Goal: Task Accomplishment & Management: Complete application form

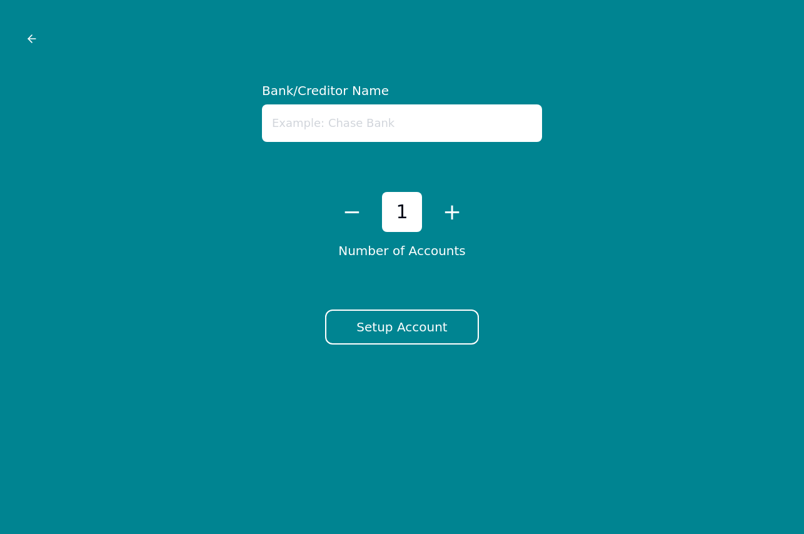
click at [360, 121] on input "text" at bounding box center [402, 123] width 280 height 38
type input "Affirm"
click at [415, 319] on button "Setup Account" at bounding box center [401, 327] width 153 height 35
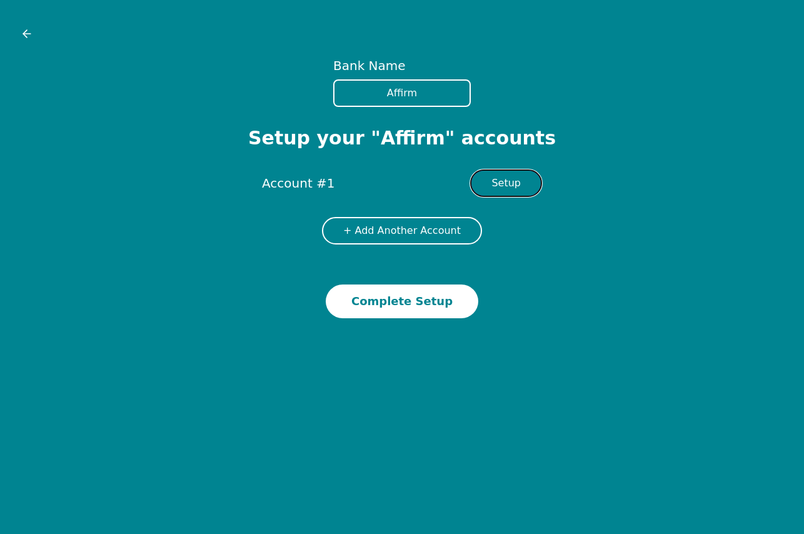
click at [511, 178] on button "Setup" at bounding box center [506, 183] width 72 height 28
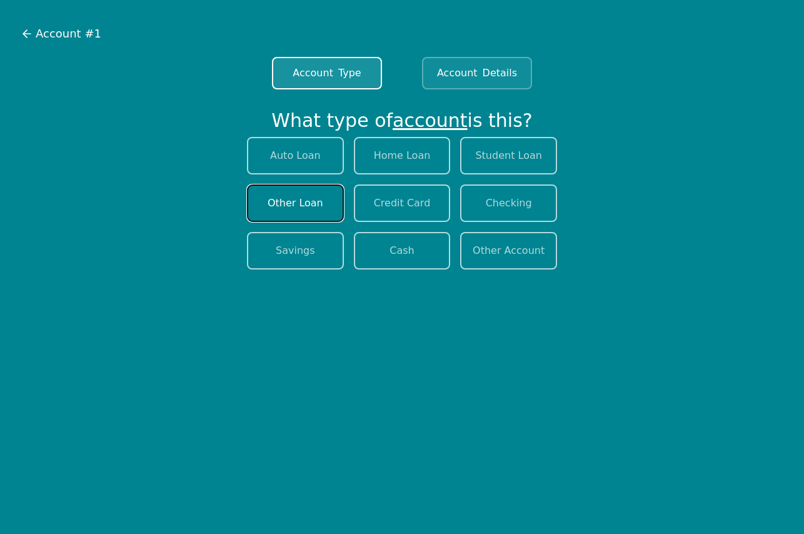
click at [307, 203] on button "Other Loan" at bounding box center [295, 203] width 97 height 38
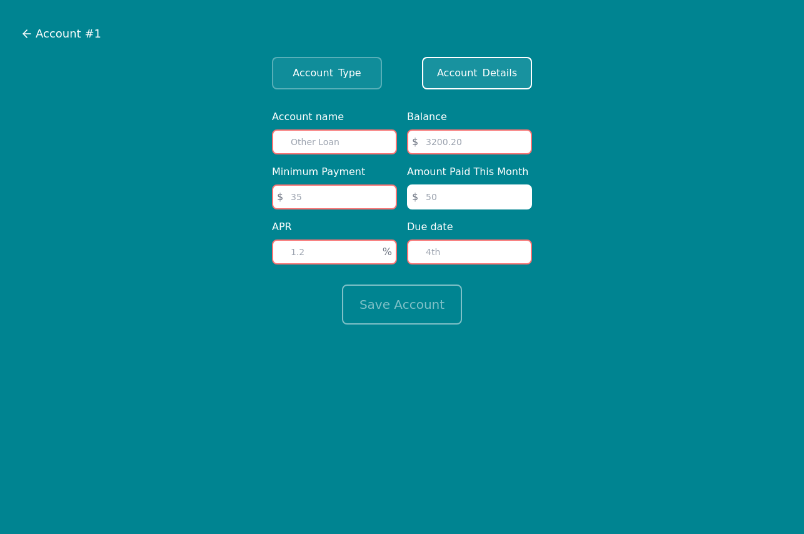
click at [342, 141] on input "text" at bounding box center [334, 141] width 125 height 25
type input "H"
type input "[MEDICAL_DATA] Consultation"
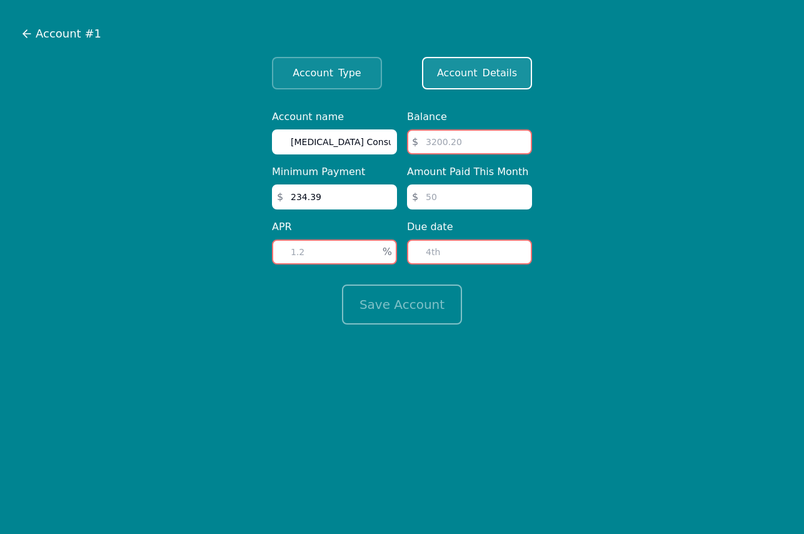
type input "234.39"
type input "7183.95"
type input "234.39"
click at [479, 260] on input "number" at bounding box center [469, 252] width 125 height 25
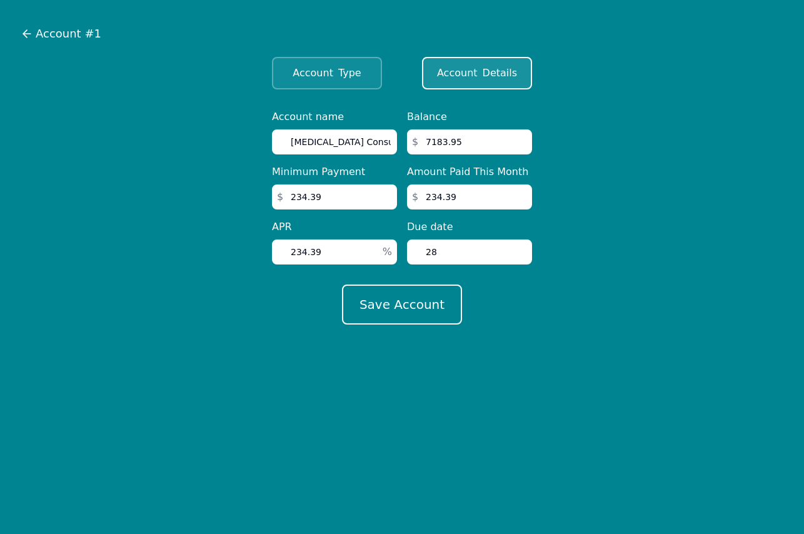
type input "28"
click at [322, 253] on input "234.39" at bounding box center [334, 252] width 125 height 25
type input "2"
type input "14.99"
click at [372, 298] on button "Save Account" at bounding box center [402, 305] width 120 height 40
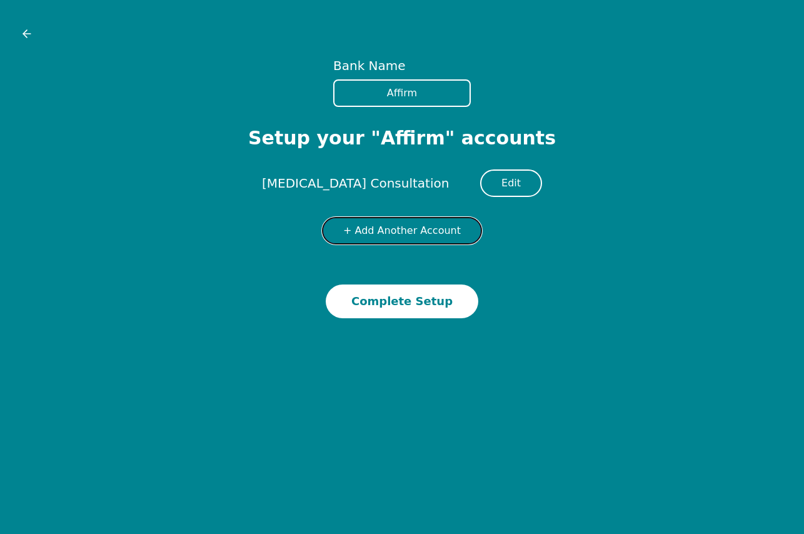
click at [396, 233] on button "+ Add Another Account" at bounding box center [402, 231] width 160 height 28
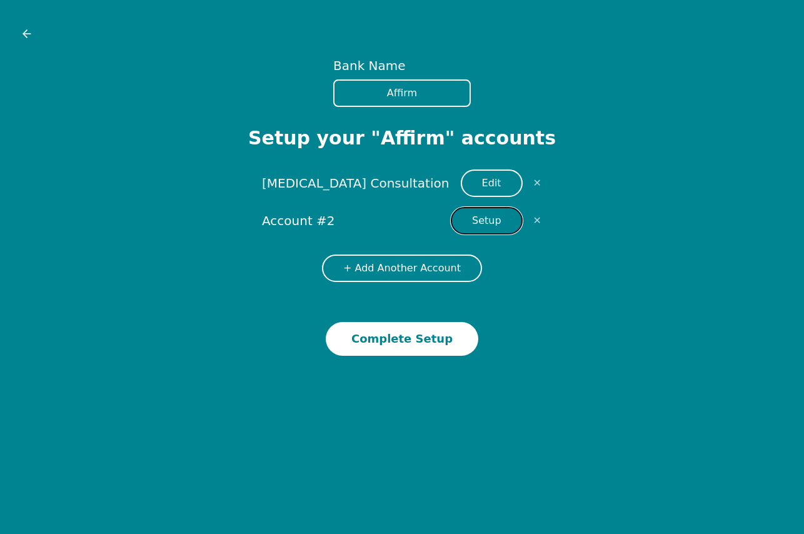
click at [468, 221] on button "Setup" at bounding box center [487, 221] width 72 height 28
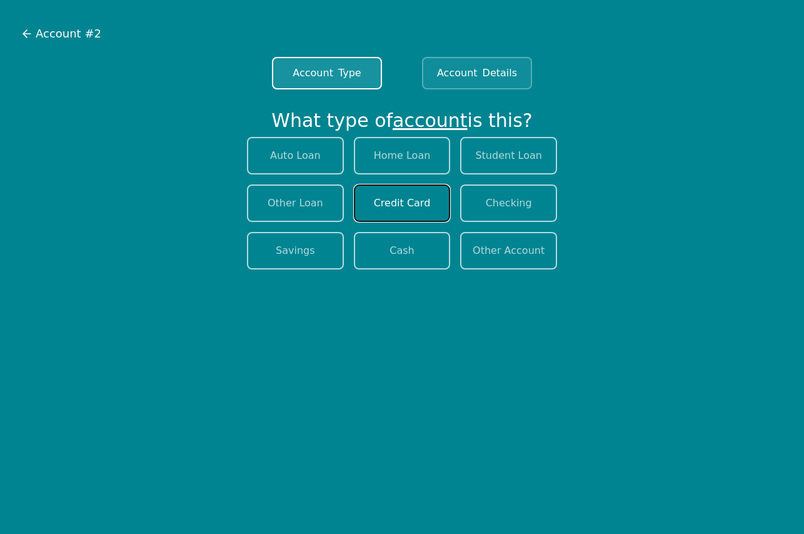
click at [420, 210] on button "Credit Card" at bounding box center [402, 203] width 97 height 38
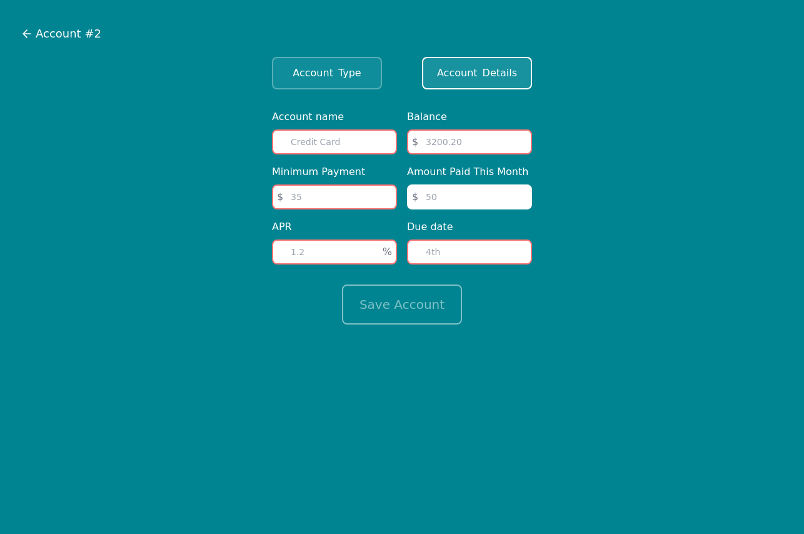
click at [311, 144] on input "text" at bounding box center [334, 141] width 125 height 25
type input "Capital One 3534"
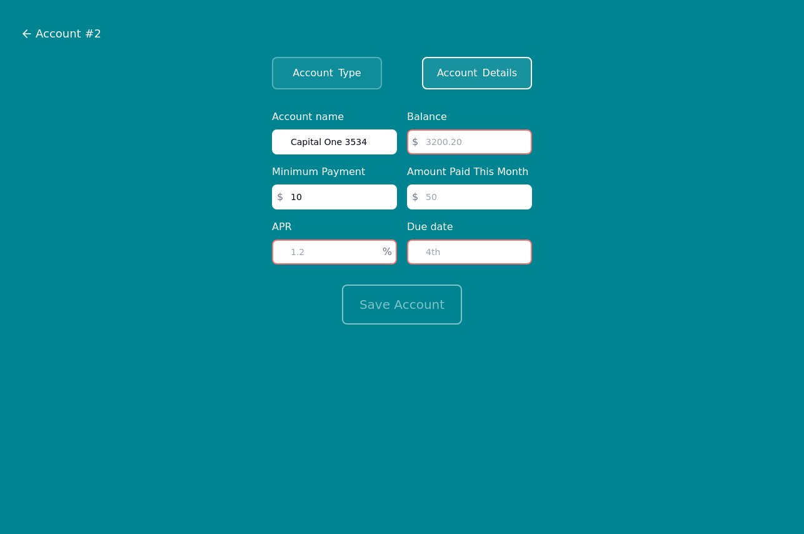
type input "1"
type input "352.99"
click at [326, 260] on input "number" at bounding box center [334, 252] width 125 height 25
type input "29"
click at [451, 143] on input "number" at bounding box center [469, 141] width 125 height 25
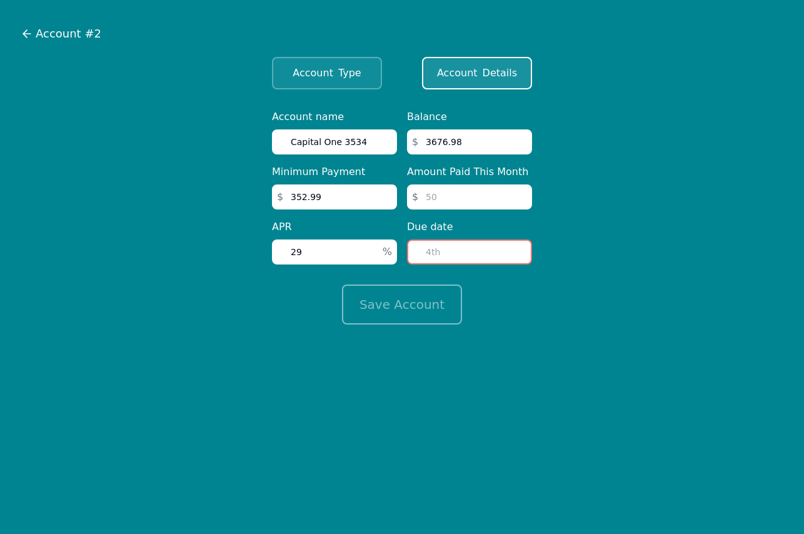
type input "3676.98"
click at [338, 245] on input "29" at bounding box center [334, 252] width 125 height 25
type input "24"
click at [438, 204] on input "number" at bounding box center [469, 196] width 125 height 25
type input "352.99"
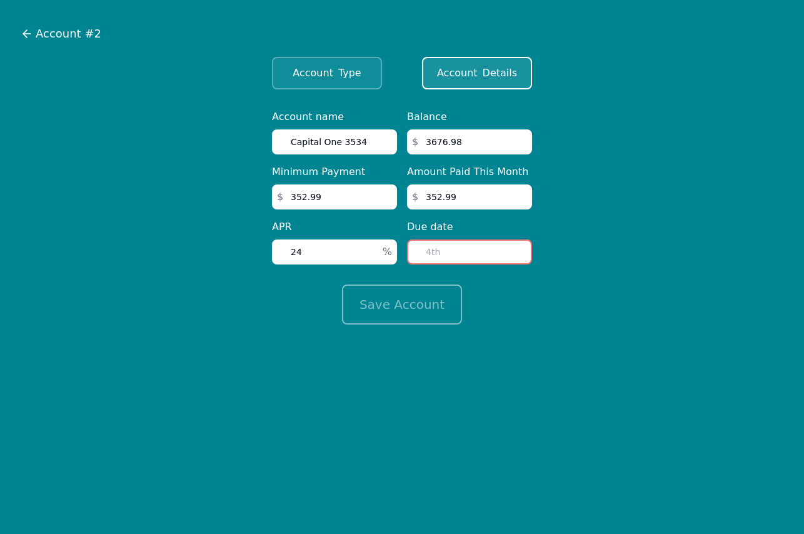
click at [460, 249] on input "number" at bounding box center [469, 252] width 125 height 25
type input "10"
click at [442, 300] on button "Save Account" at bounding box center [402, 305] width 120 height 40
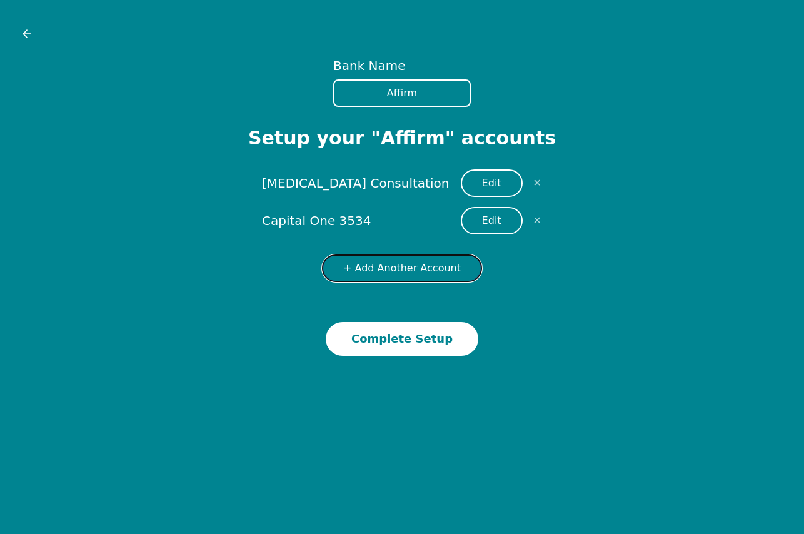
click at [420, 265] on button "+ Add Another Account" at bounding box center [402, 269] width 160 height 28
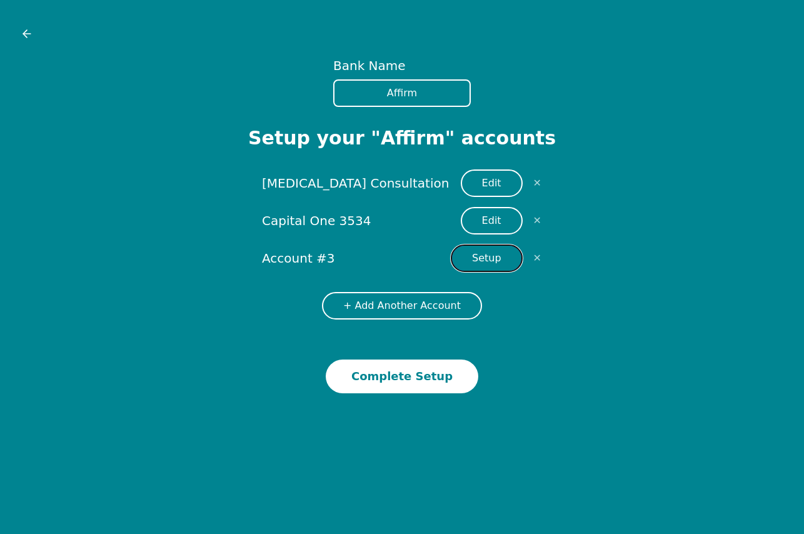
click at [486, 258] on button "Setup" at bounding box center [487, 259] width 72 height 28
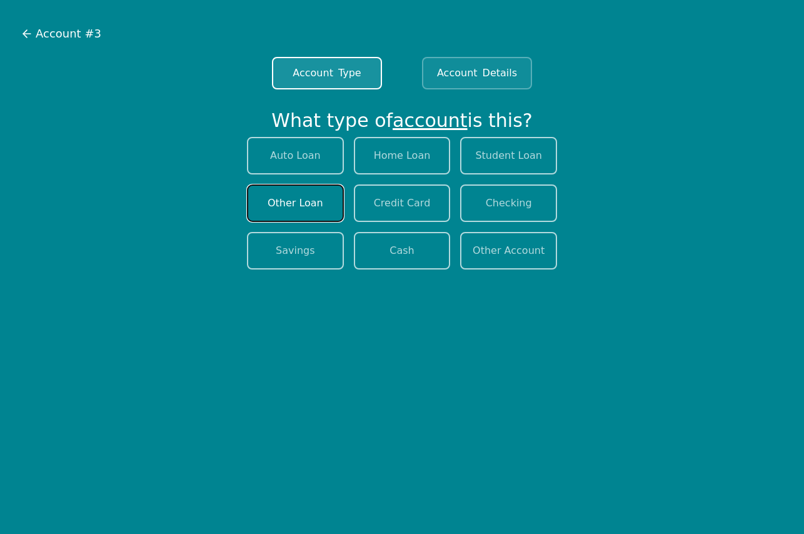
click at [328, 199] on button "Other Loan" at bounding box center [295, 203] width 97 height 38
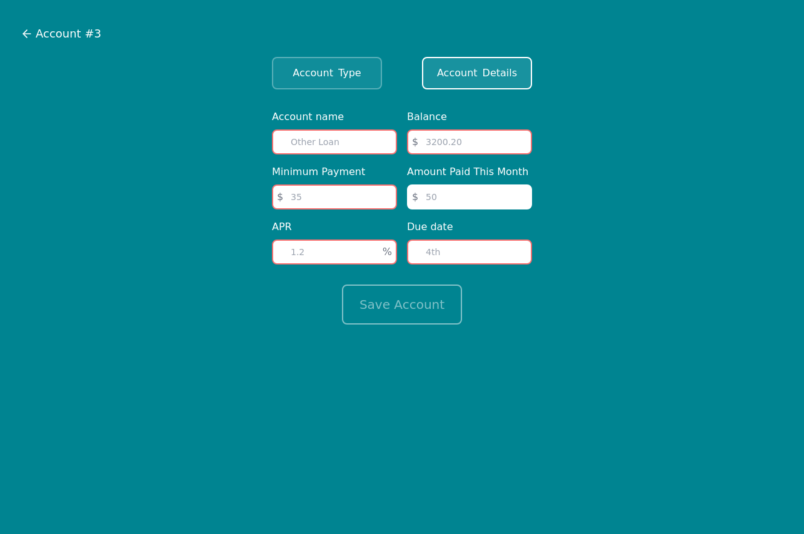
click at [320, 144] on input "text" at bounding box center [334, 141] width 125 height 25
type input "Amazon Prime 1287"
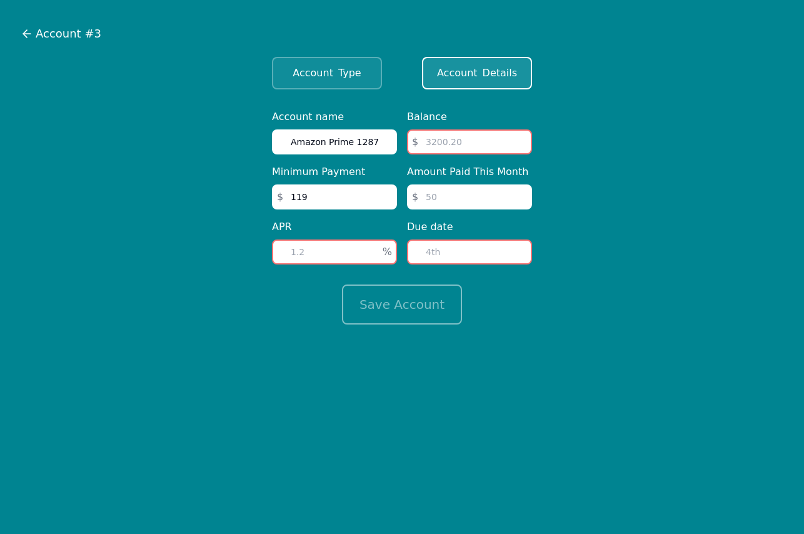
type input "119"
type input "19"
type input "3610"
type input "119"
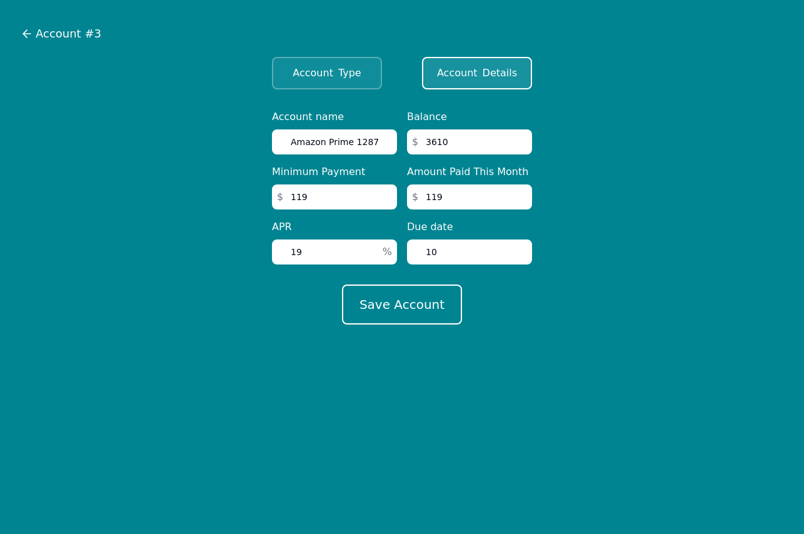
type input "10"
click at [342, 285] on button "Save Account" at bounding box center [402, 305] width 120 height 40
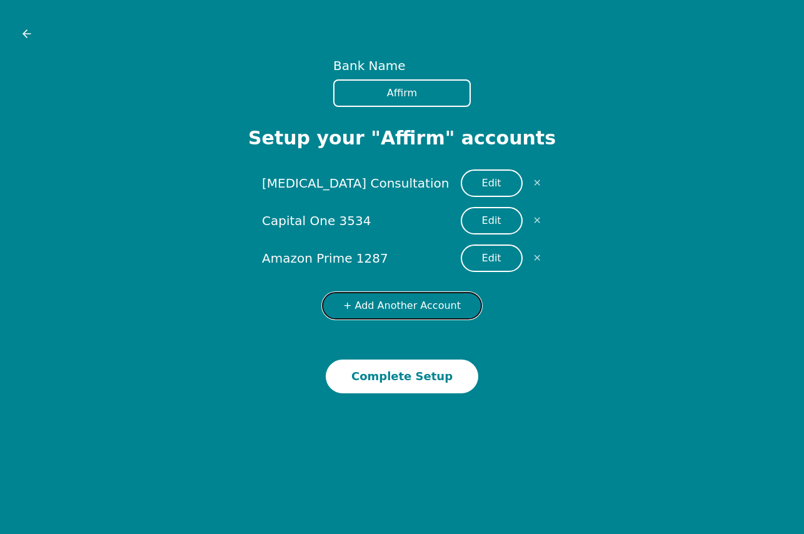
click at [382, 310] on button "+ Add Another Account" at bounding box center [402, 306] width 160 height 28
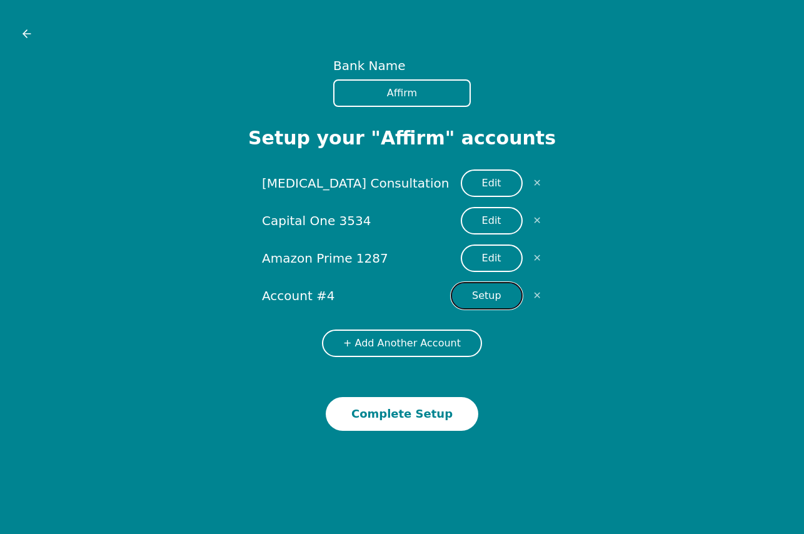
click at [489, 298] on button "Setup" at bounding box center [487, 296] width 72 height 28
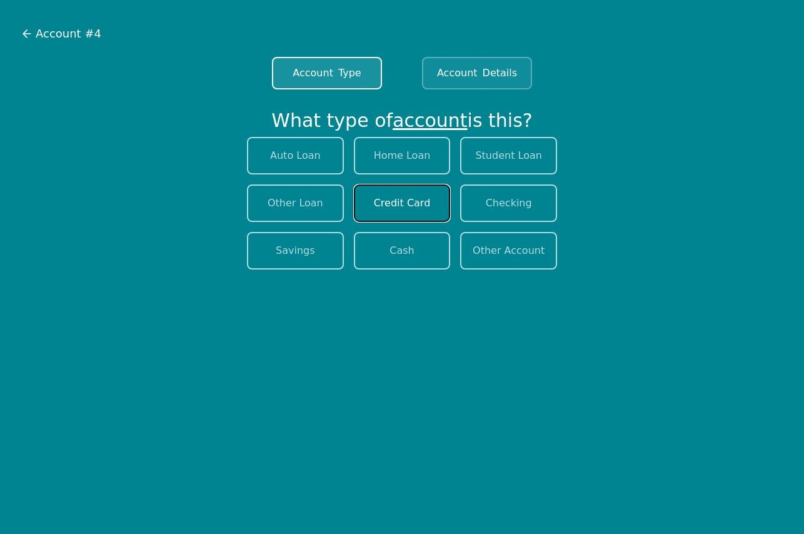
click at [407, 201] on button "Credit Card" at bounding box center [402, 203] width 97 height 38
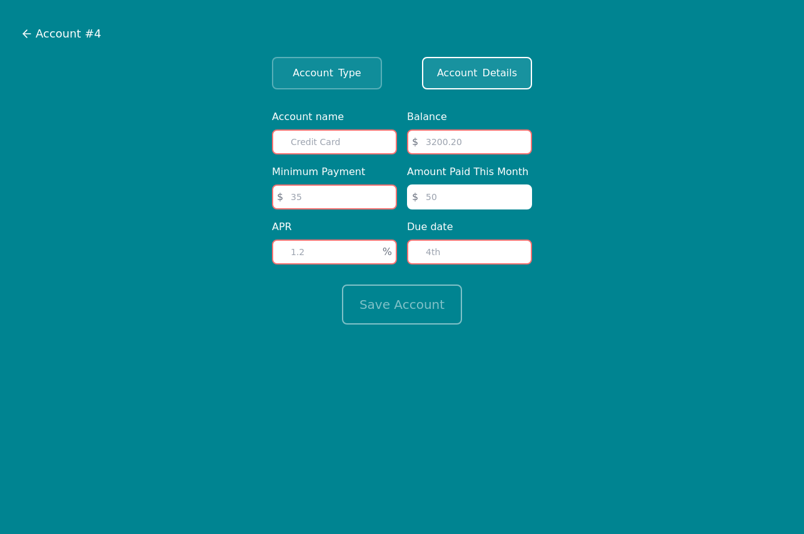
click at [373, 142] on input "text" at bounding box center [334, 141] width 125 height 25
type input "Citi 5125"
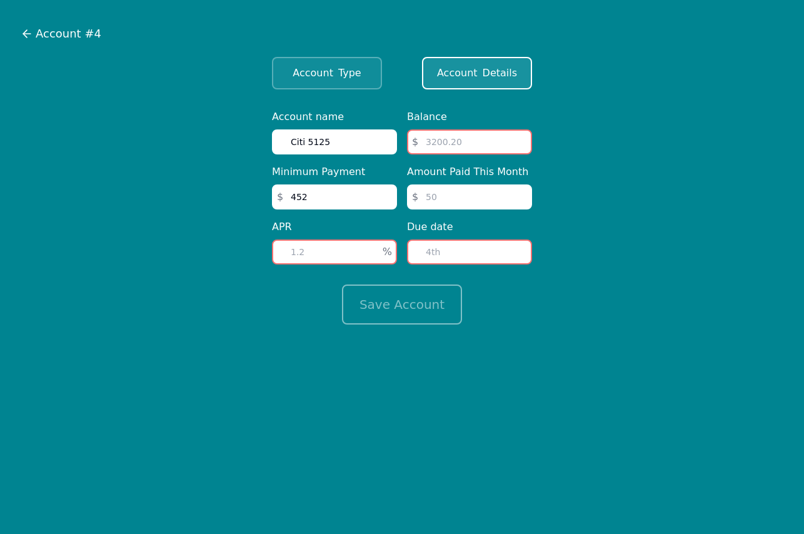
type input "452"
type input "29"
type input "14608"
type input "452"
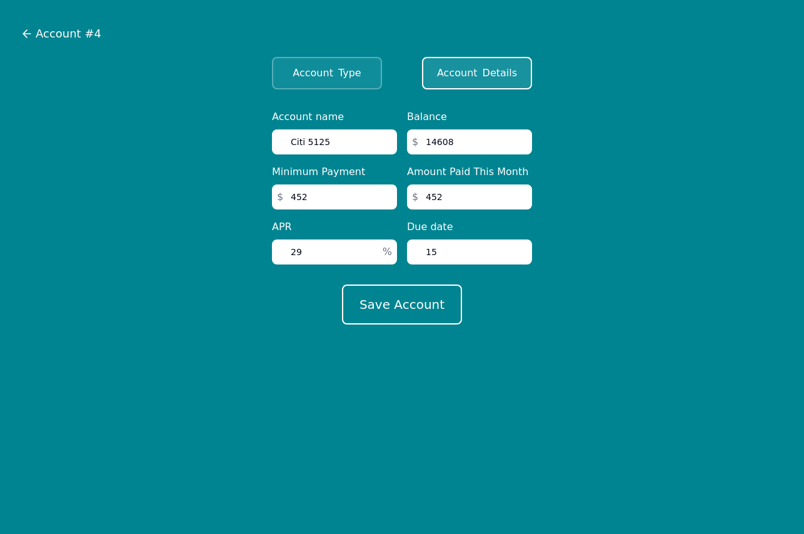
type input "15"
click at [342, 285] on button "Save Account" at bounding box center [402, 305] width 120 height 40
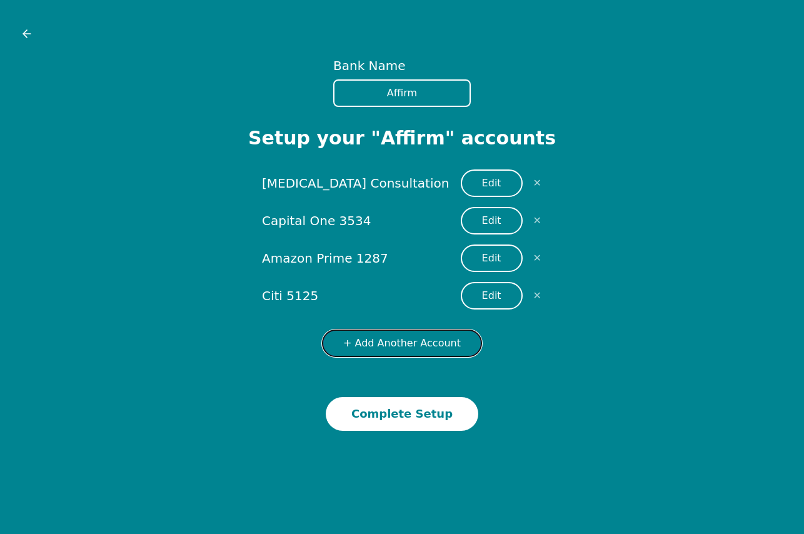
click at [403, 345] on button "+ Add Another Account" at bounding box center [402, 344] width 160 height 28
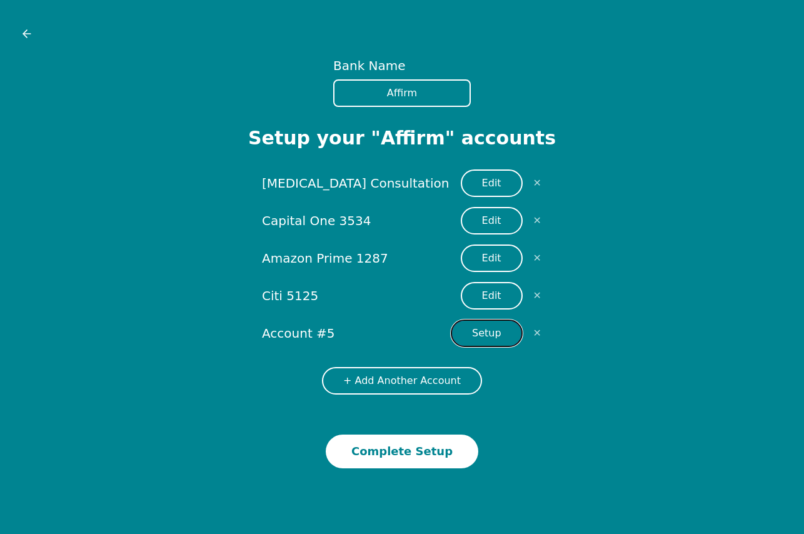
click at [480, 340] on button "Setup" at bounding box center [487, 334] width 72 height 28
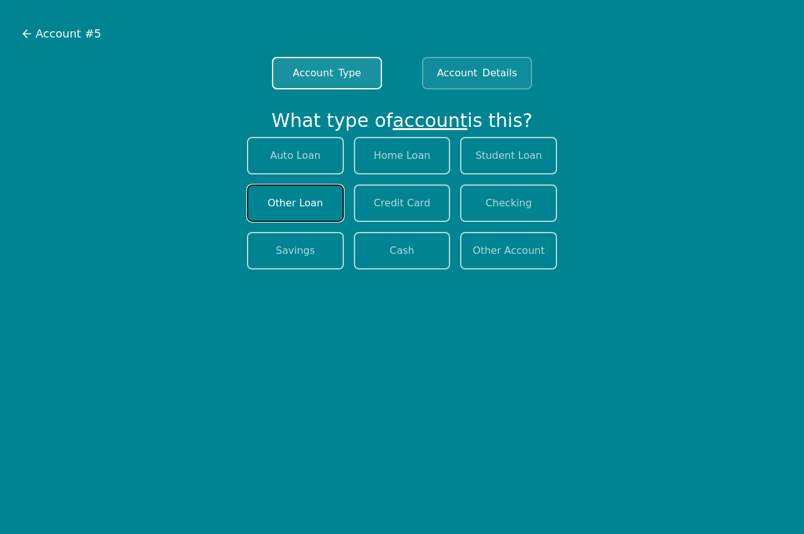
click at [301, 199] on button "Other Loan" at bounding box center [295, 203] width 97 height 38
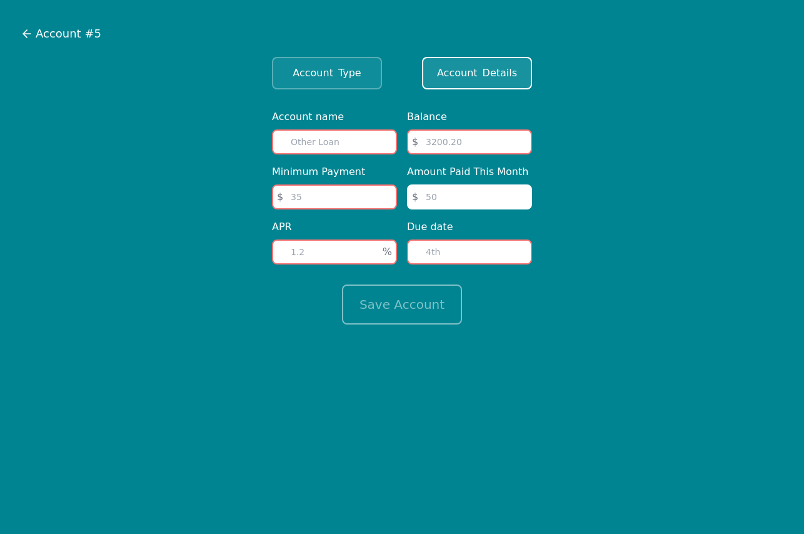
click at [289, 140] on input "text" at bounding box center [334, 141] width 125 height 25
type input "Health [PERSON_NAME]"
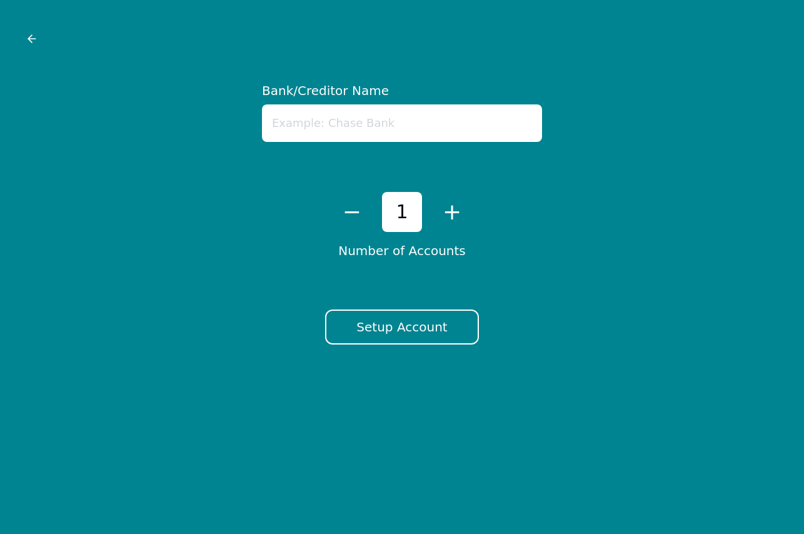
click at [298, 131] on input "text" at bounding box center [402, 123] width 280 height 38
click at [36, 34] on icon at bounding box center [32, 39] width 13 height 13
click at [369, 123] on input "text" at bounding box center [402, 123] width 280 height 38
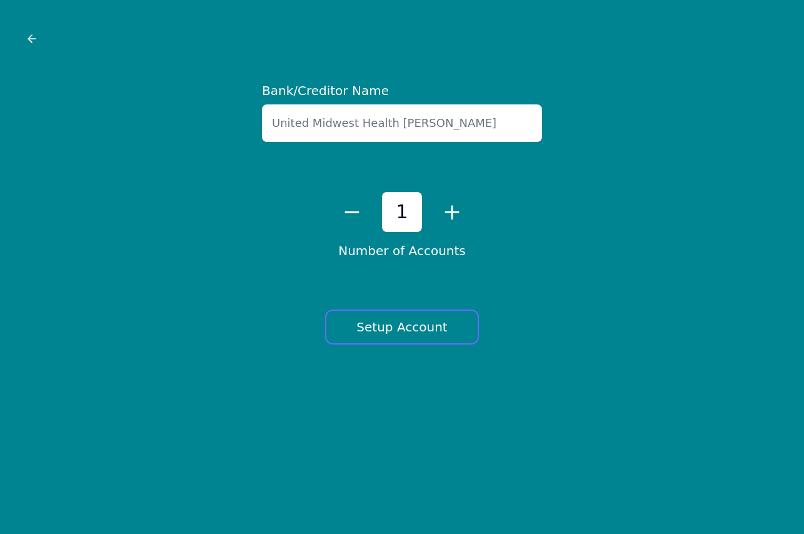
type input "United Midwest Health [PERSON_NAME]"
click at [398, 318] on button "Setup Account" at bounding box center [401, 327] width 153 height 35
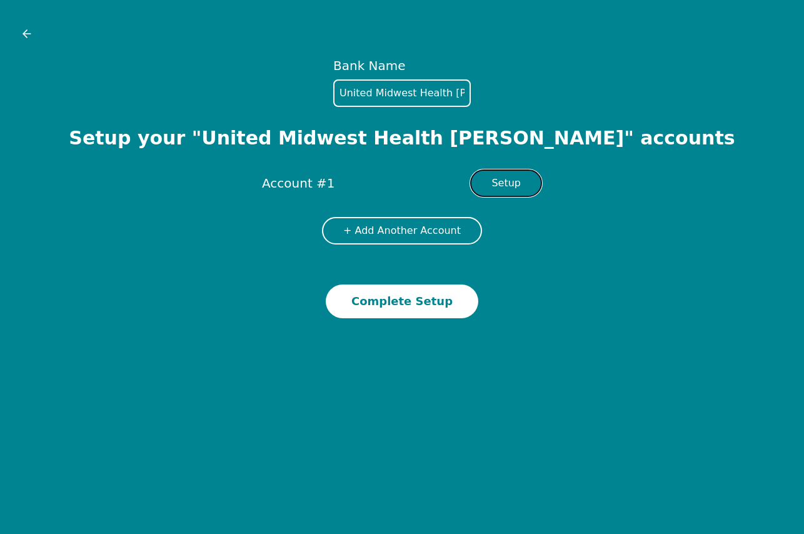
click at [510, 176] on button "Setup" at bounding box center [506, 183] width 72 height 28
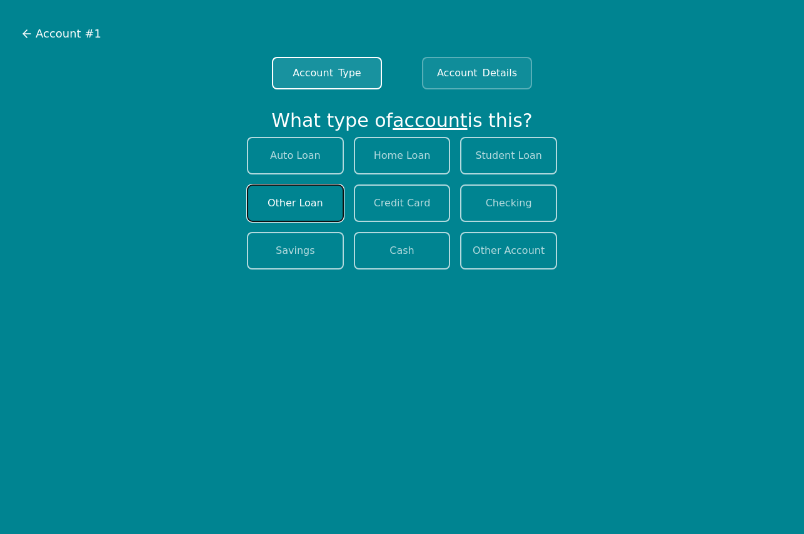
click at [305, 199] on button "Other Loan" at bounding box center [295, 203] width 97 height 38
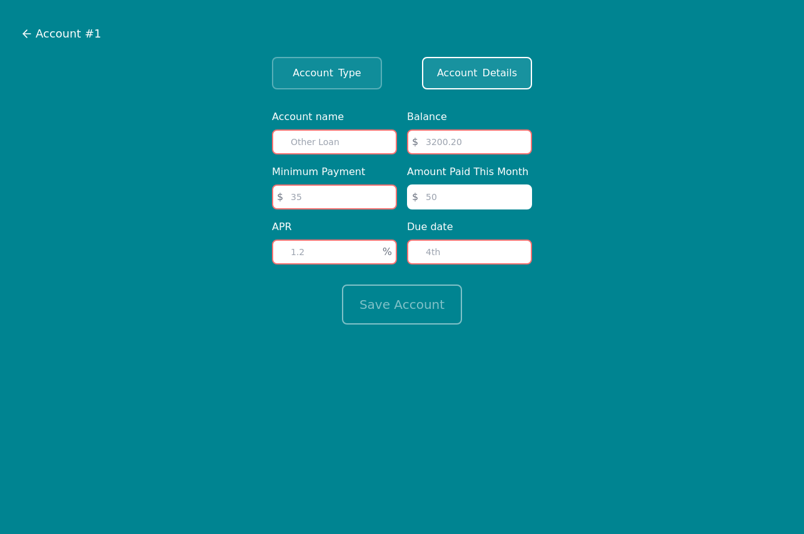
click at [293, 134] on input "text" at bounding box center [334, 141] width 125 height 25
type input "Health [PERSON_NAME]"
click at [340, 196] on input "number" at bounding box center [334, 196] width 125 height 25
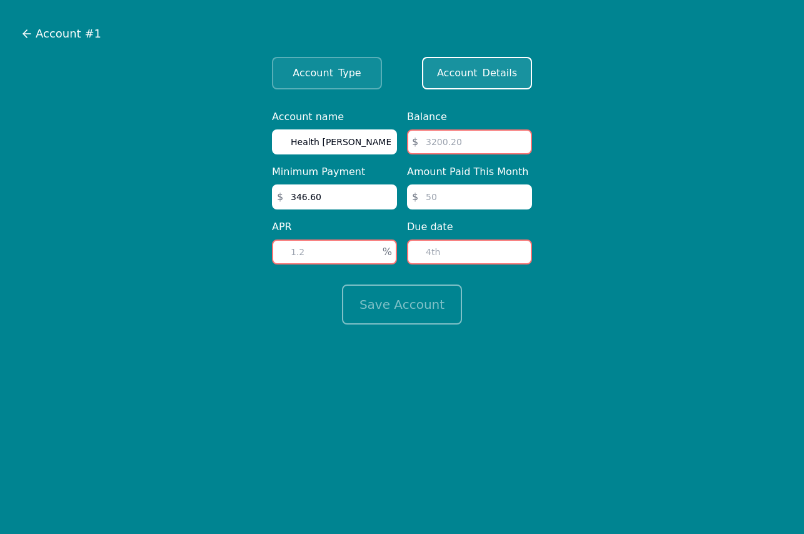
type input "346.60"
type input "15"
click at [432, 144] on input "number" at bounding box center [469, 141] width 125 height 25
type input "9247"
click at [430, 204] on input "number" at bounding box center [469, 196] width 125 height 25
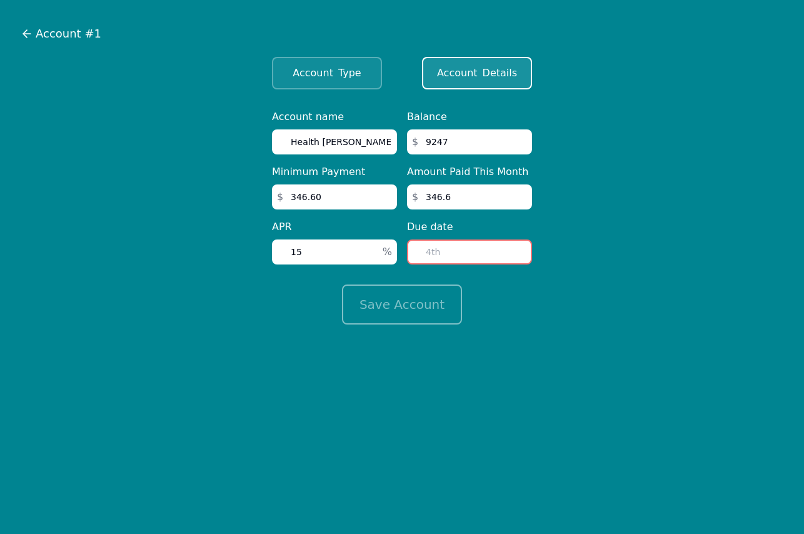
type input "346.6"
type input "28"
click at [406, 292] on button "Save Account" at bounding box center [402, 305] width 120 height 40
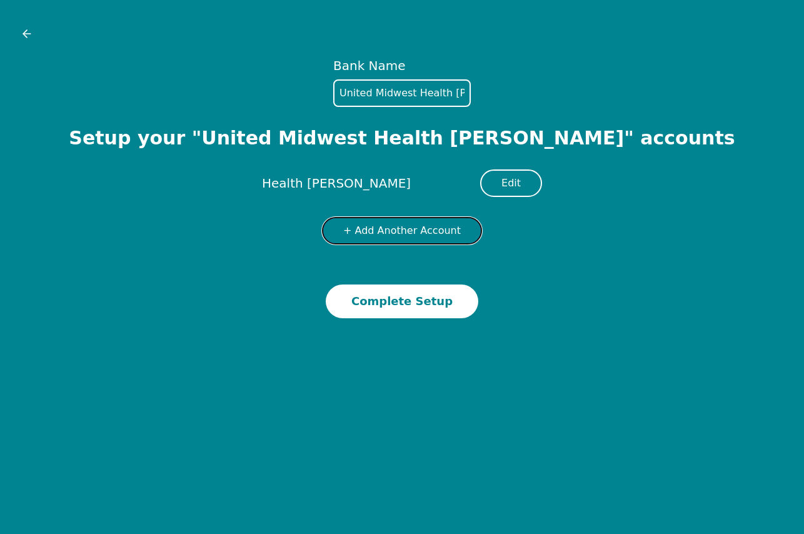
click at [405, 233] on button "+ Add Another Account" at bounding box center [402, 231] width 160 height 28
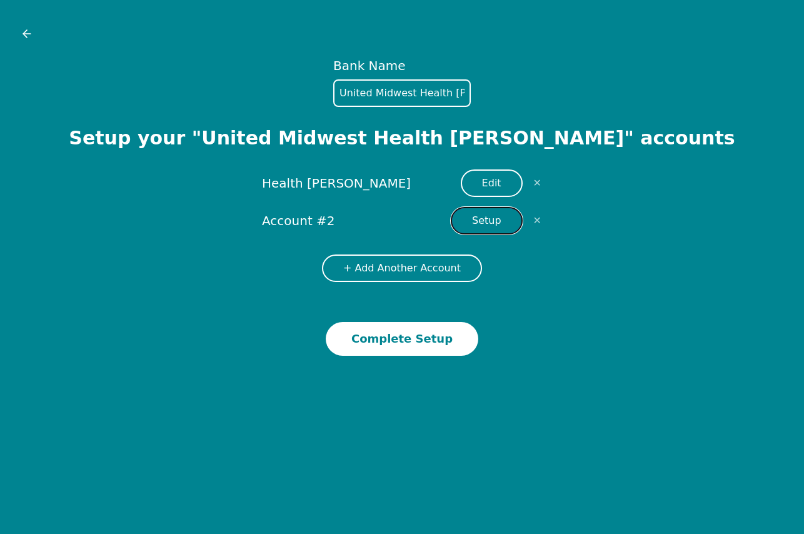
click at [474, 224] on button "Setup" at bounding box center [487, 221] width 72 height 28
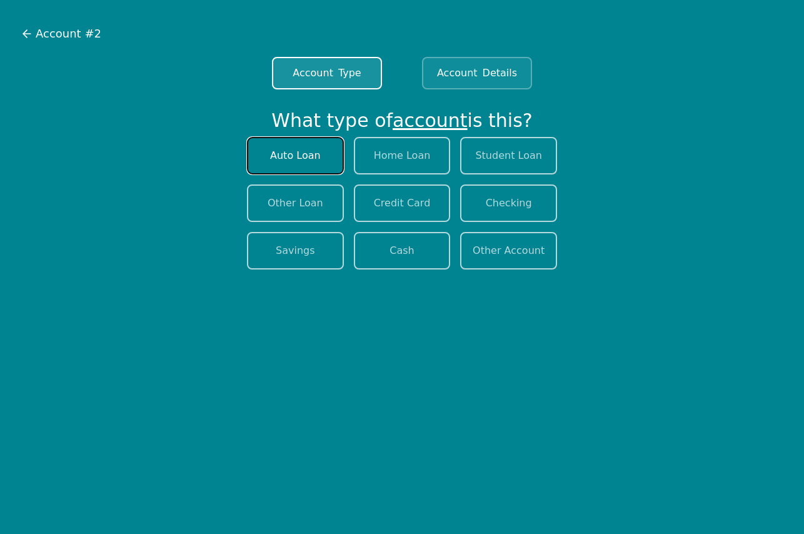
click at [321, 161] on button "Auto Loan" at bounding box center [295, 156] width 97 height 38
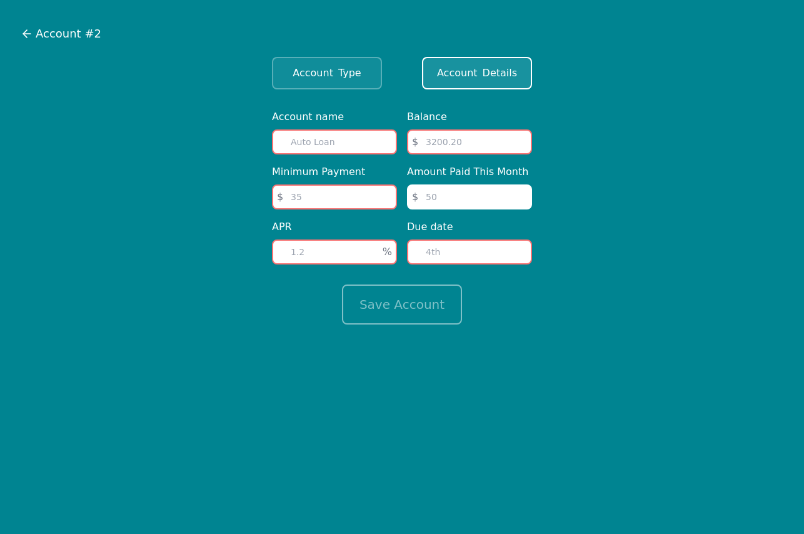
click at [318, 134] on input "text" at bounding box center [334, 141] width 125 height 25
type input "Hyundai"
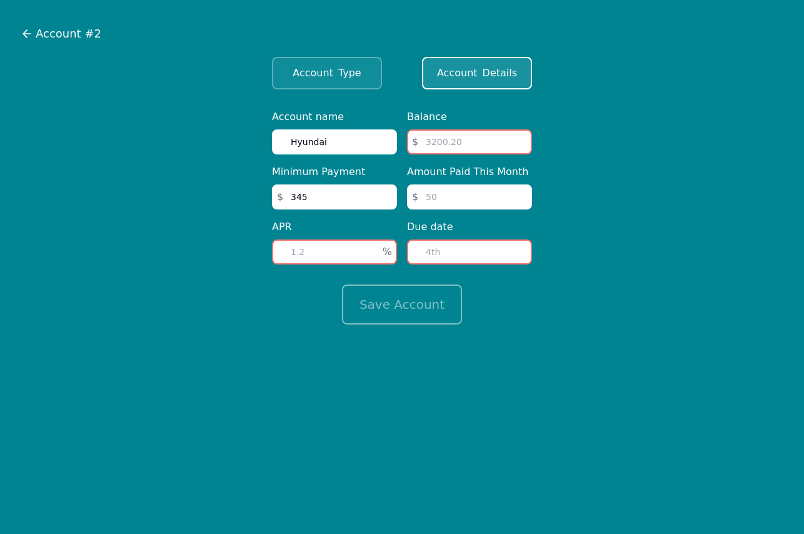
type input "345"
type input "6"
type input "11855"
type input "345"
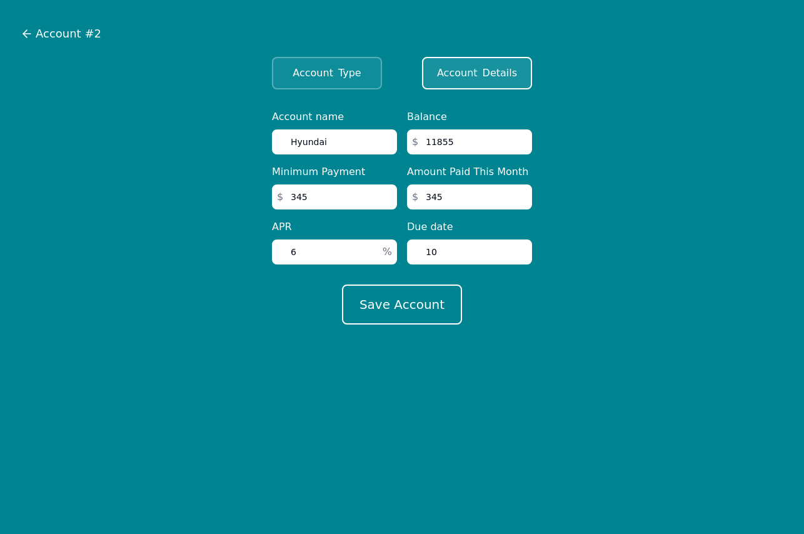
type input "10"
click at [342, 285] on button "Save Account" at bounding box center [402, 305] width 120 height 40
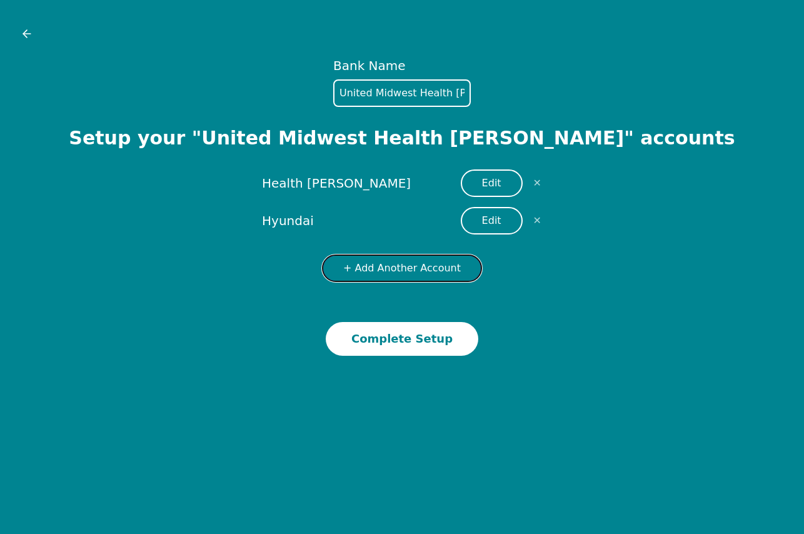
click at [405, 267] on button "+ Add Another Account" at bounding box center [402, 269] width 160 height 28
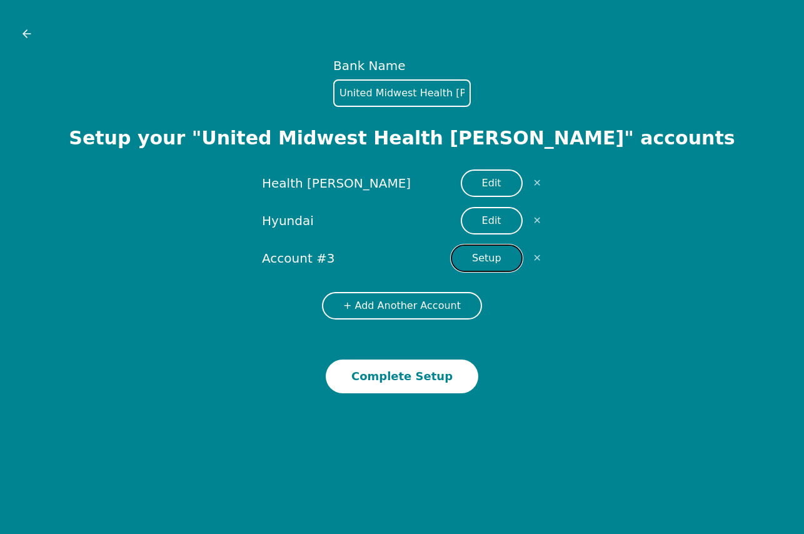
click at [473, 261] on button "Setup" at bounding box center [487, 259] width 72 height 28
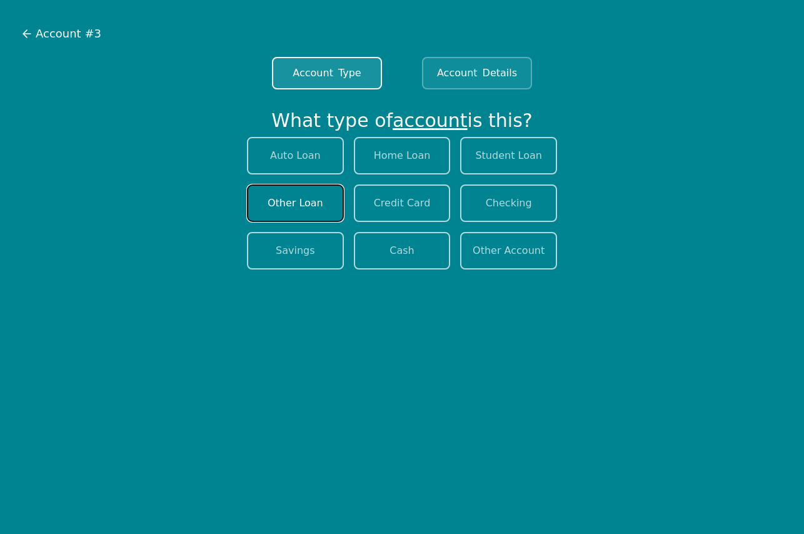
click at [295, 211] on button "Other Loan" at bounding box center [295, 203] width 97 height 38
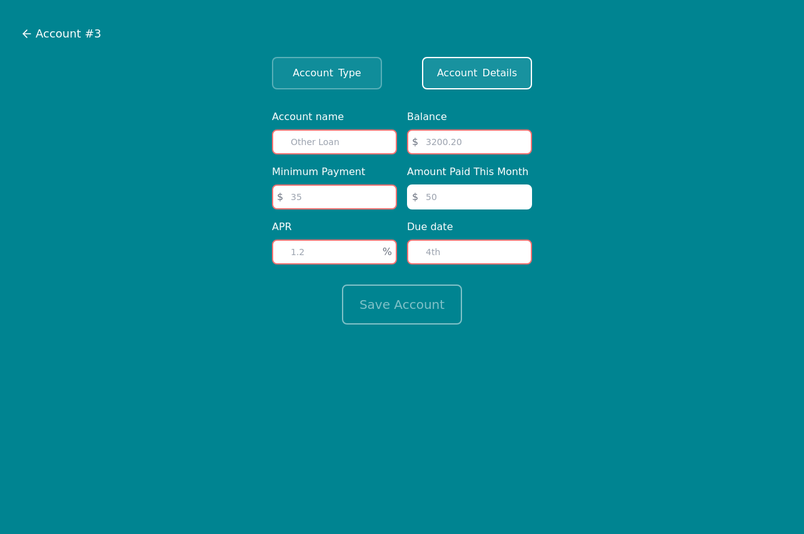
click at [303, 137] on input "text" at bounding box center [334, 141] width 125 height 25
type input "[MEDICAL_DATA] Consultation"
click at [344, 196] on input "number" at bounding box center [334, 196] width 125 height 25
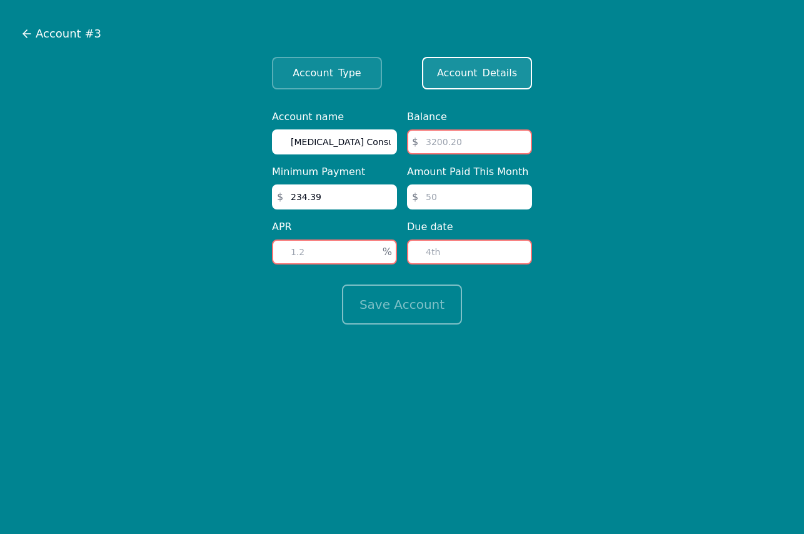
type input "234.39"
type input "16"
type input "7183.95"
type input "234.39"
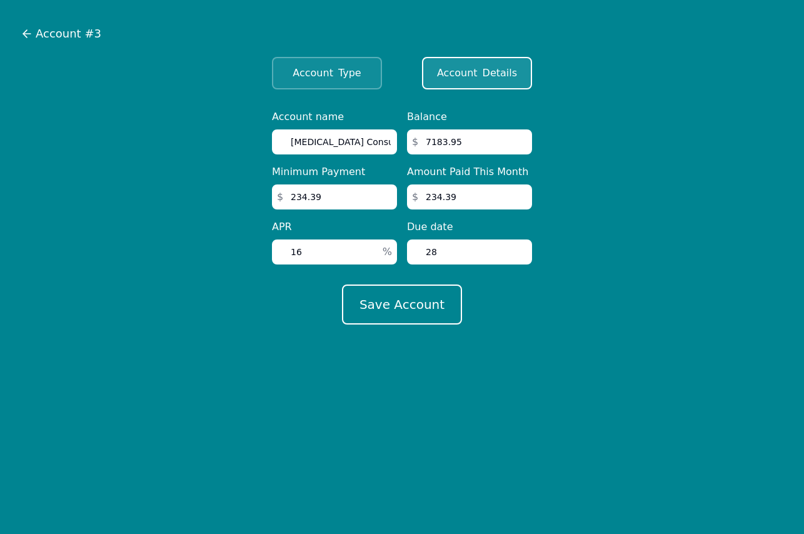
type input "28"
click at [342, 285] on button "Save Account" at bounding box center [402, 305] width 120 height 40
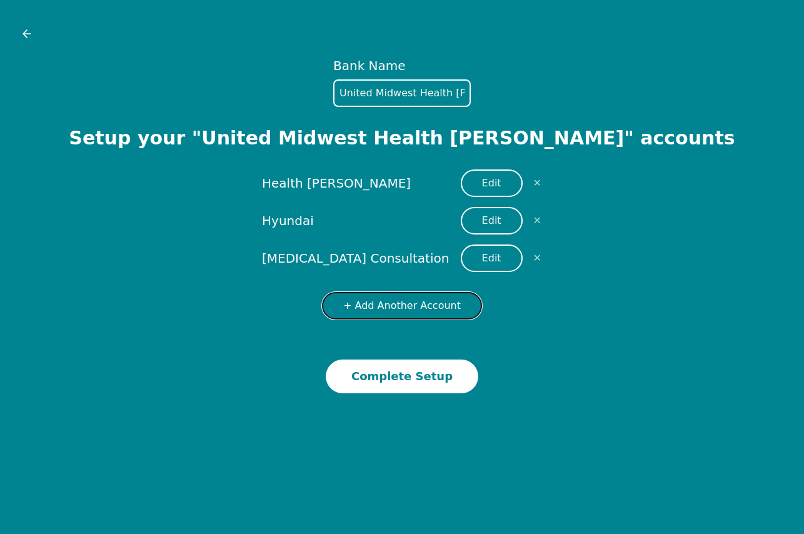
click at [433, 301] on button "+ Add Another Account" at bounding box center [402, 306] width 160 height 28
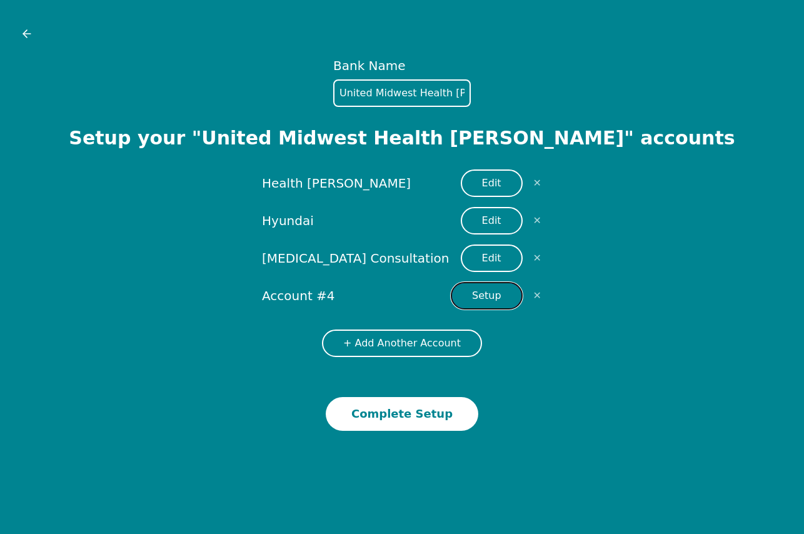
click at [474, 301] on button "Setup" at bounding box center [487, 296] width 72 height 28
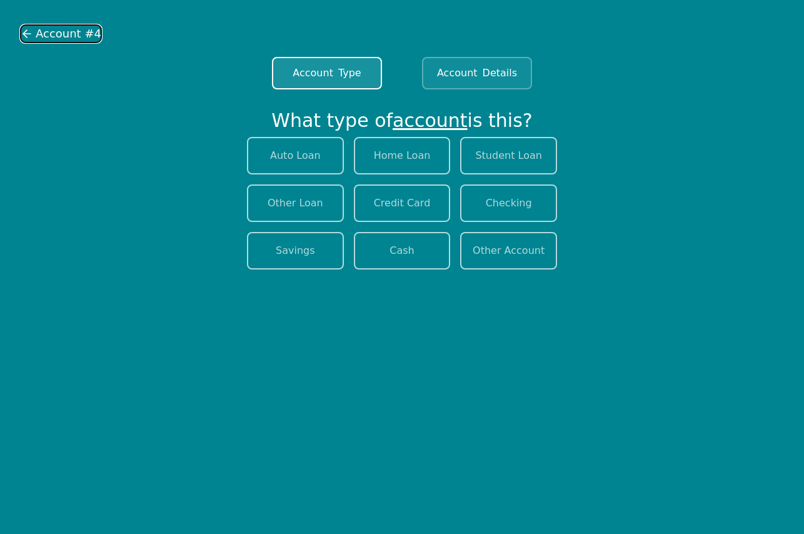
click at [45, 36] on span "Account #4" at bounding box center [69, 34] width 66 height 18
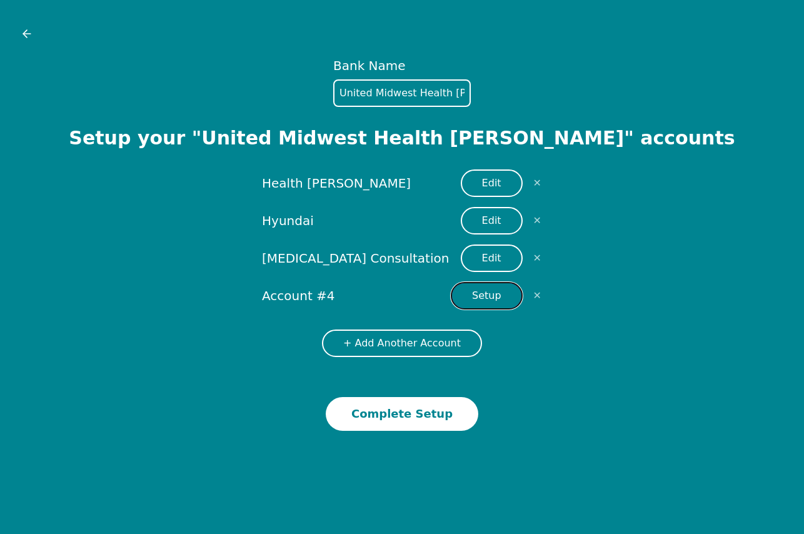
click at [471, 288] on button "Setup" at bounding box center [487, 296] width 72 height 28
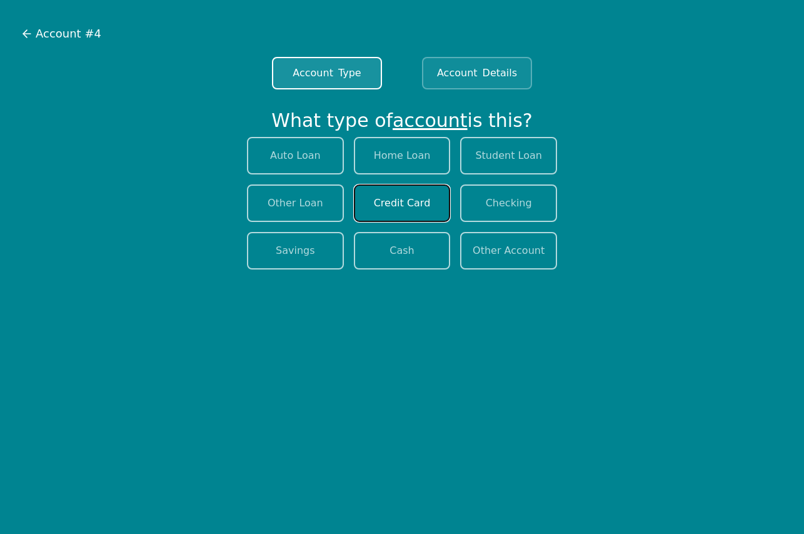
click at [401, 207] on button "Credit Card" at bounding box center [402, 203] width 97 height 38
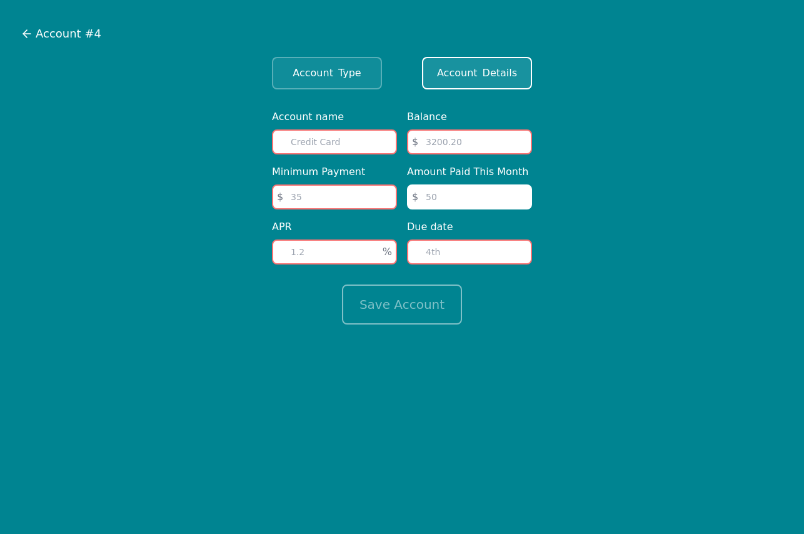
click at [319, 142] on input "text" at bounding box center [334, 141] width 125 height 25
type input "Capital One 3534"
click at [317, 191] on input "number" at bounding box center [334, 196] width 125 height 25
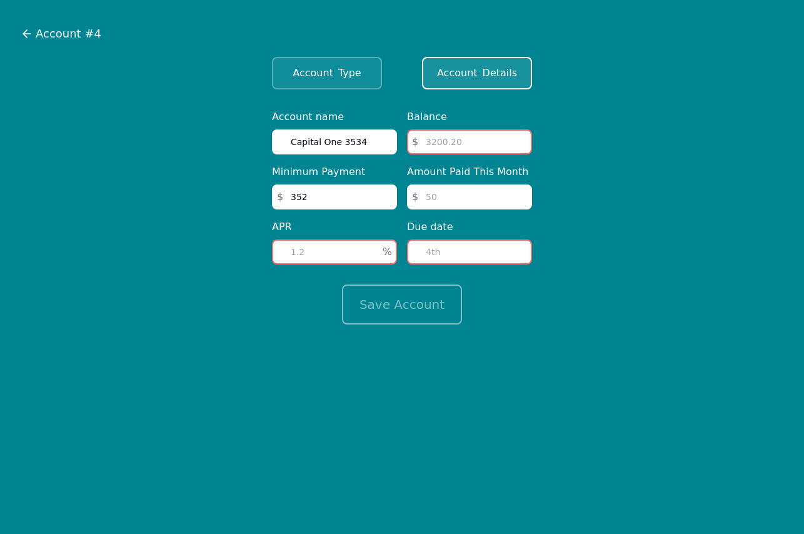
type input "352"
type input "24"
type input "3676.99"
click at [303, 194] on input "352" at bounding box center [334, 196] width 125 height 25
type input "3"
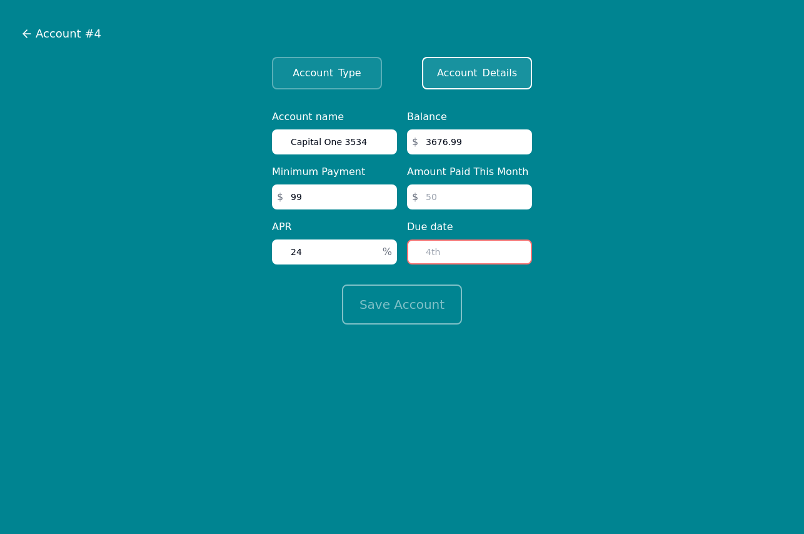
type input "99"
click at [462, 194] on input "number" at bounding box center [469, 196] width 125 height 25
type input "352"
click at [452, 261] on input "number" at bounding box center [469, 252] width 125 height 25
type input "10"
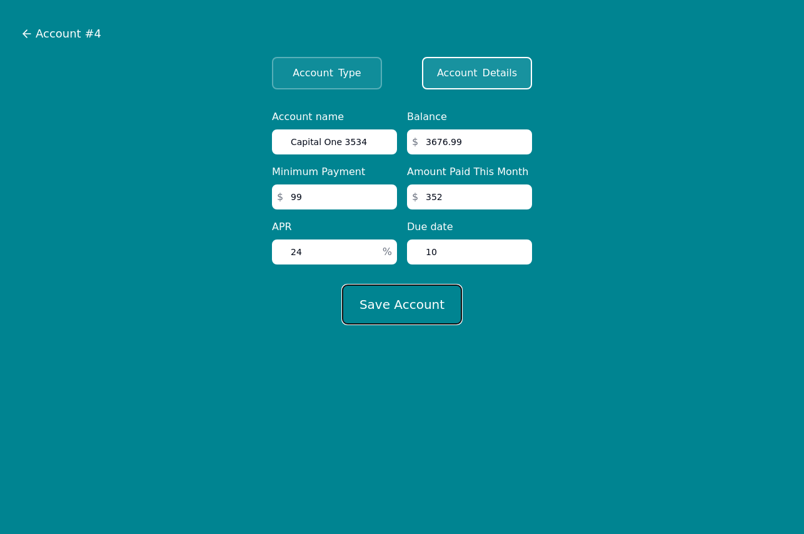
click at [414, 311] on button "Save Account" at bounding box center [402, 305] width 120 height 40
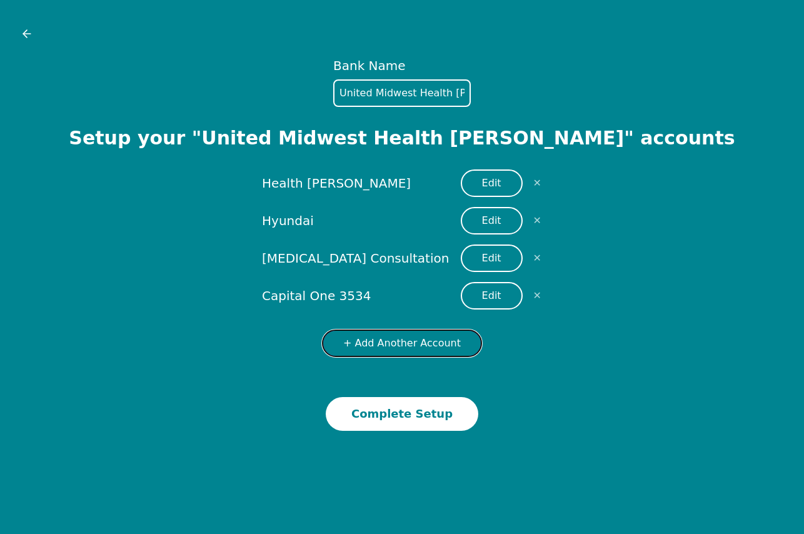
click at [396, 346] on button "+ Add Another Account" at bounding box center [402, 344] width 160 height 28
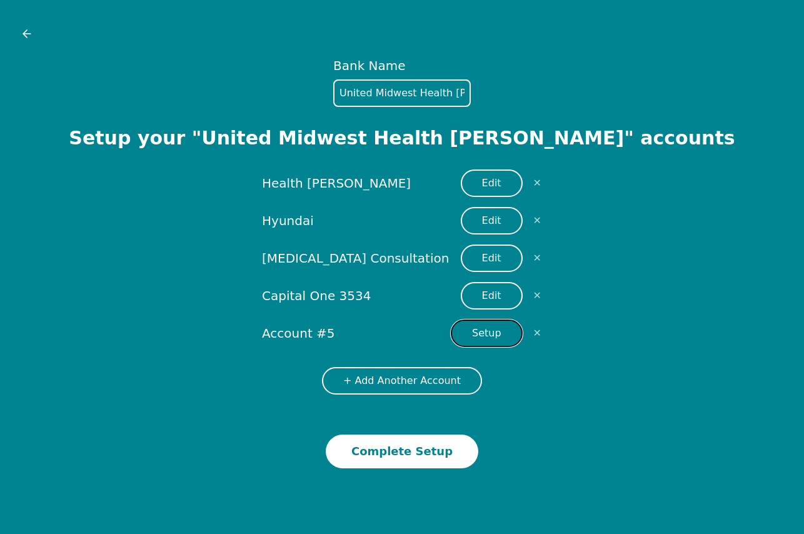
click at [483, 331] on button "Setup" at bounding box center [487, 334] width 72 height 28
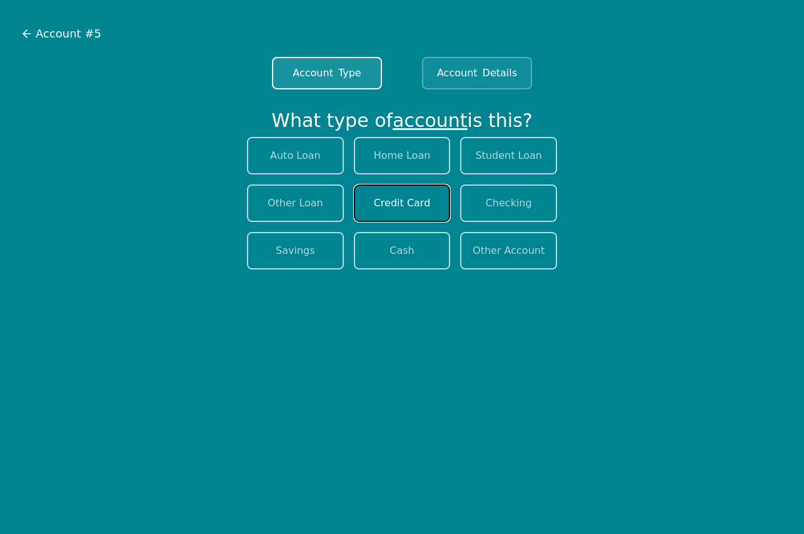
click at [390, 207] on button "Credit Card" at bounding box center [402, 203] width 97 height 38
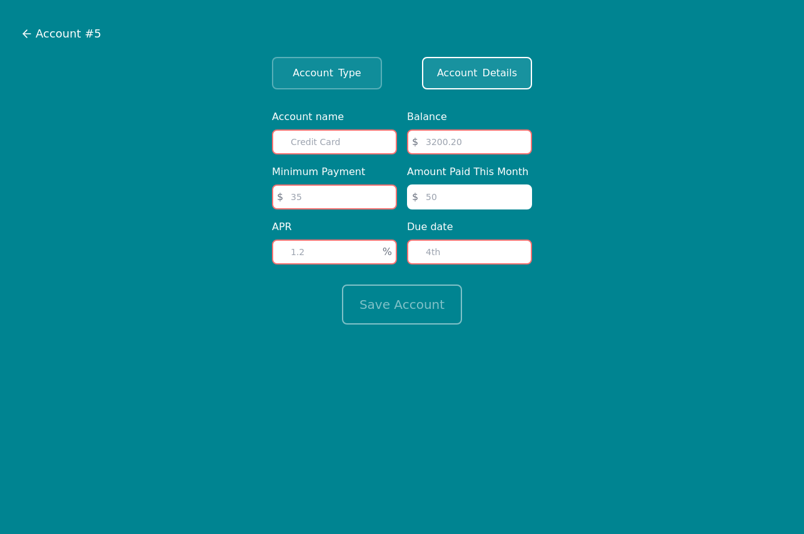
click at [332, 141] on input "text" at bounding box center [334, 141] width 125 height 25
type input "Citi 5125"
click at [318, 198] on input "number" at bounding box center [334, 196] width 125 height 25
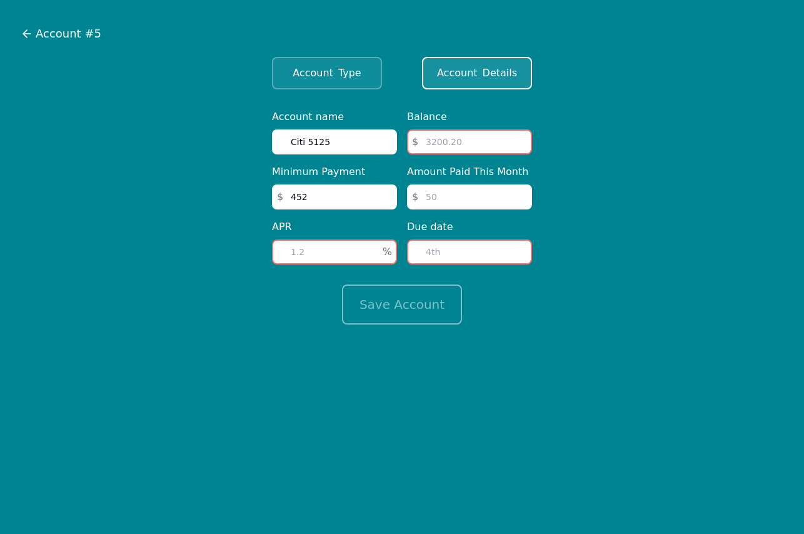
type input "452"
type input "29"
type input "14608"
type input "452"
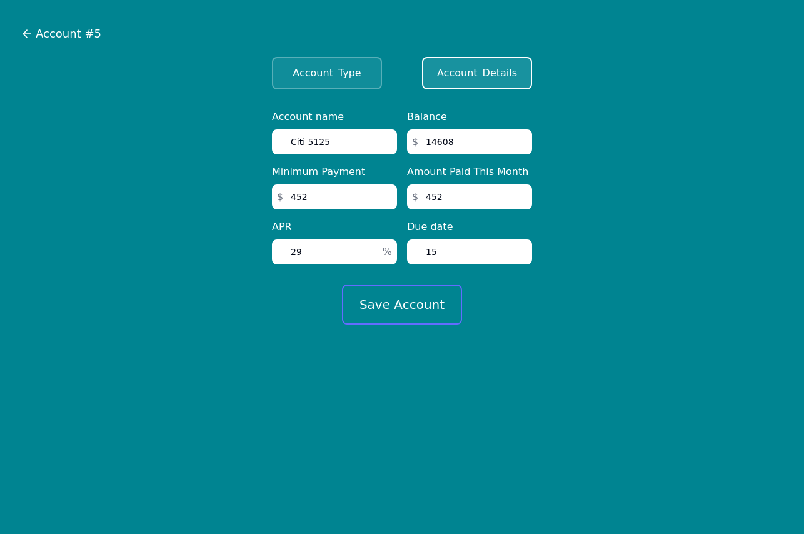
type input "15"
click at [443, 306] on button "Save Account" at bounding box center [402, 305] width 120 height 40
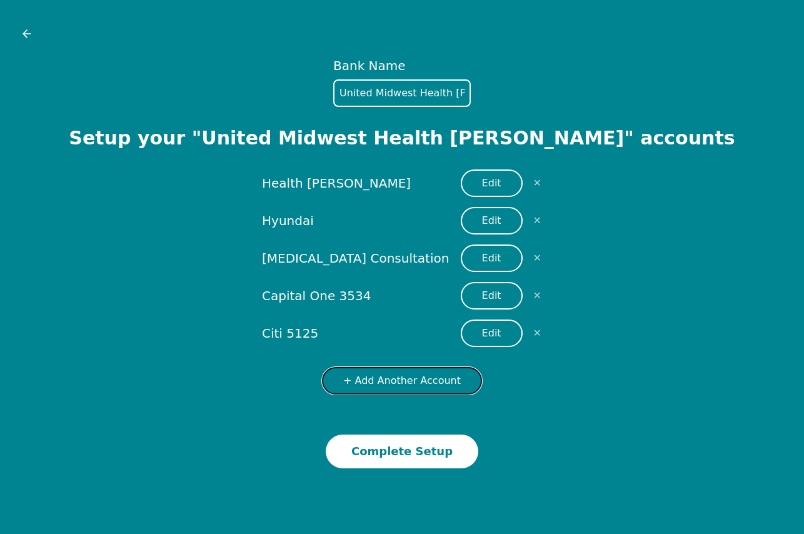
click at [396, 383] on button "+ Add Another Account" at bounding box center [402, 381] width 160 height 28
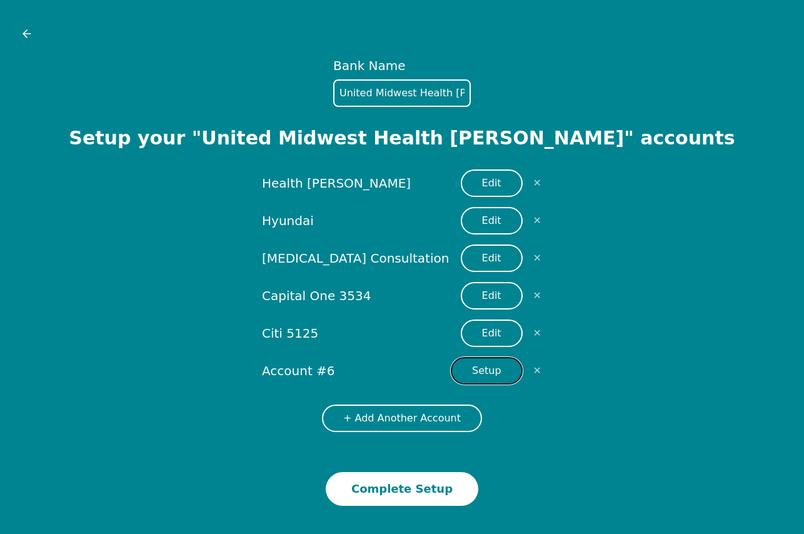
click at [496, 368] on button "Setup" at bounding box center [487, 371] width 72 height 28
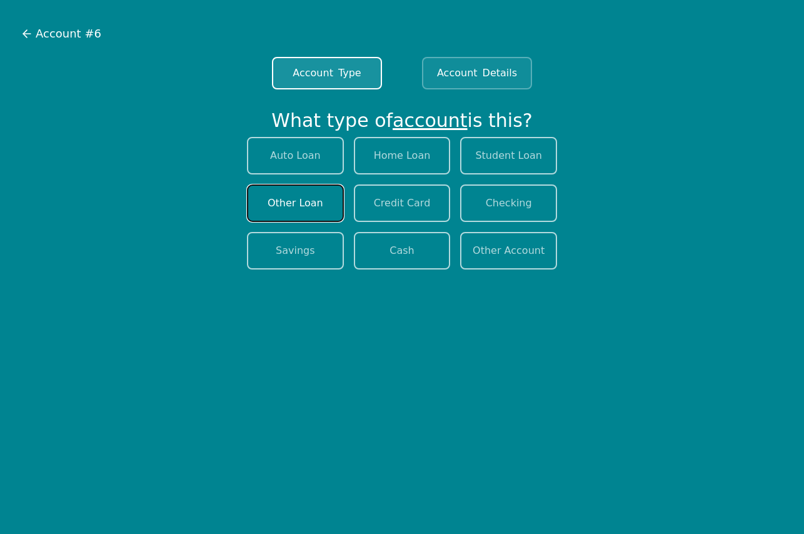
click at [330, 206] on button "Other Loan" at bounding box center [295, 203] width 97 height 38
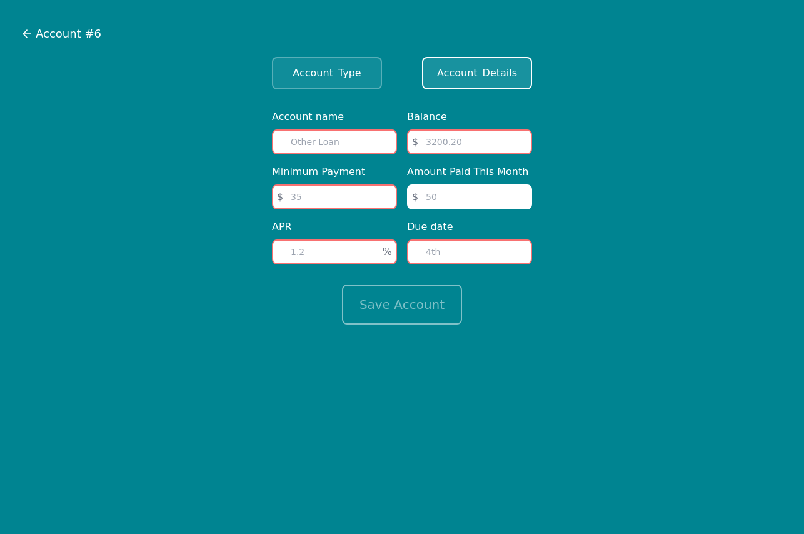
click at [303, 141] on input "text" at bounding box center [334, 141] width 125 height 25
type input "Amazon"
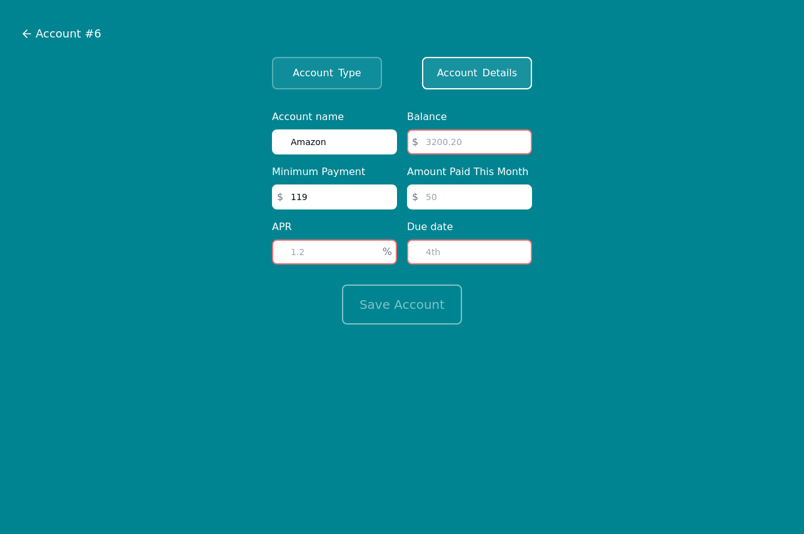
type input "119"
type input "24"
type input "3610"
type input "119"
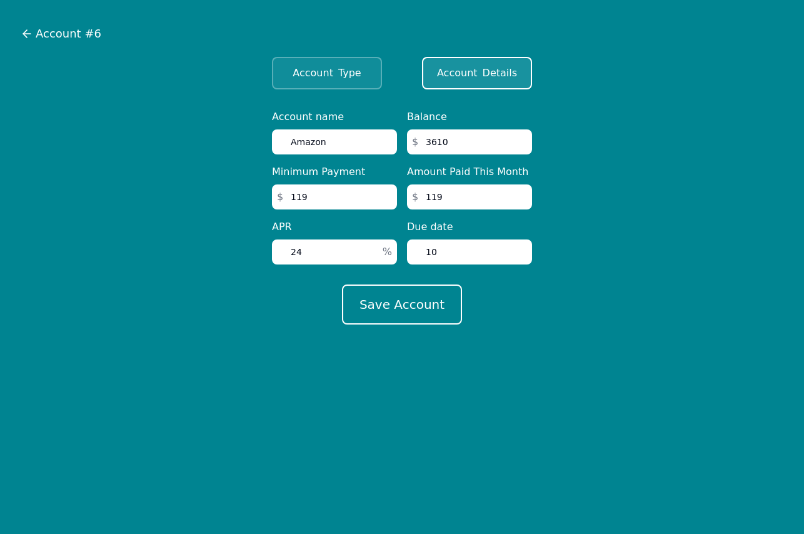
type input "10"
click at [342, 285] on button "Save Account" at bounding box center [402, 305] width 120 height 40
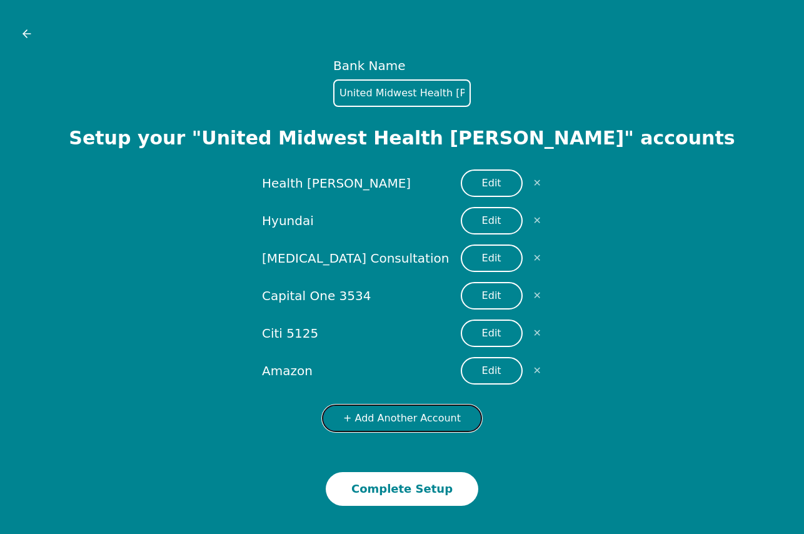
click at [348, 420] on button "+ Add Another Account" at bounding box center [402, 419] width 160 height 28
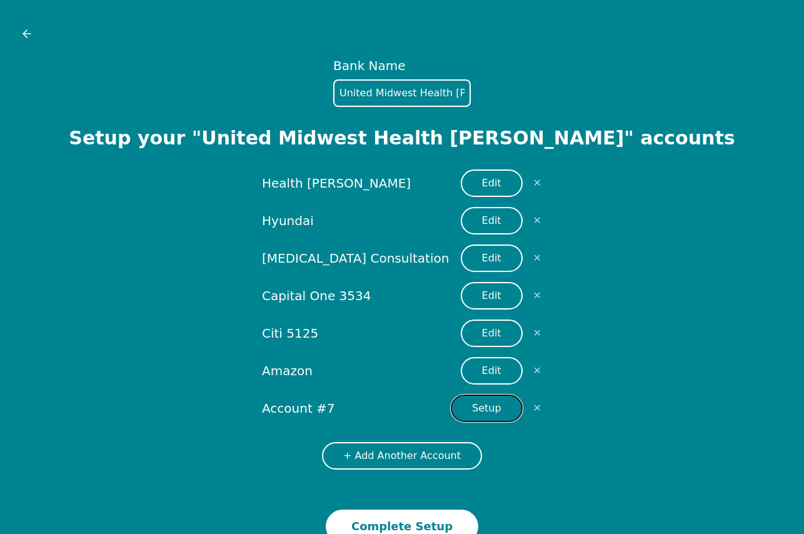
click at [480, 405] on button "Setup" at bounding box center [487, 409] width 72 height 28
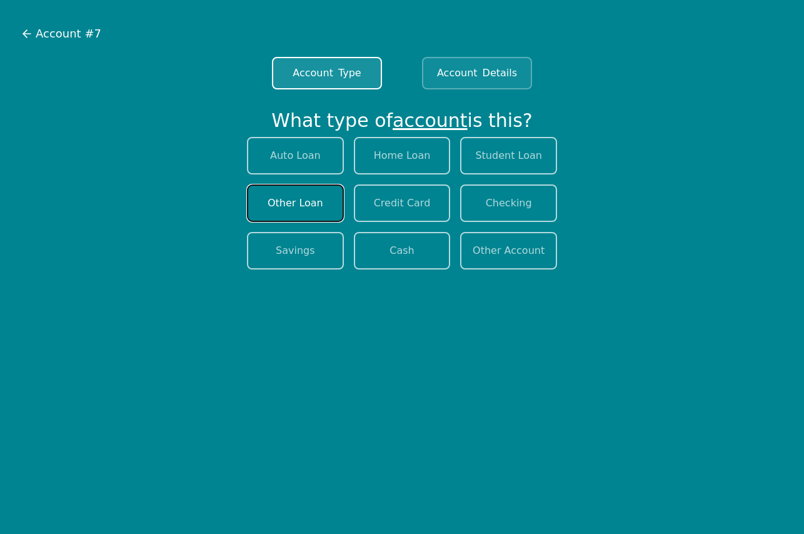
click at [297, 203] on button "Other Loan" at bounding box center [295, 203] width 97 height 38
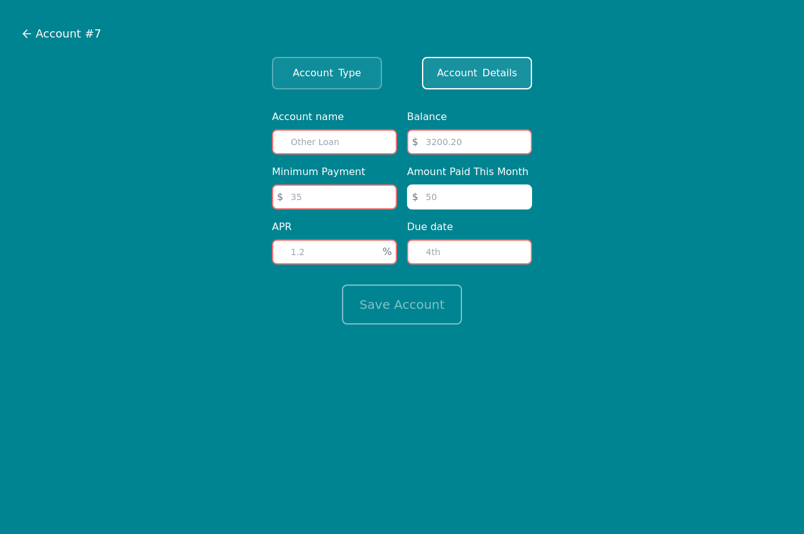
click at [374, 144] on input "text" at bounding box center [334, 141] width 125 height 25
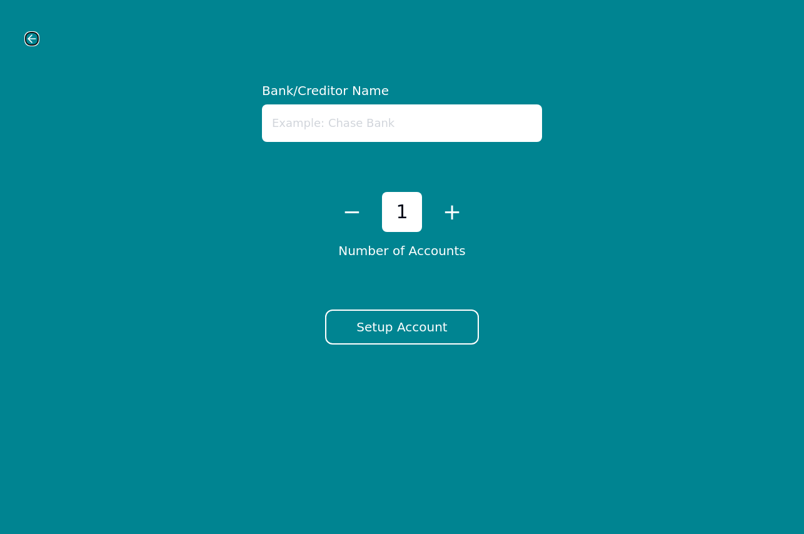
click at [35, 36] on icon at bounding box center [32, 39] width 13 height 13
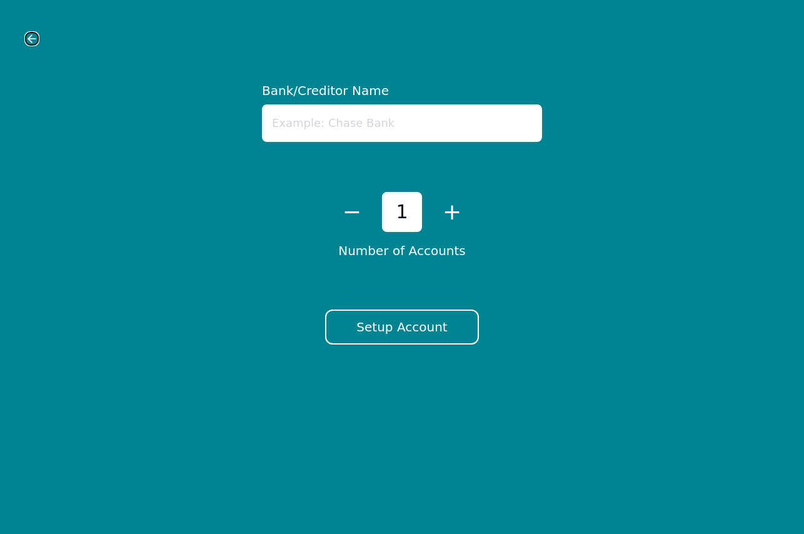
click at [35, 36] on icon at bounding box center [32, 39] width 13 height 13
click at [447, 217] on button "+" at bounding box center [452, 212] width 20 height 26
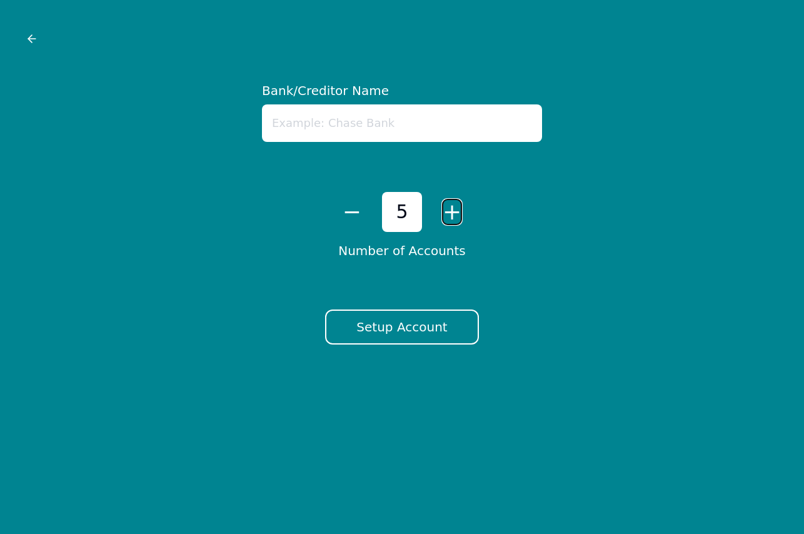
click at [447, 217] on button "+" at bounding box center [452, 212] width 20 height 26
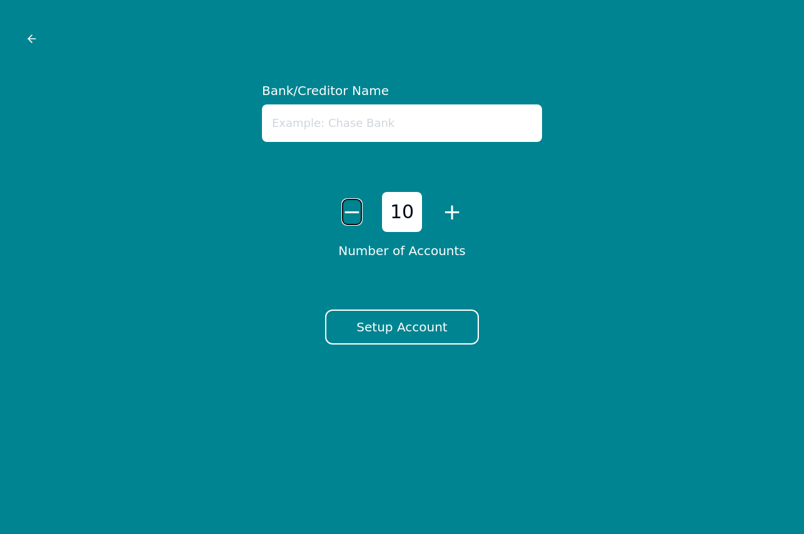
click at [351, 209] on button "−" at bounding box center [352, 212] width 20 height 26
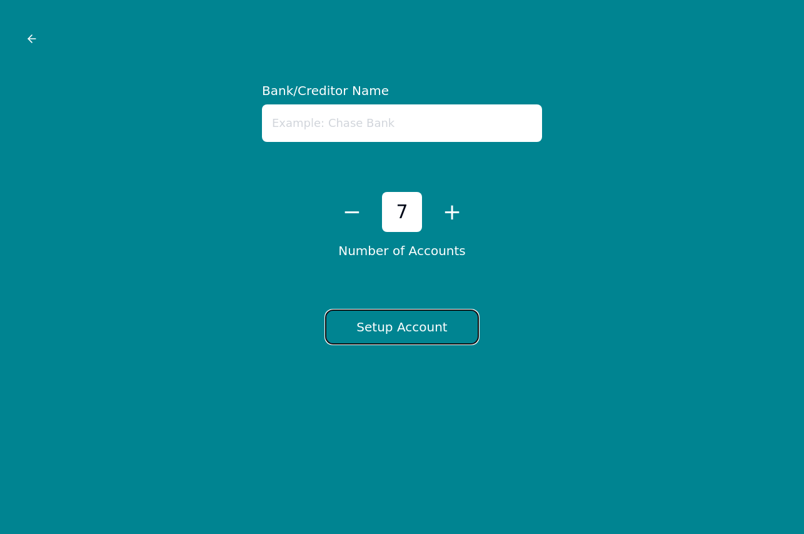
click at [385, 323] on button "Setup Account" at bounding box center [401, 327] width 153 height 35
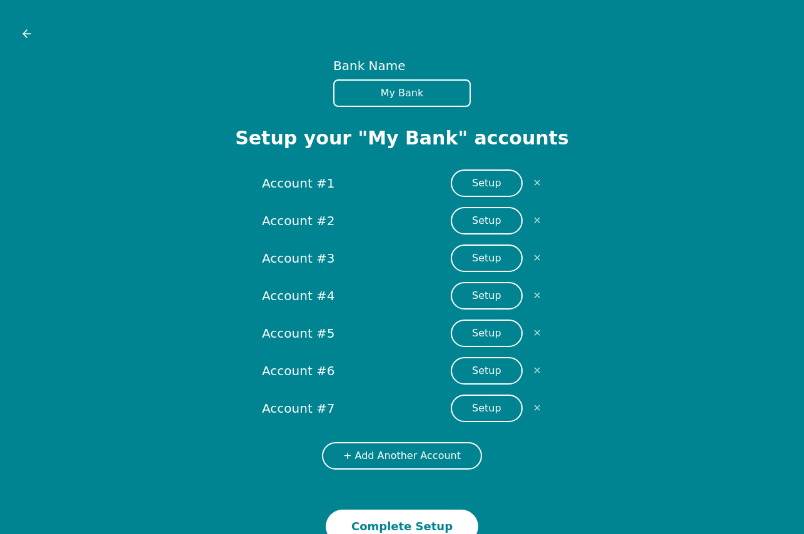
click at [405, 91] on input "My Bank" at bounding box center [402, 93] width 138 height 28
drag, startPoint x: 425, startPoint y: 93, endPoint x: 339, endPoint y: 108, distance: 86.9
click at [339, 108] on div "Bank Name My Bank Setup your " My Bank " accounts Account #1 Setup ✕ Account #2…" at bounding box center [402, 300] width 784 height 487
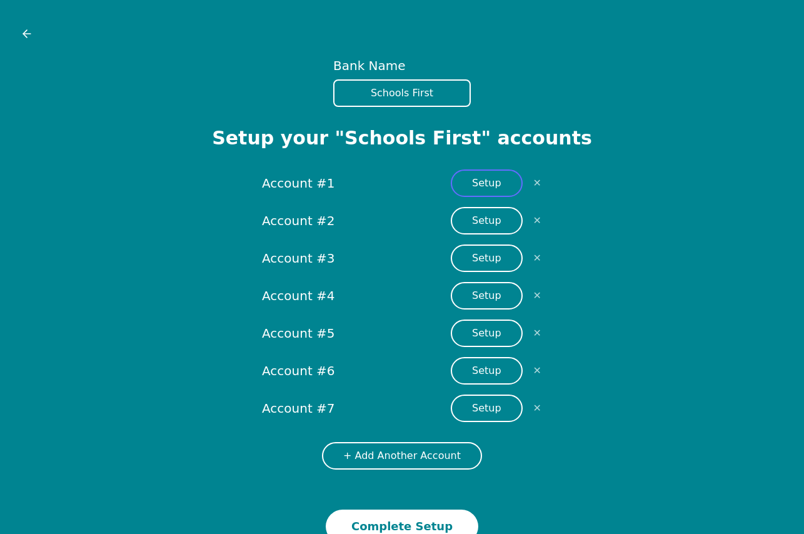
type input "Schools First"
click at [477, 185] on button "Setup" at bounding box center [487, 183] width 72 height 28
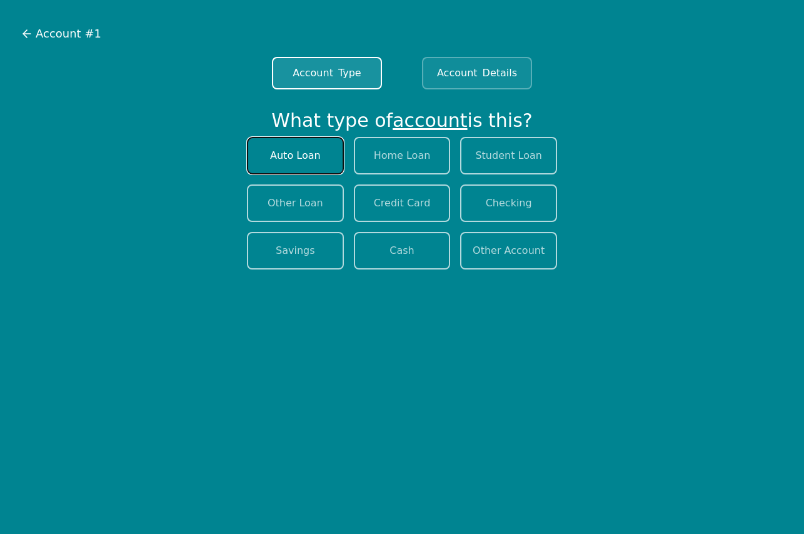
click at [294, 159] on button "Auto Loan" at bounding box center [295, 156] width 97 height 38
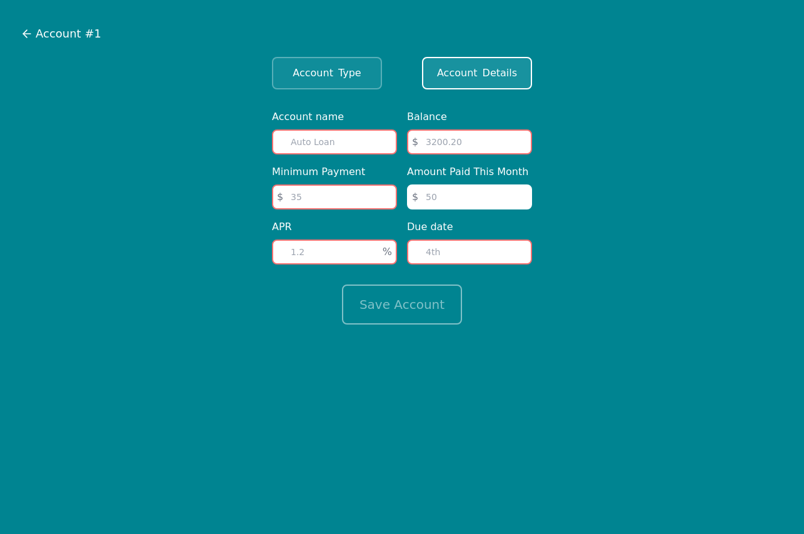
click at [313, 141] on input "text" at bounding box center [334, 141] width 125 height 25
type input "Hyundai"
click at [290, 200] on input "number" at bounding box center [334, 196] width 125 height 25
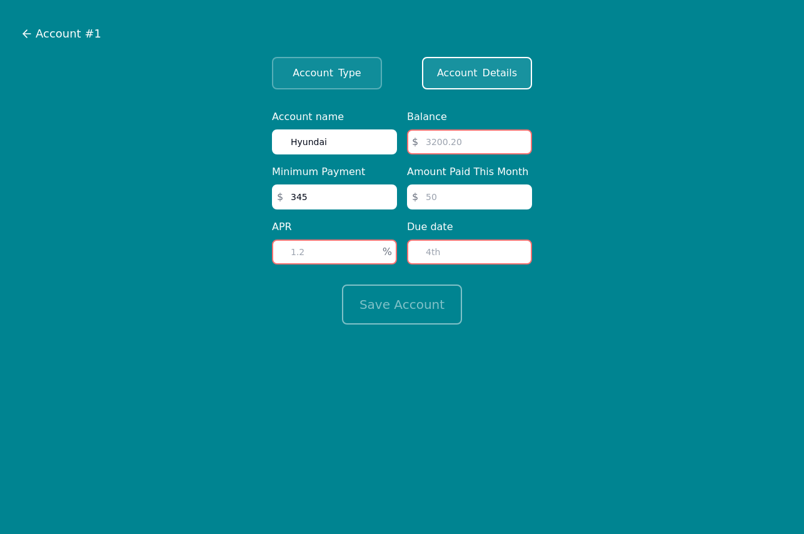
type input "345"
click at [316, 250] on input "number" at bounding box center [334, 252] width 125 height 25
type input "6"
click at [423, 148] on input "number" at bounding box center [469, 141] width 125 height 25
type input "11855"
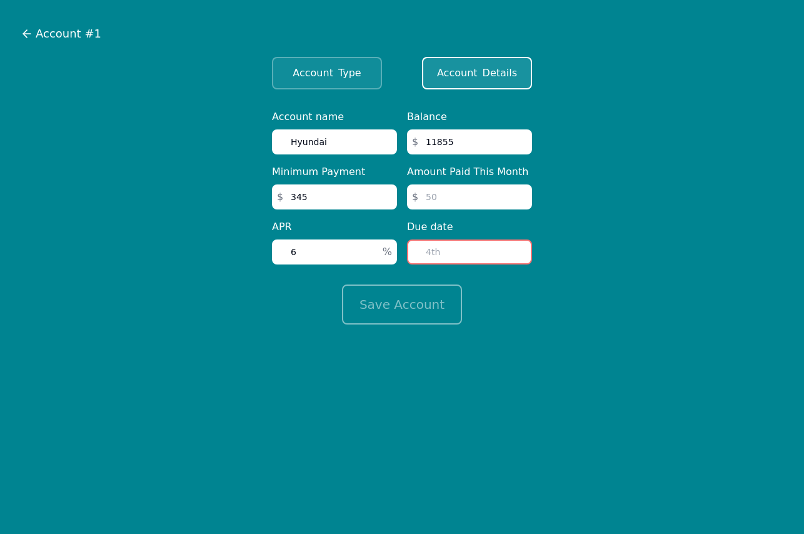
click at [447, 191] on input "number" at bounding box center [469, 196] width 125 height 25
type input "345"
click at [458, 245] on input "number" at bounding box center [469, 252] width 125 height 25
type input "10"
click at [422, 294] on button "Save Account" at bounding box center [402, 305] width 120 height 40
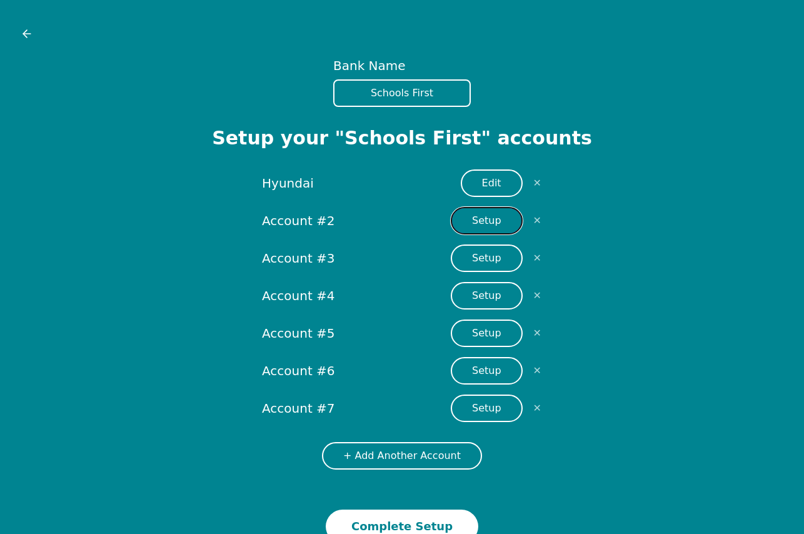
click at [483, 218] on button "Setup" at bounding box center [487, 221] width 72 height 28
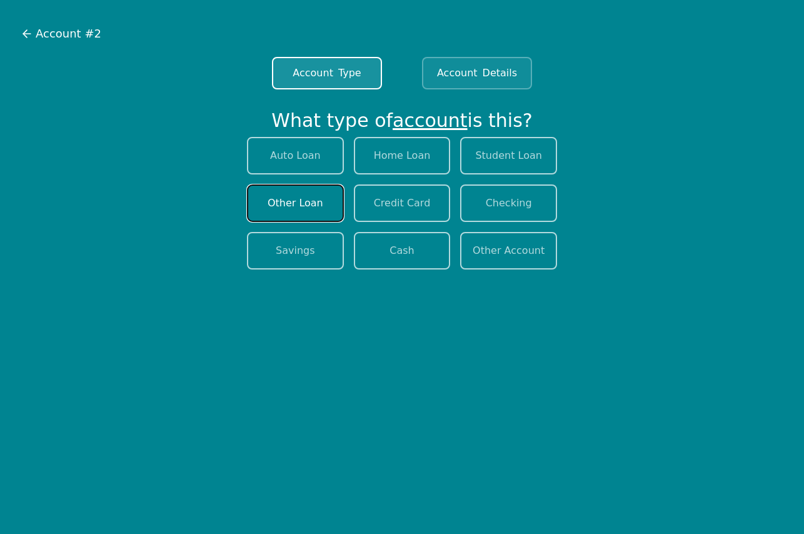
click at [300, 204] on button "Other Loan" at bounding box center [295, 203] width 97 height 38
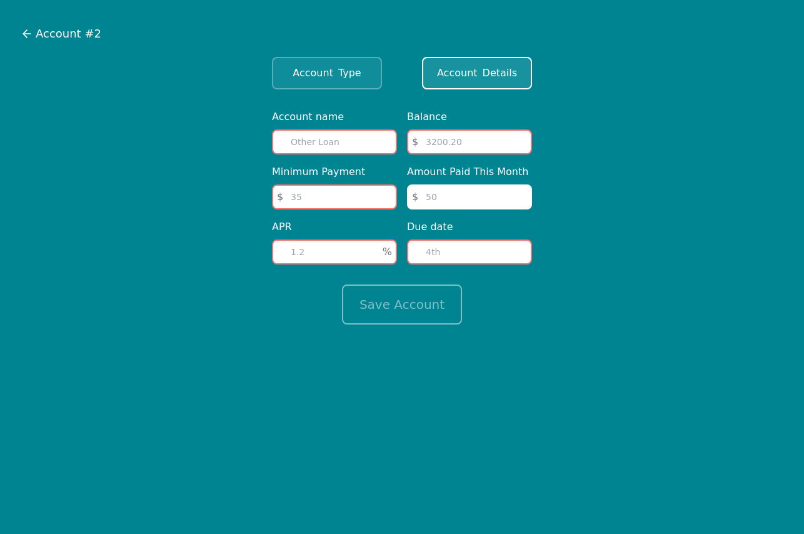
click at [316, 144] on input "text" at bounding box center [334, 141] width 125 height 25
type input "[MEDICAL_DATA] Consultation"
click at [339, 189] on input "number" at bounding box center [334, 196] width 125 height 25
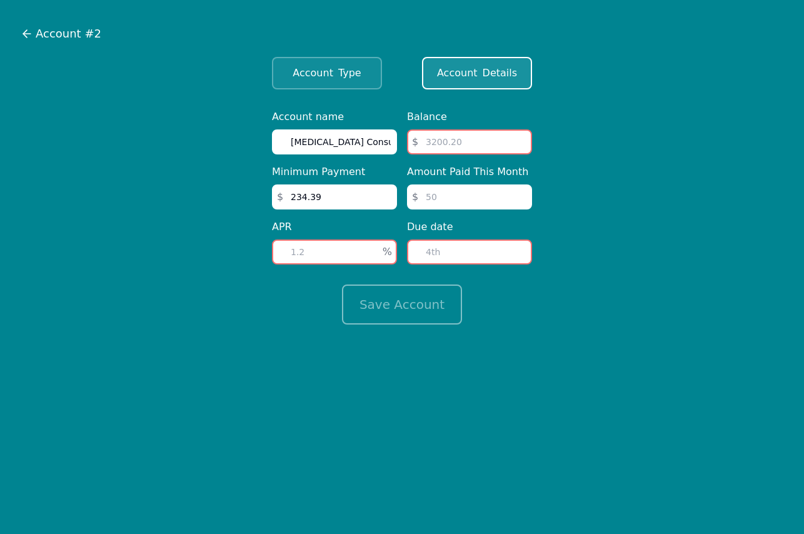
type input "234.39"
type input "15"
type input "7183.95"
type input "234.39"
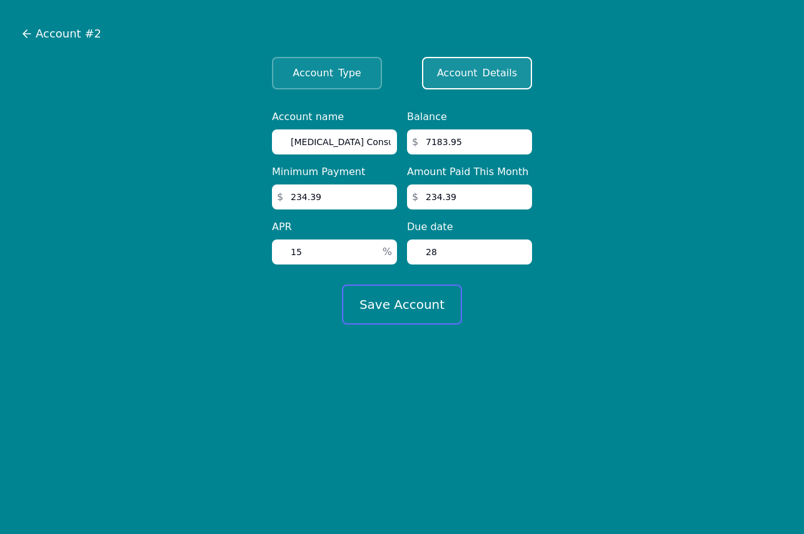
type input "28"
click at [388, 298] on button "Save Account" at bounding box center [402, 305] width 120 height 40
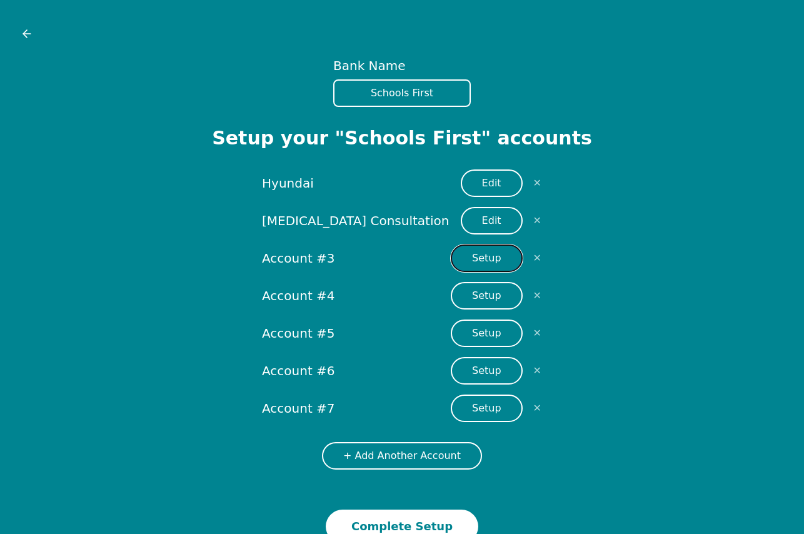
click at [485, 260] on button "Setup" at bounding box center [487, 259] width 72 height 28
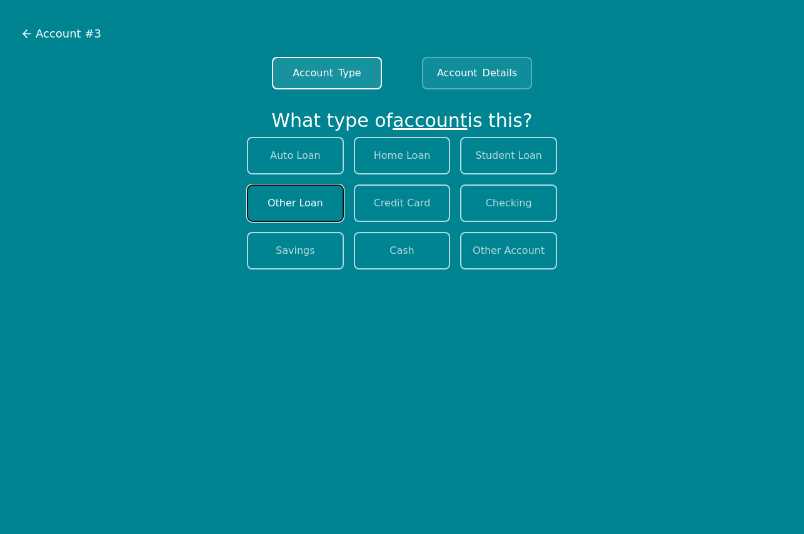
click at [287, 214] on button "Other Loan" at bounding box center [295, 203] width 97 height 38
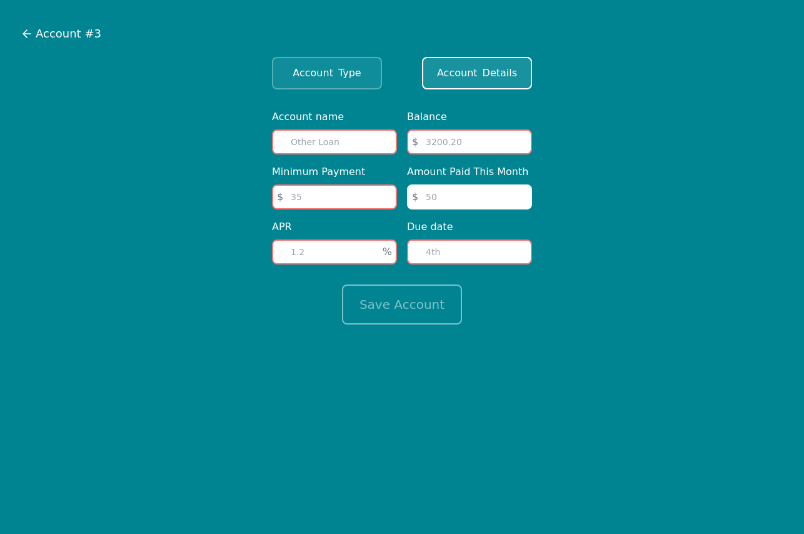
click at [314, 146] on input "text" at bounding box center [334, 141] width 125 height 25
type input "Amazon Prime 1287"
click at [305, 198] on input "number" at bounding box center [334, 196] width 125 height 25
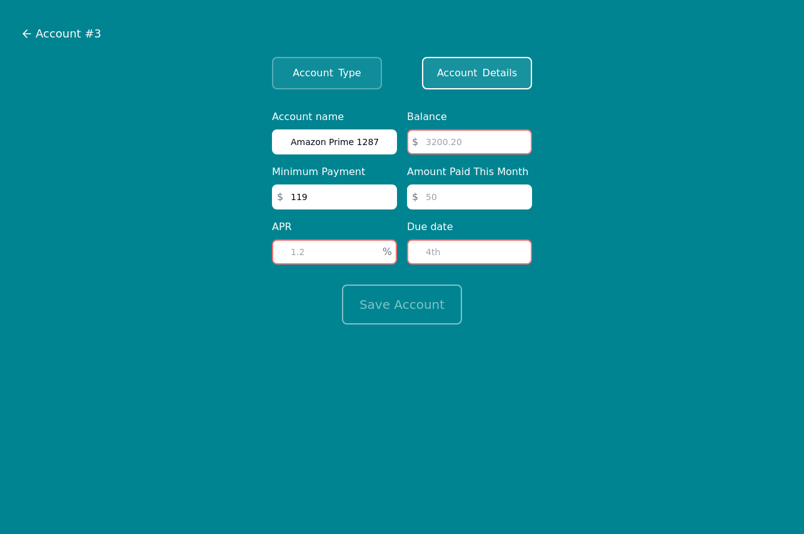
type input "119"
type input "19"
type input "3610"
type input "119"
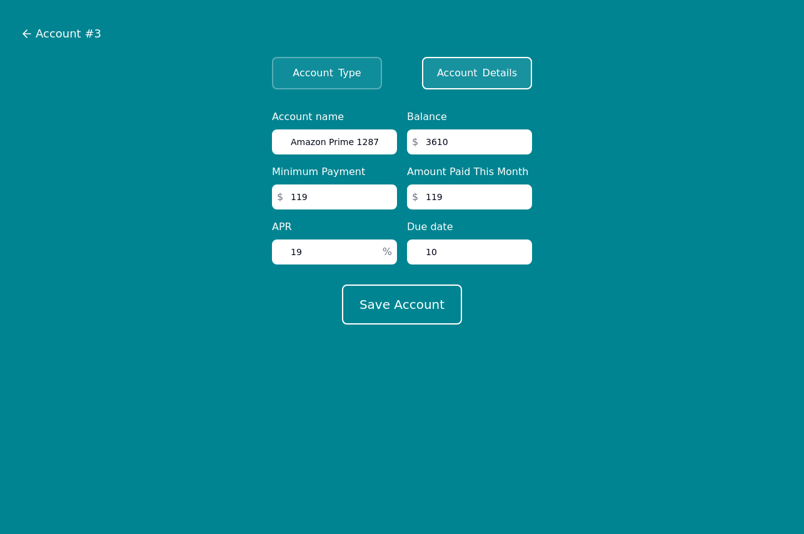
type input "10"
click at [342, 285] on button "Save Account" at bounding box center [402, 305] width 120 height 40
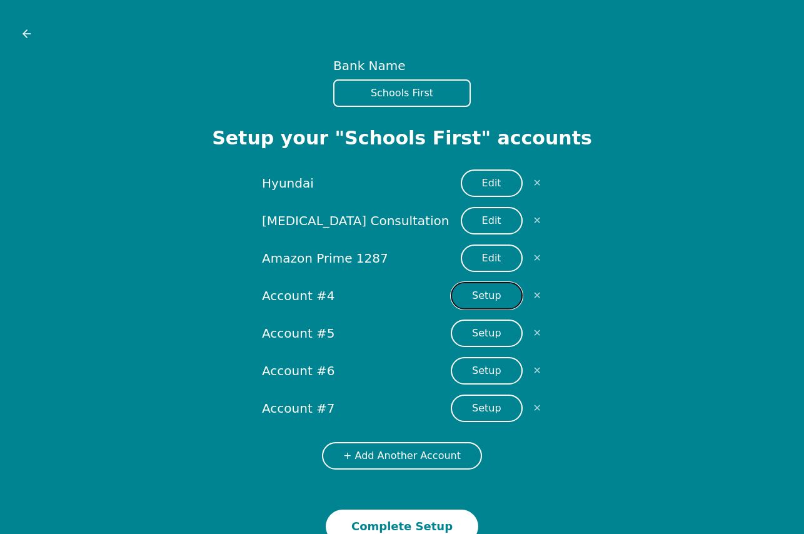
click at [475, 295] on button "Setup" at bounding box center [487, 296] width 72 height 28
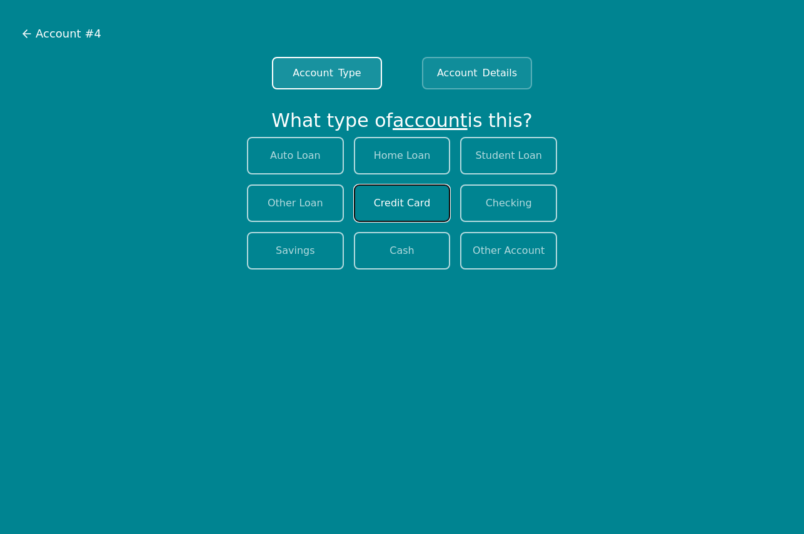
click at [379, 206] on button "Credit Card" at bounding box center [402, 203] width 97 height 38
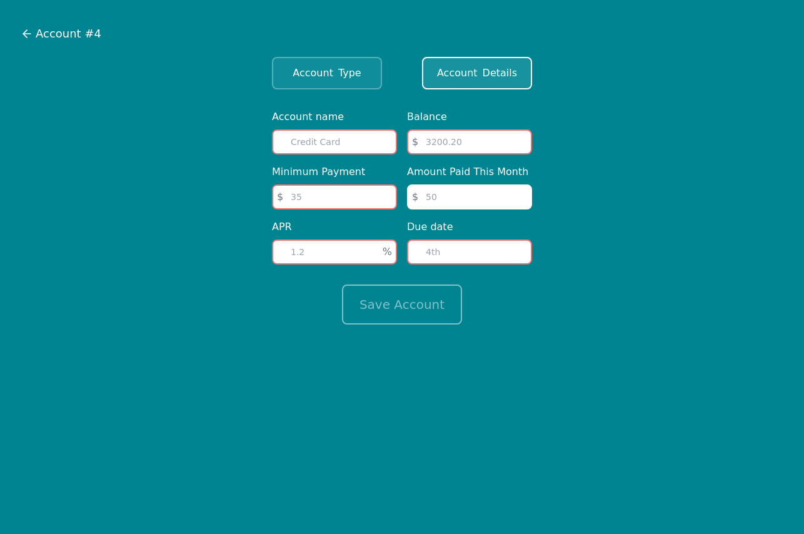
click at [300, 138] on input "text" at bounding box center [334, 141] width 125 height 25
type input "Capital One 3534"
click at [335, 198] on input "number" at bounding box center [334, 196] width 125 height 25
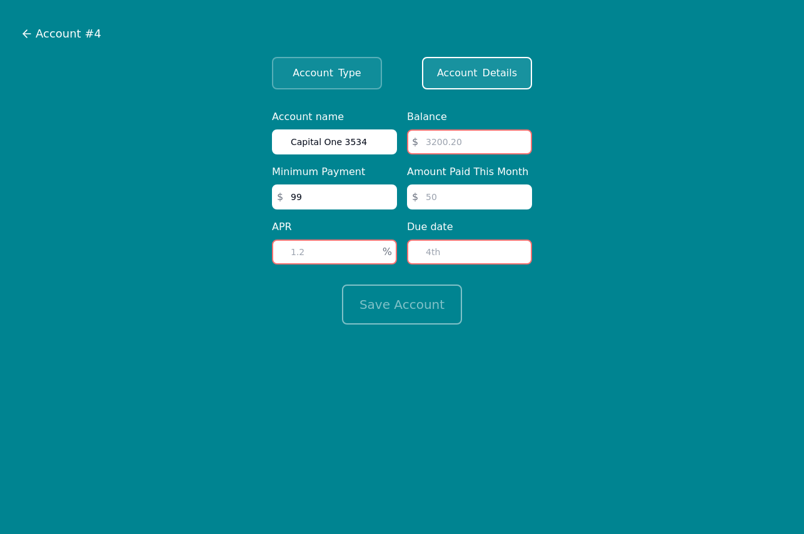
type input "99"
type input "19"
type input "3676.98"
type input "100"
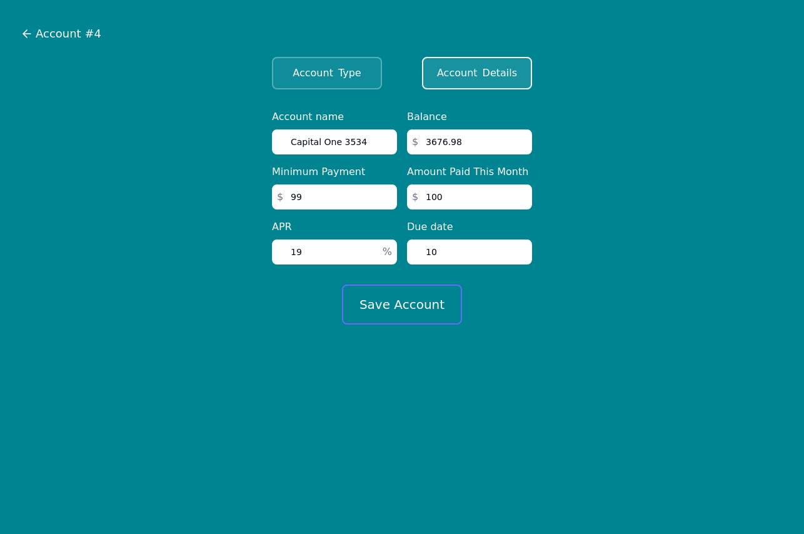
type input "10"
click at [375, 313] on button "Save Account" at bounding box center [402, 305] width 120 height 40
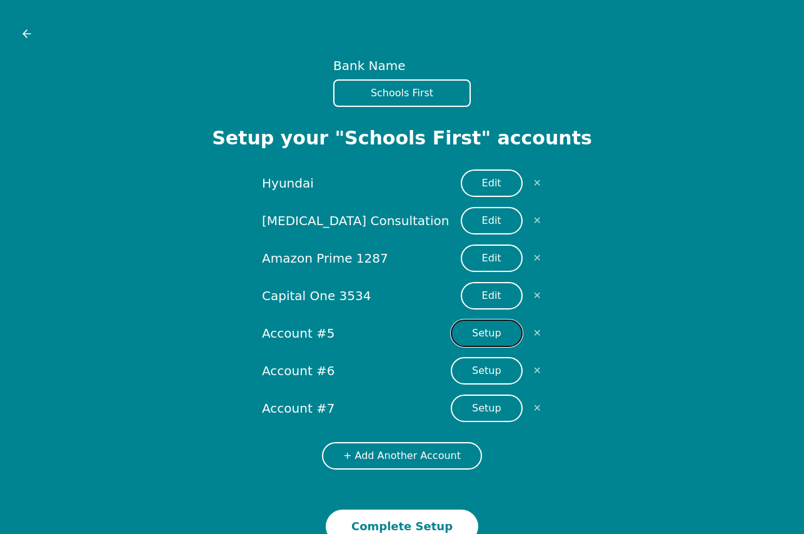
click at [494, 331] on button "Setup" at bounding box center [487, 334] width 72 height 28
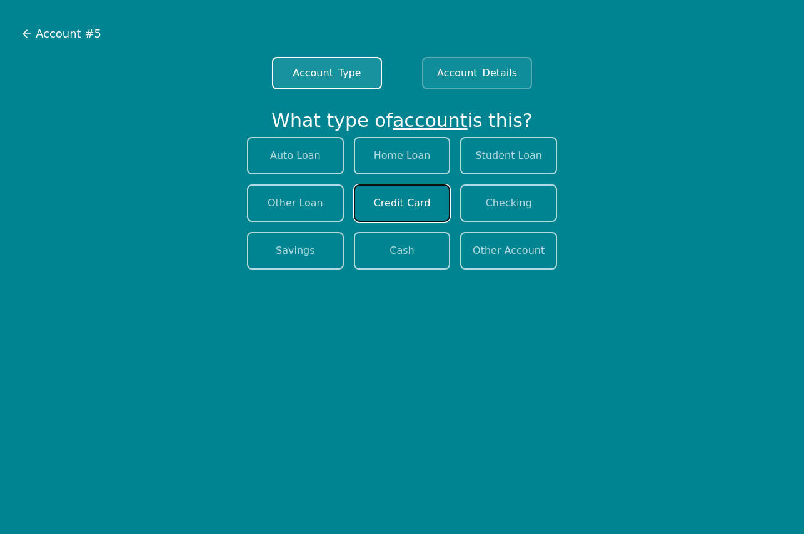
click at [366, 201] on button "Credit Card" at bounding box center [402, 203] width 97 height 38
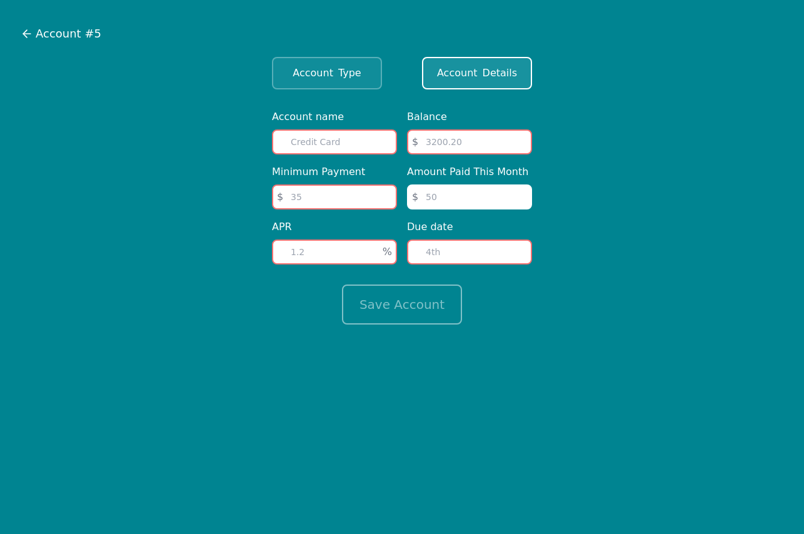
click at [314, 141] on input "text" at bounding box center [334, 141] width 125 height 25
type input "Citi 5125"
click at [343, 201] on input "number" at bounding box center [334, 196] width 125 height 25
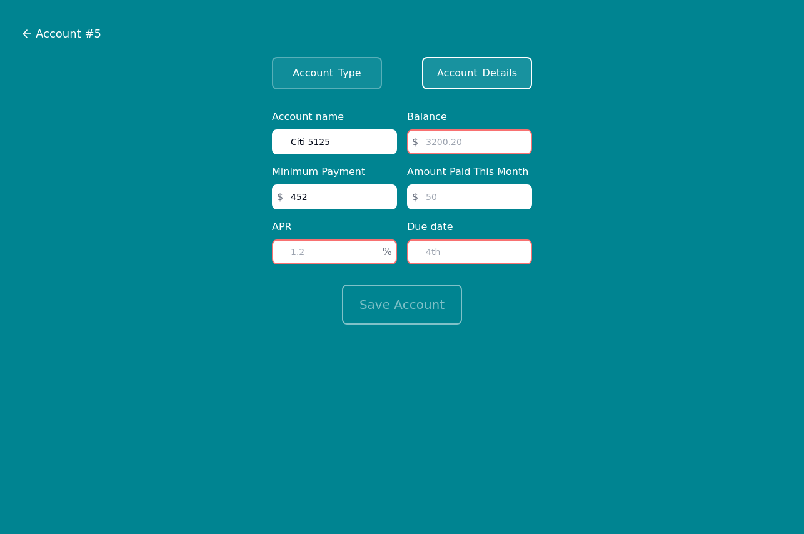
type input "452"
type input "29"
click at [435, 144] on input "number" at bounding box center [469, 141] width 125 height 25
type input "14608"
click at [463, 189] on input "number" at bounding box center [469, 196] width 125 height 25
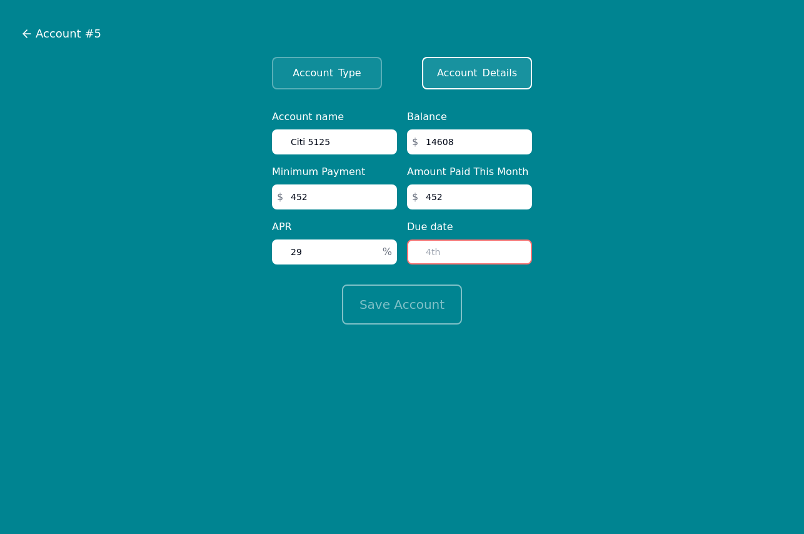
type input "452"
click at [455, 243] on input "number" at bounding box center [469, 252] width 125 height 25
type input "15"
click at [419, 305] on button "Save Account" at bounding box center [402, 305] width 120 height 40
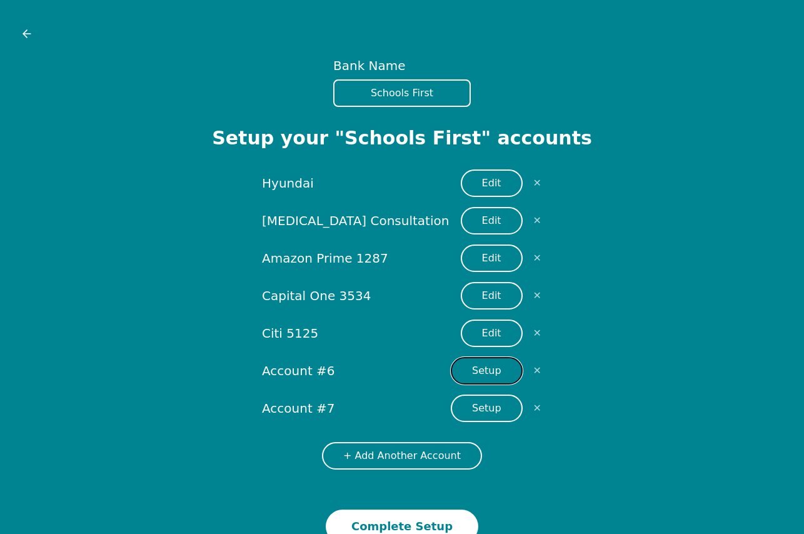
click at [480, 369] on button "Setup" at bounding box center [487, 371] width 72 height 28
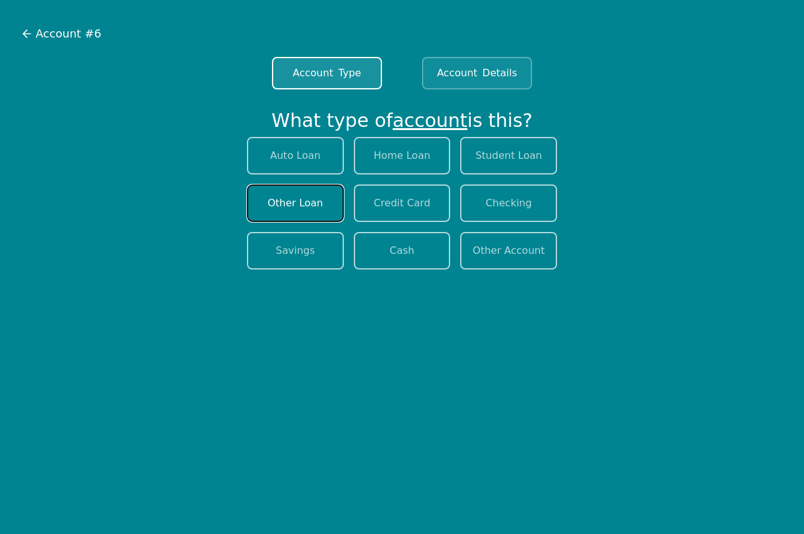
click at [300, 207] on button "Other Loan" at bounding box center [295, 203] width 97 height 38
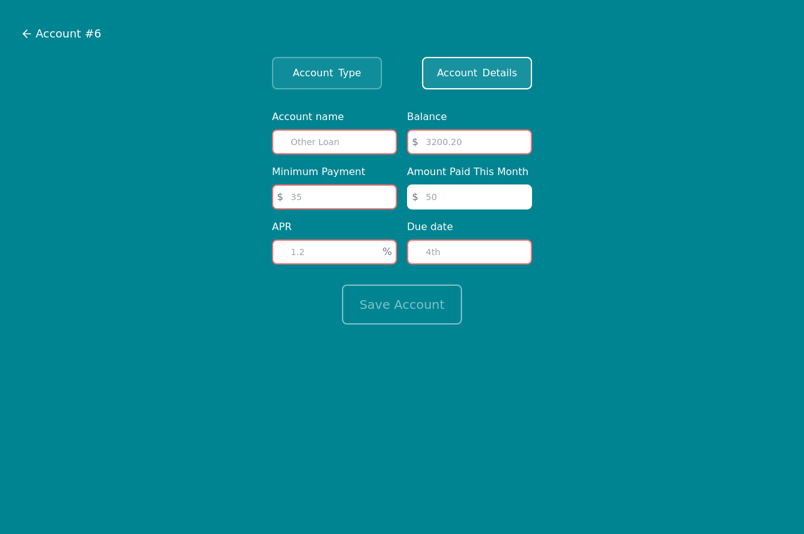
click at [300, 143] on input "text" at bounding box center [334, 141] width 125 height 25
click at [311, 138] on input "text" at bounding box center [334, 141] width 125 height 25
type input "[GEOGRAPHIC_DATA][PERSON_NAME]"
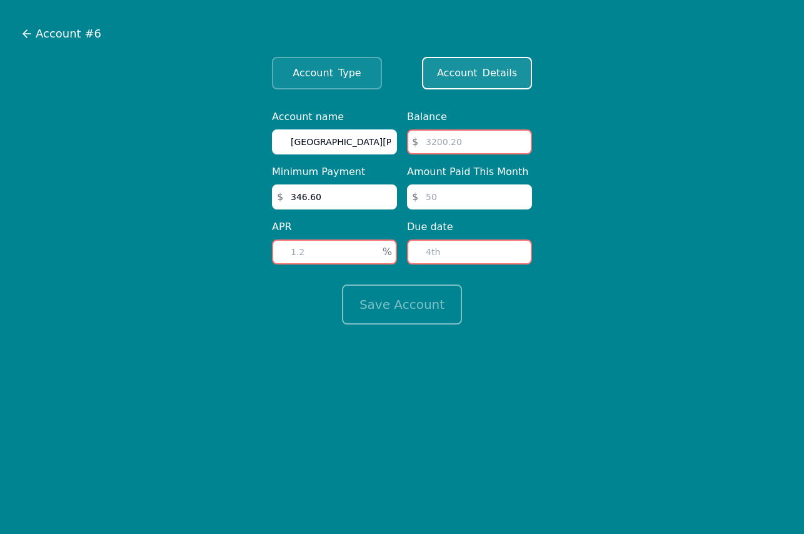
type input "346.60"
type input "16"
type input "9247"
type input "346.60"
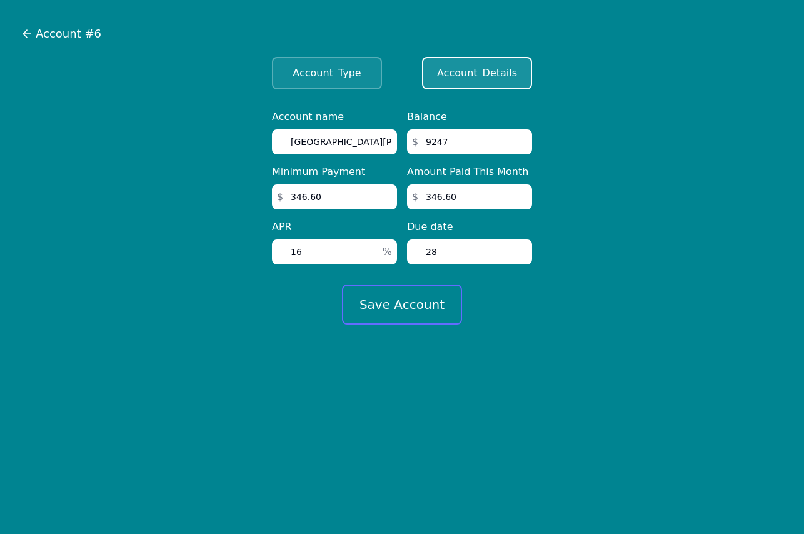
type input "28"
click at [395, 305] on button "Save Account" at bounding box center [402, 305] width 120 height 40
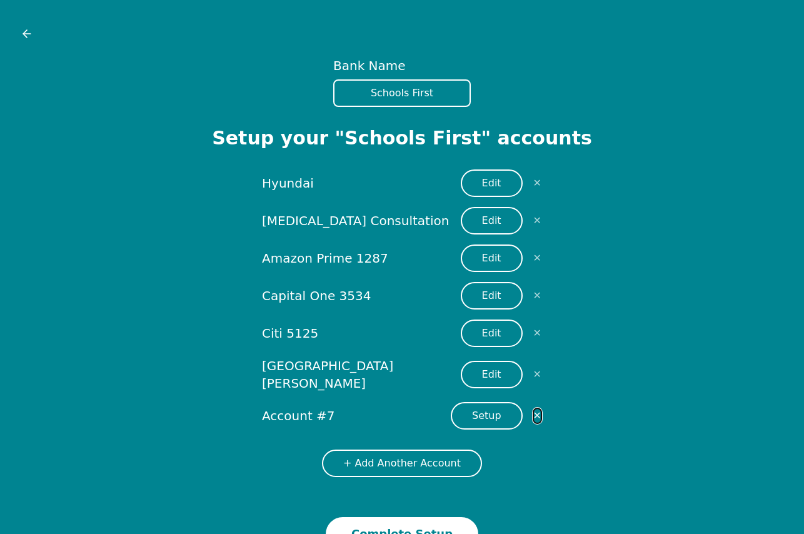
click at [539, 408] on button "✕" at bounding box center [537, 416] width 9 height 16
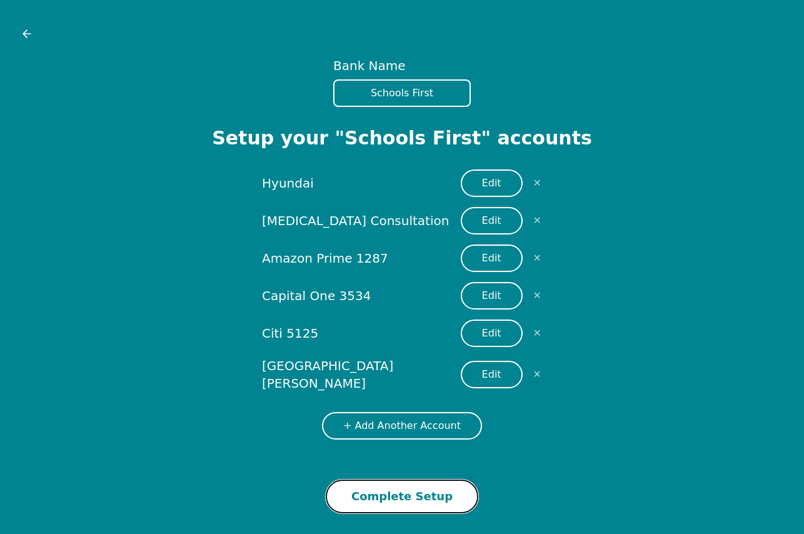
click at [394, 493] on button "Complete Setup" at bounding box center [402, 497] width 153 height 34
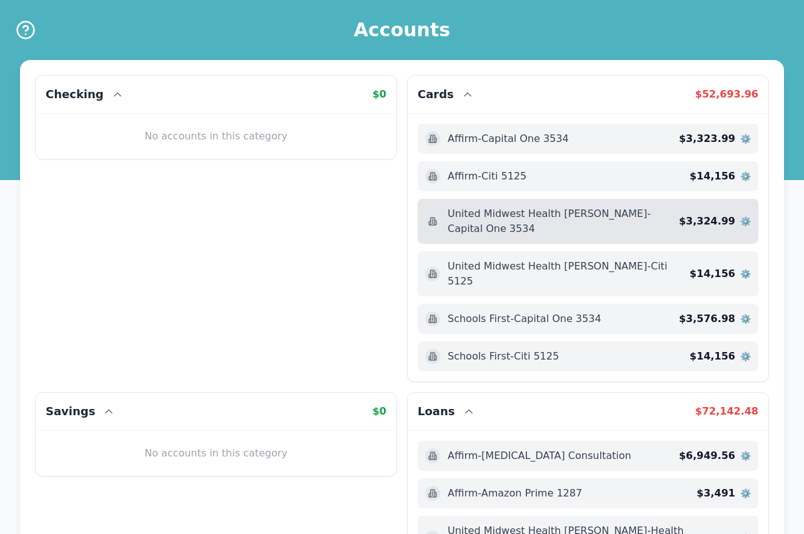
click at [747, 215] on span "⚙️" at bounding box center [745, 221] width 11 height 13
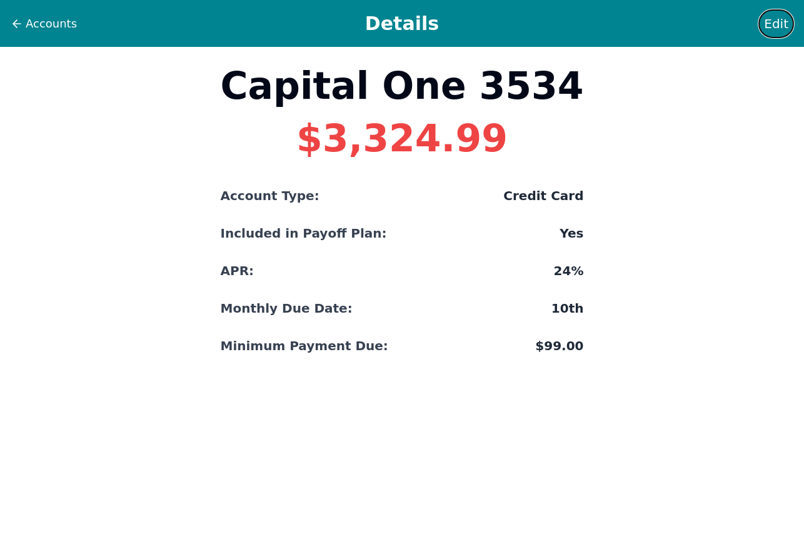
click at [773, 24] on span "Edit" at bounding box center [776, 24] width 24 height 18
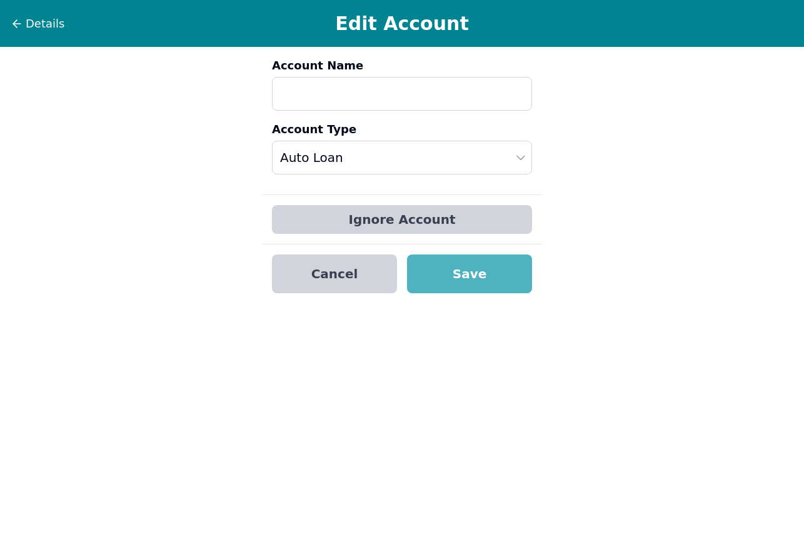
type input "Capital One 3534"
select select "credit"
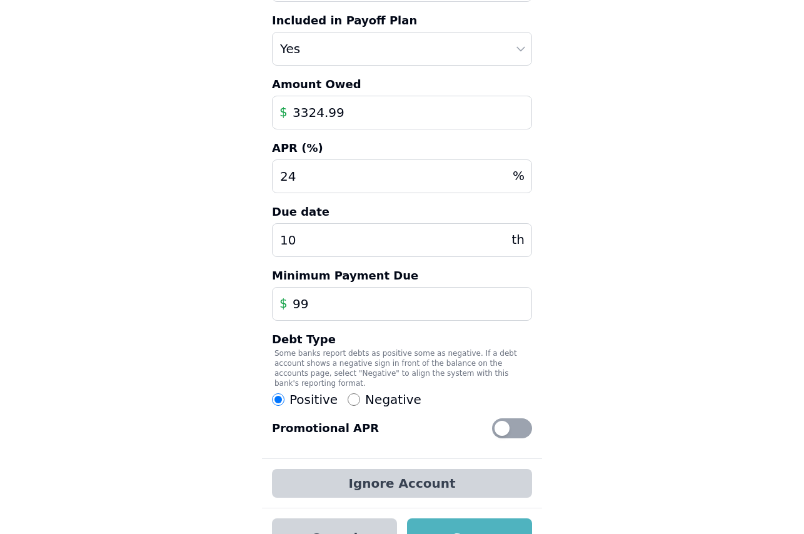
scroll to position [196, 0]
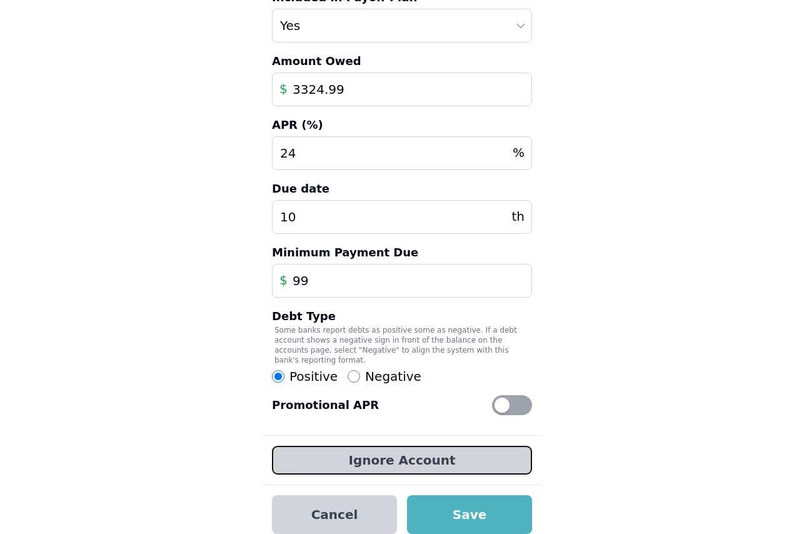
click at [391, 450] on button "Ignore Account" at bounding box center [402, 460] width 260 height 29
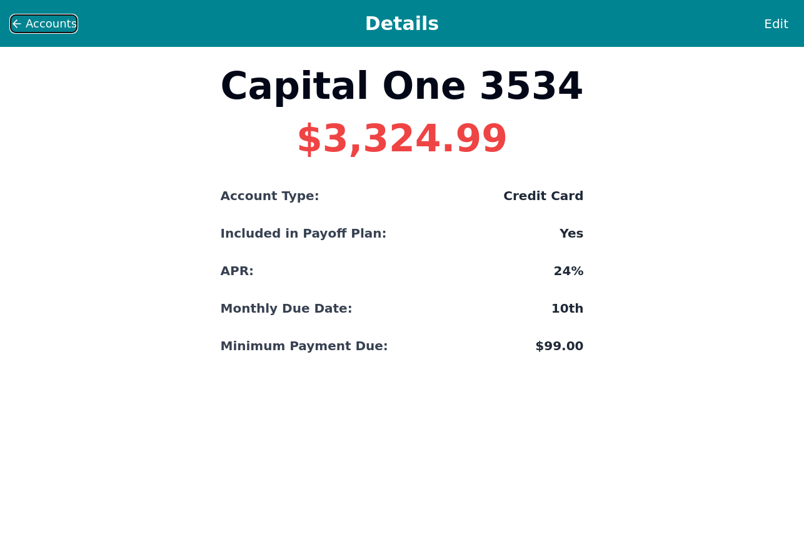
click at [17, 20] on icon at bounding box center [15, 24] width 4 height 8
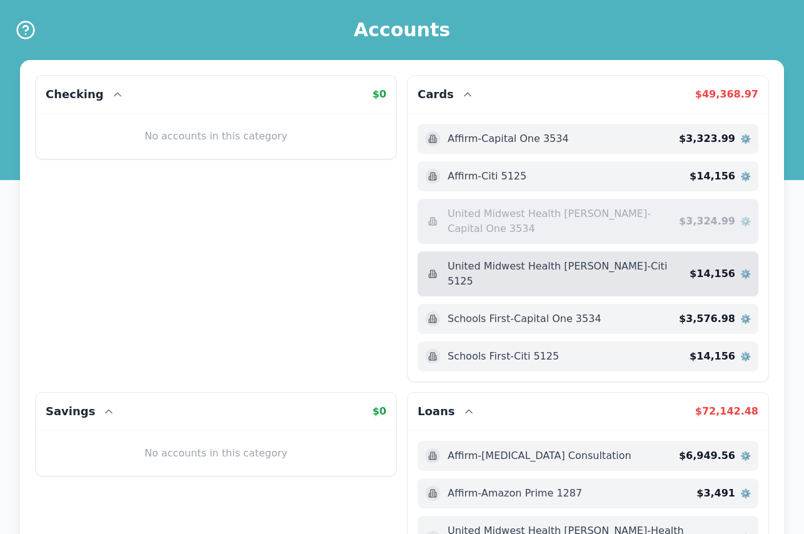
click at [747, 268] on span "⚙️" at bounding box center [745, 274] width 11 height 13
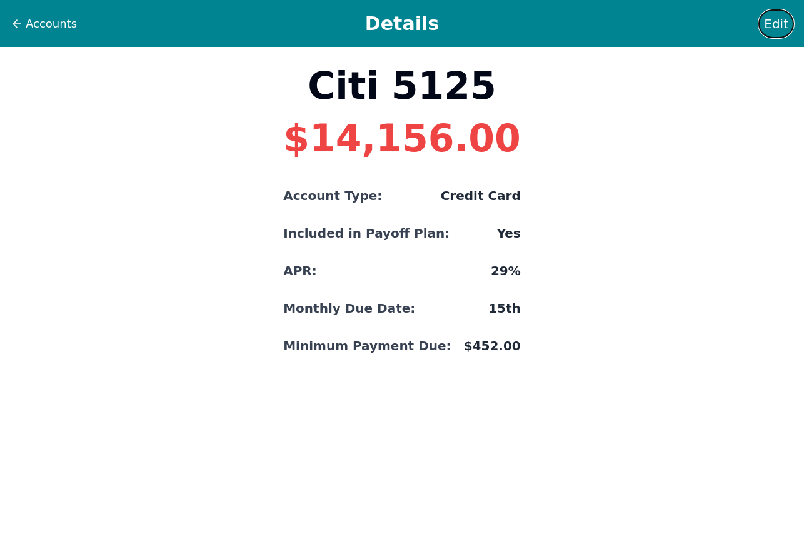
click at [784, 19] on span "Edit" at bounding box center [776, 24] width 24 height 18
select select "credit"
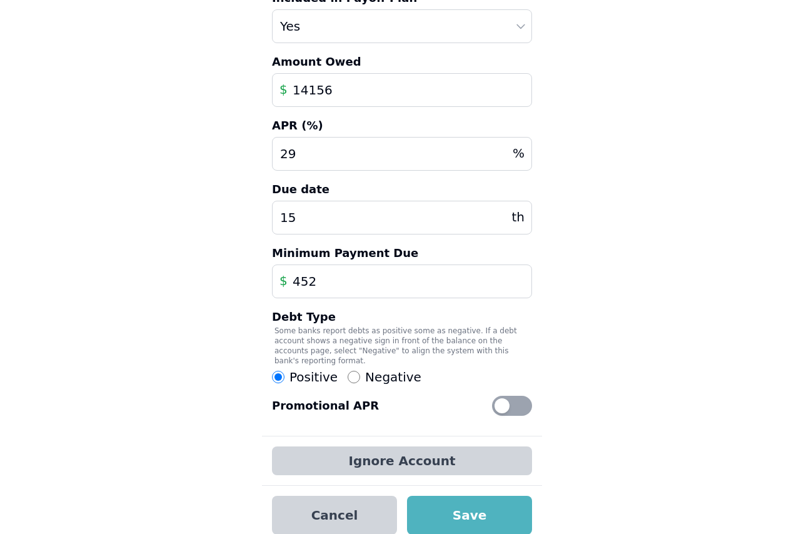
scroll to position [196, 0]
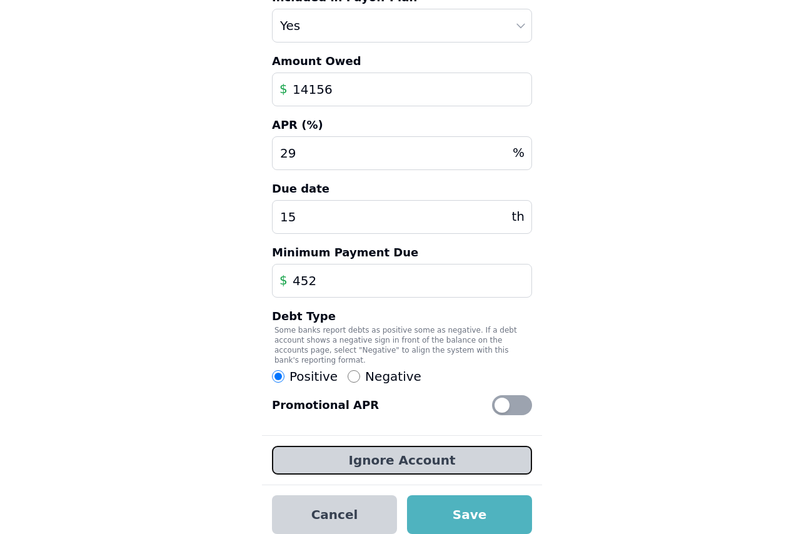
click at [369, 446] on button "Ignore Account" at bounding box center [402, 460] width 260 height 29
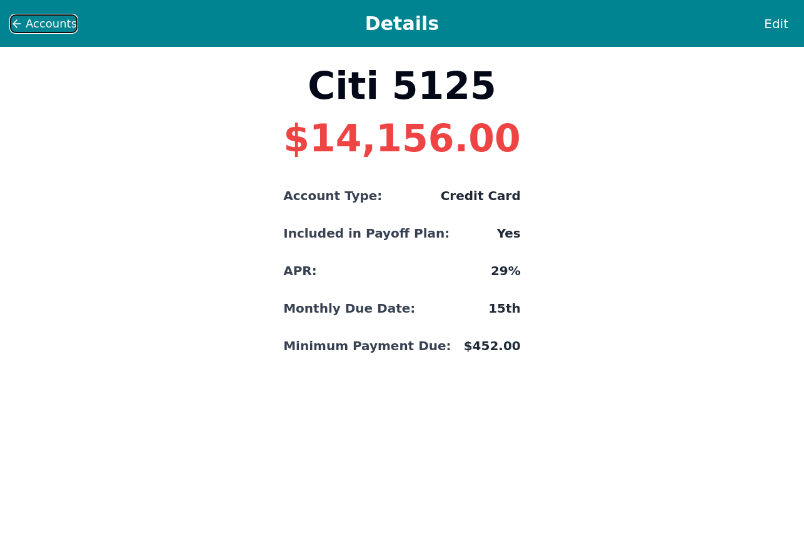
click at [21, 16] on button "Accounts" at bounding box center [44, 23] width 68 height 19
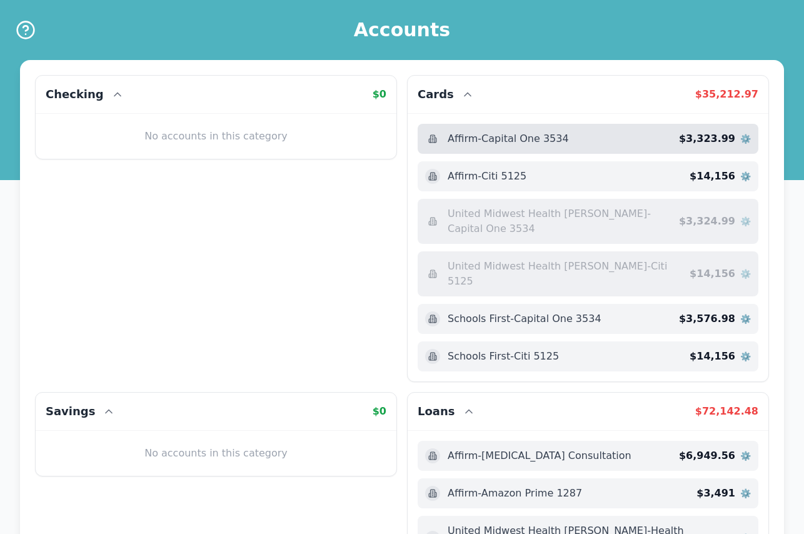
click at [742, 139] on span "⚙️" at bounding box center [745, 139] width 11 height 13
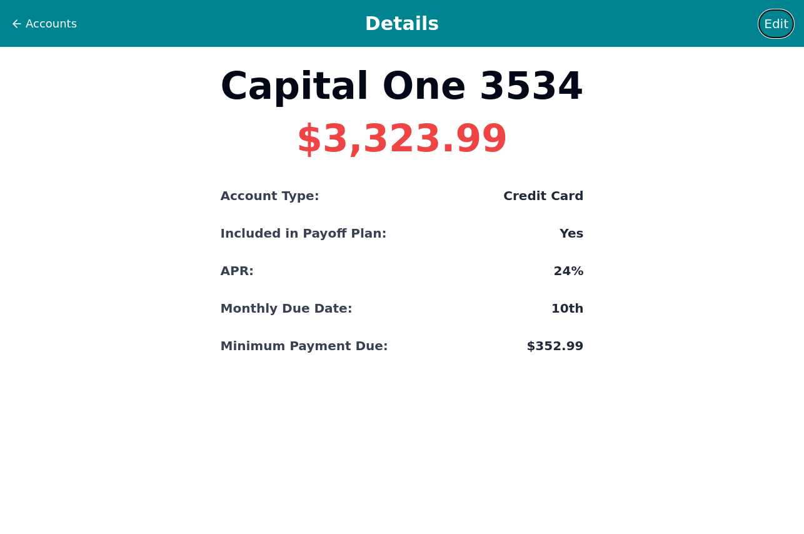
click at [774, 23] on span "Edit" at bounding box center [776, 24] width 24 height 18
select select "credit"
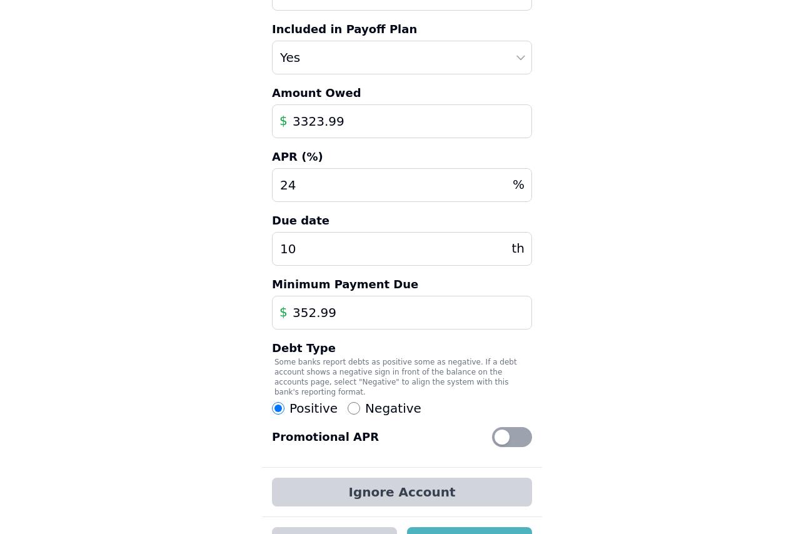
scroll to position [196, 0]
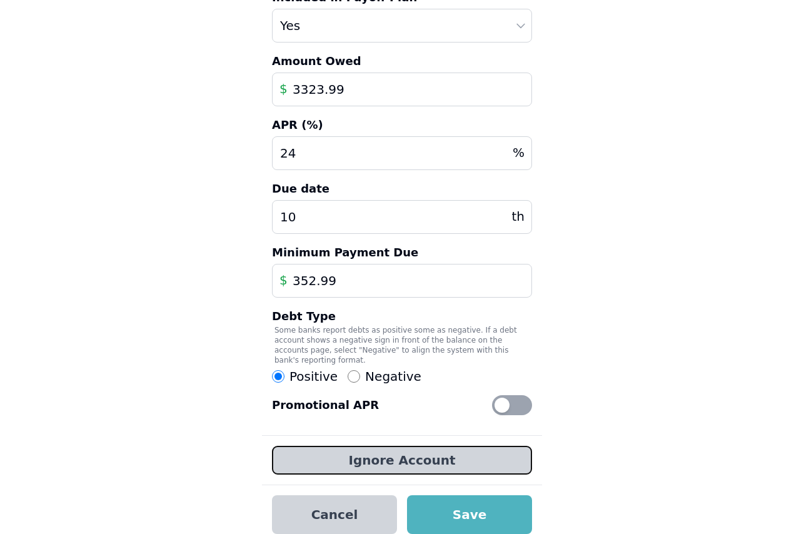
click at [463, 448] on button "Ignore Account" at bounding box center [402, 460] width 260 height 29
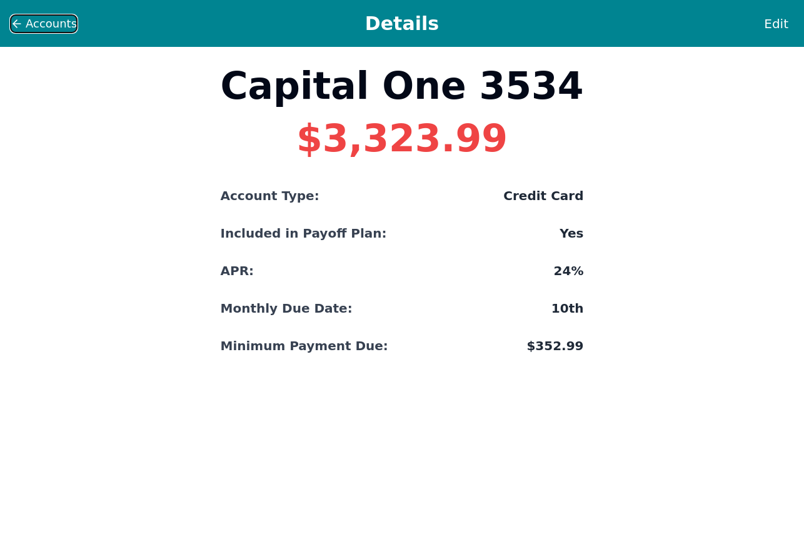
click at [14, 22] on icon at bounding box center [15, 24] width 4 height 8
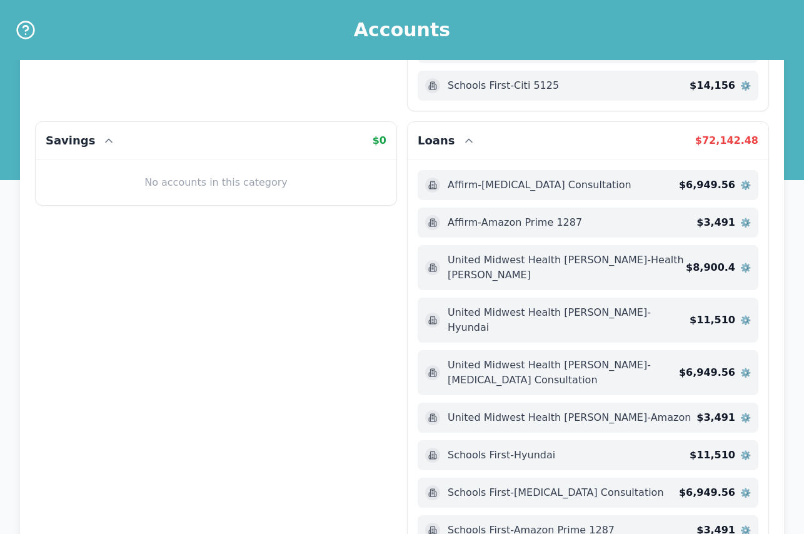
scroll to position [250, 0]
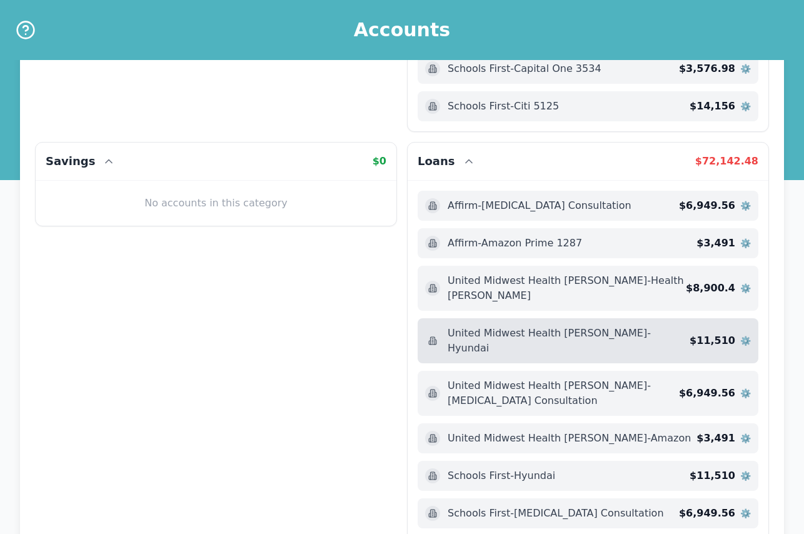
click at [749, 335] on span "⚙️" at bounding box center [745, 341] width 11 height 13
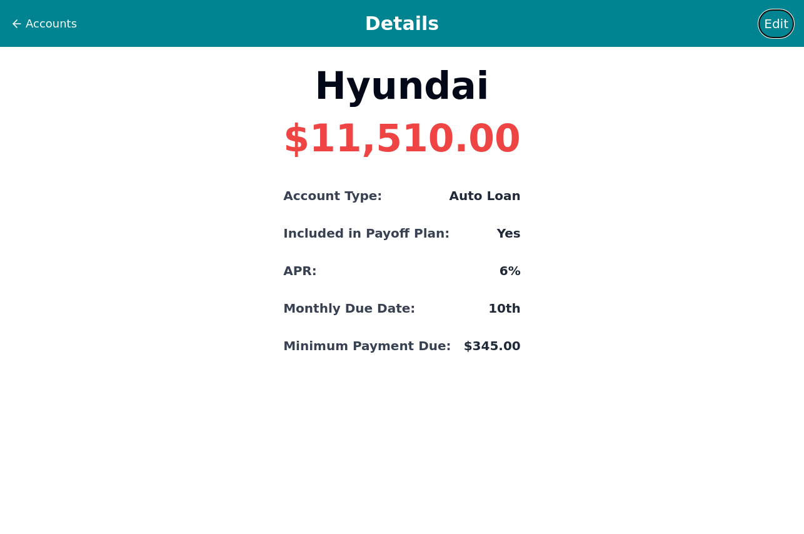
click at [779, 26] on span "Edit" at bounding box center [776, 24] width 24 height 18
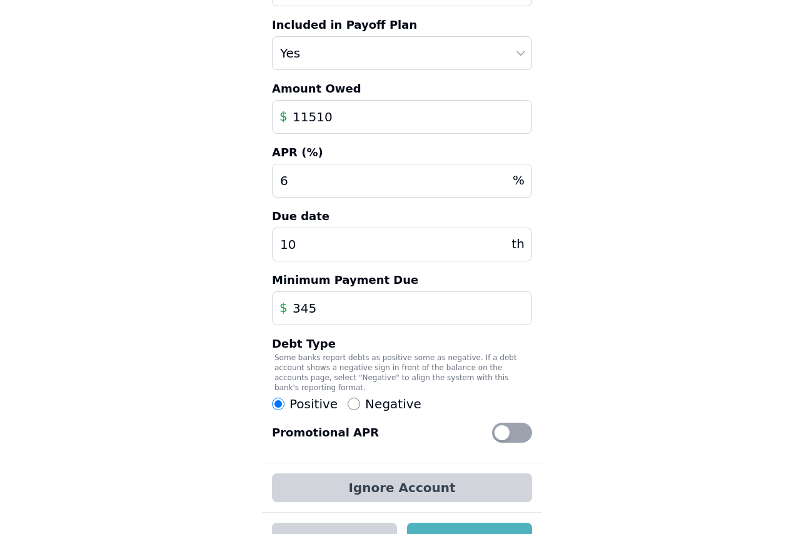
scroll to position [196, 0]
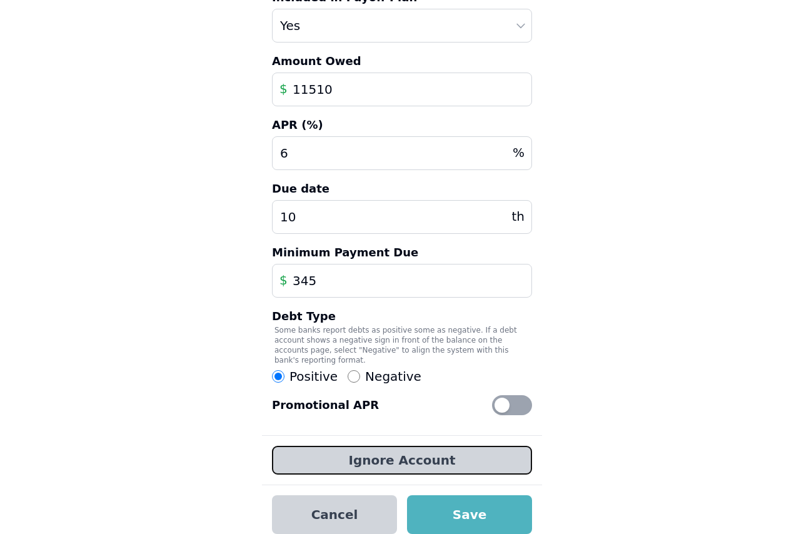
click at [418, 447] on button "Ignore Account" at bounding box center [402, 460] width 260 height 29
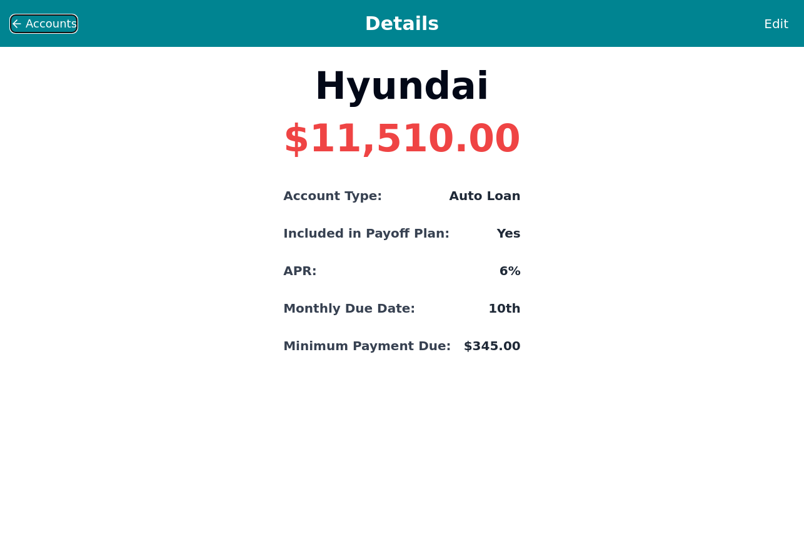
click at [18, 25] on icon at bounding box center [17, 24] width 13 height 13
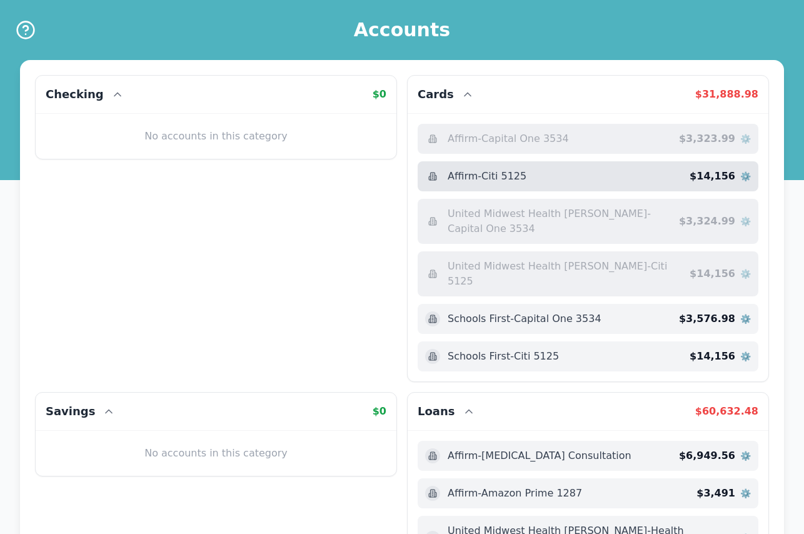
click at [750, 176] on span "⚙️" at bounding box center [745, 176] width 11 height 13
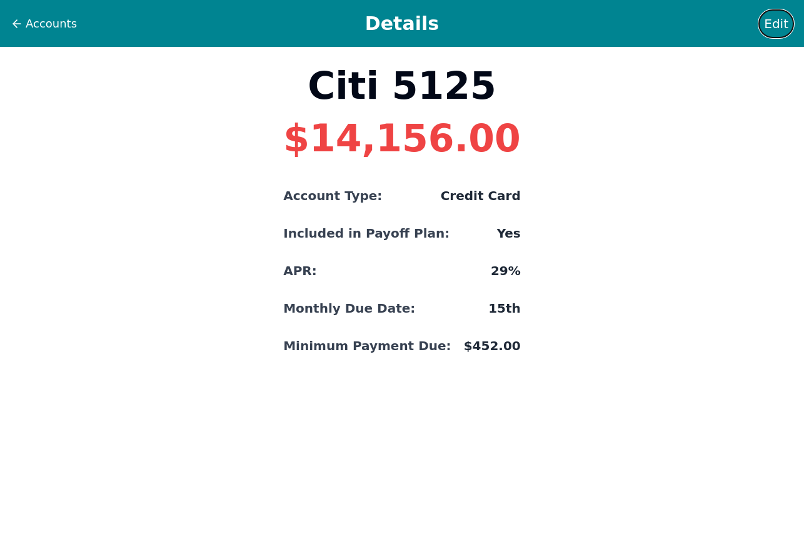
click at [777, 27] on span "Edit" at bounding box center [776, 24] width 24 height 18
select select "credit"
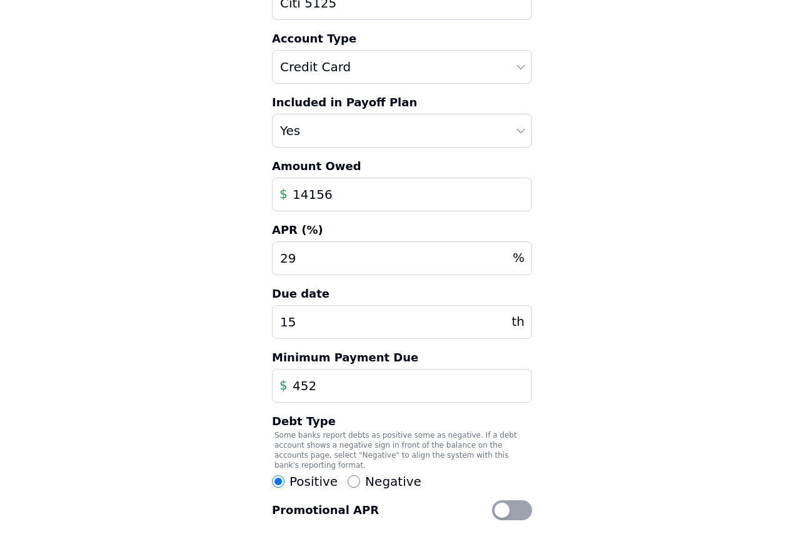
scroll to position [196, 0]
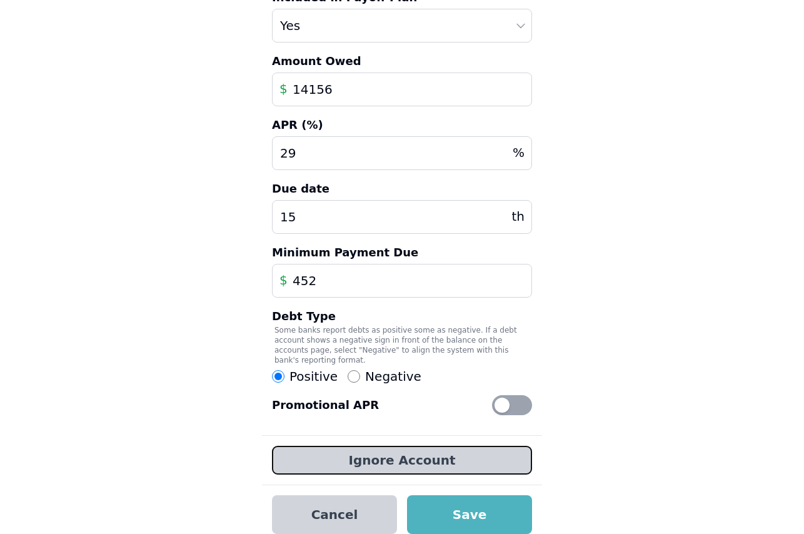
click at [433, 454] on button "Ignore Account" at bounding box center [402, 460] width 260 height 29
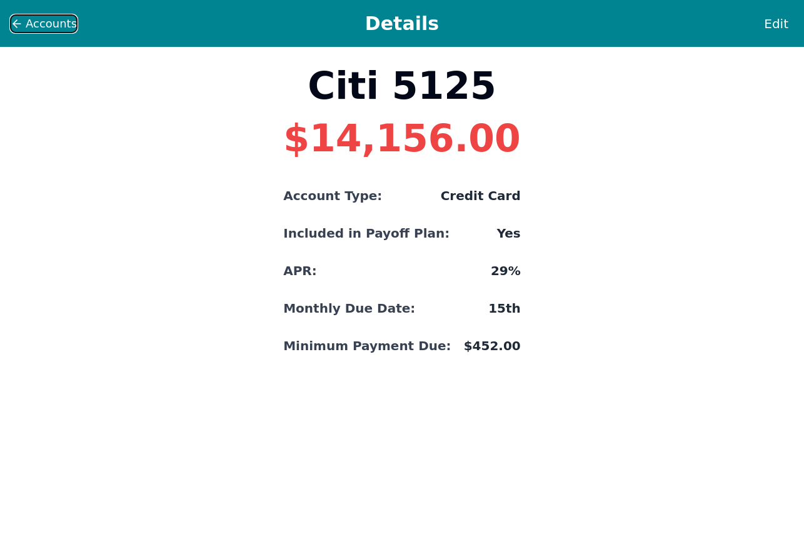
click at [13, 20] on icon at bounding box center [17, 24] width 13 height 13
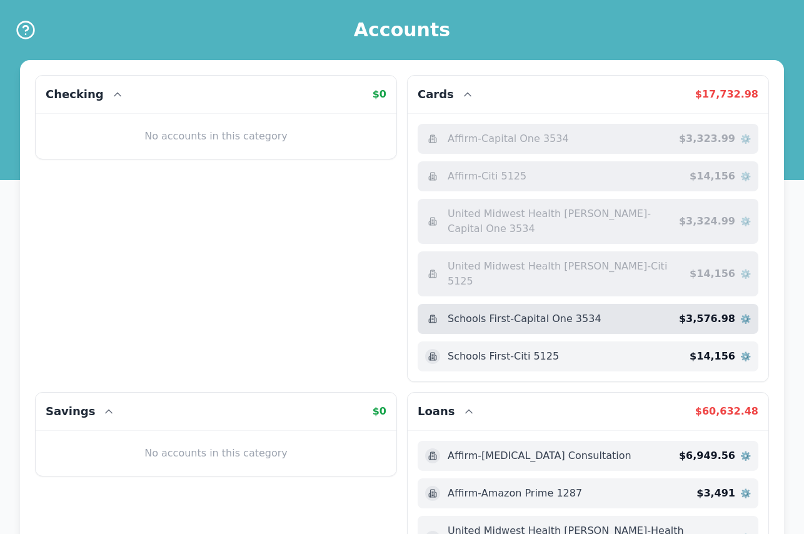
click at [742, 313] on span "⚙️" at bounding box center [745, 319] width 11 height 13
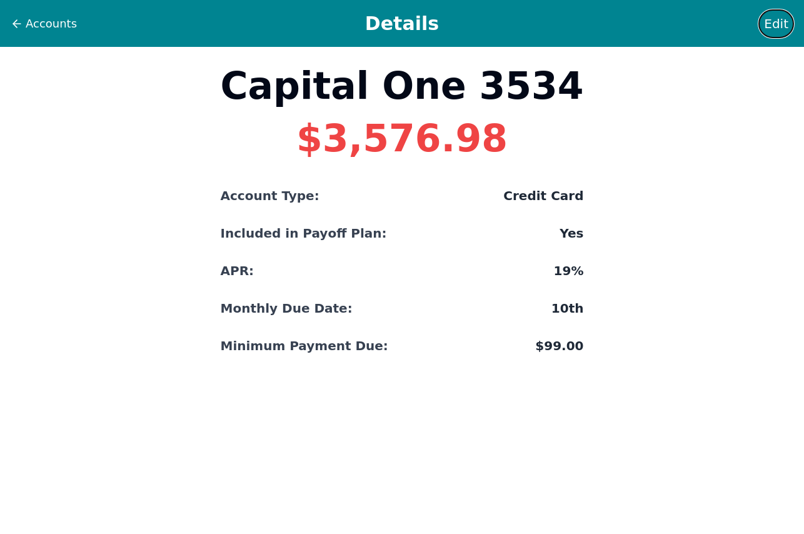
click at [775, 23] on span "Edit" at bounding box center [776, 24] width 24 height 18
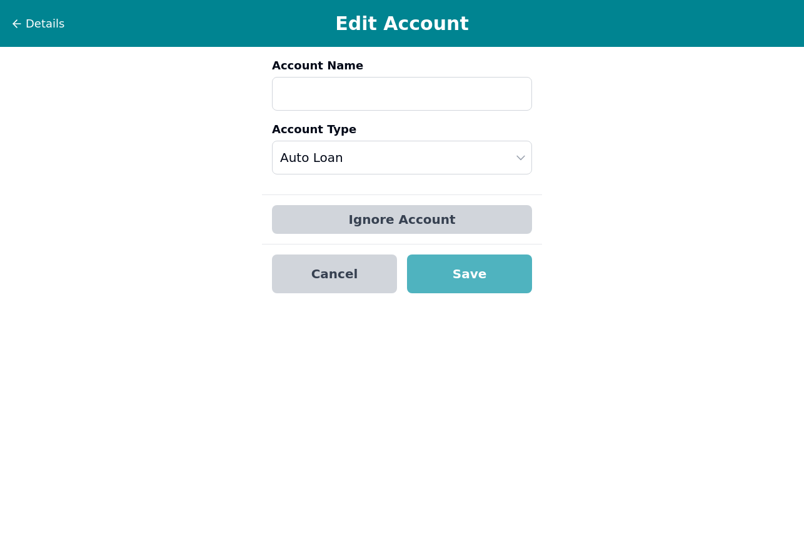
type input "Capital One 3534"
select select "credit"
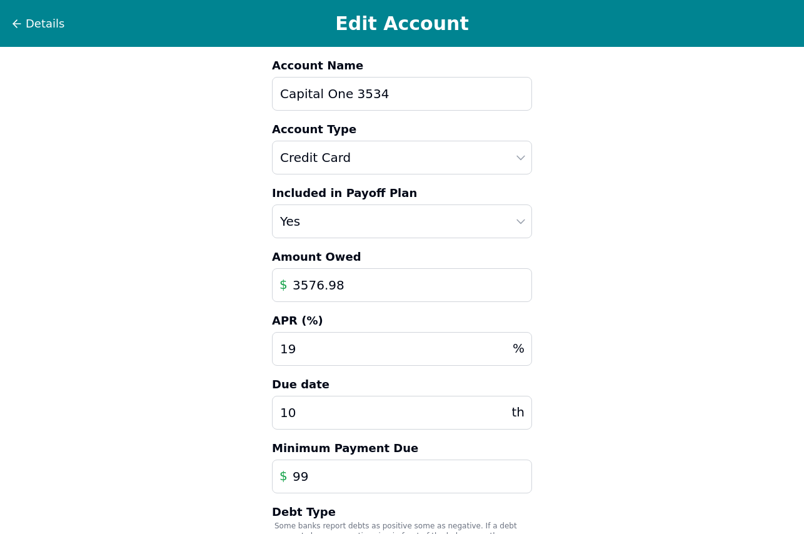
click at [309, 286] on input "3576.98" at bounding box center [402, 285] width 260 height 34
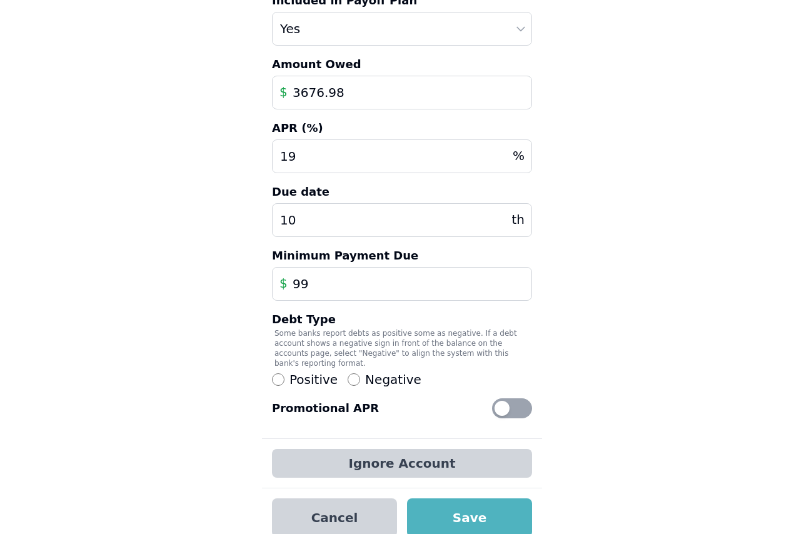
scroll to position [196, 0]
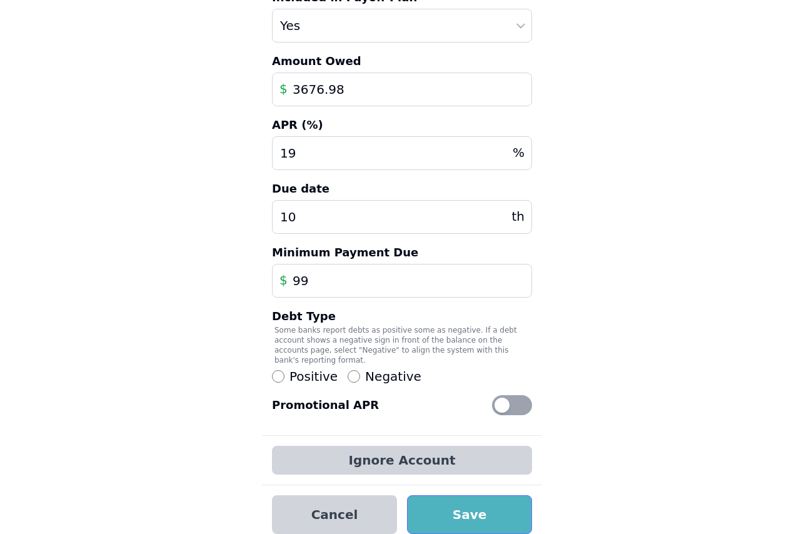
type input "3676.98"
click at [444, 496] on button "Save" at bounding box center [469, 514] width 125 height 39
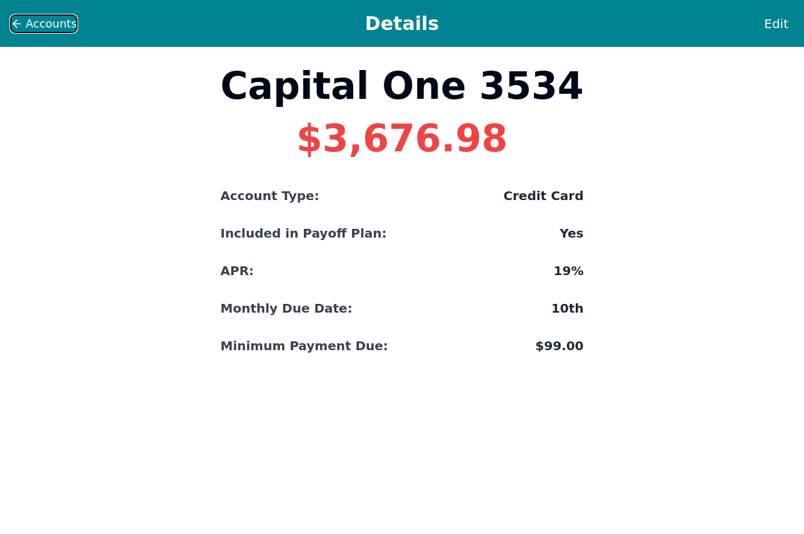
click at [17, 19] on icon at bounding box center [17, 24] width 13 height 13
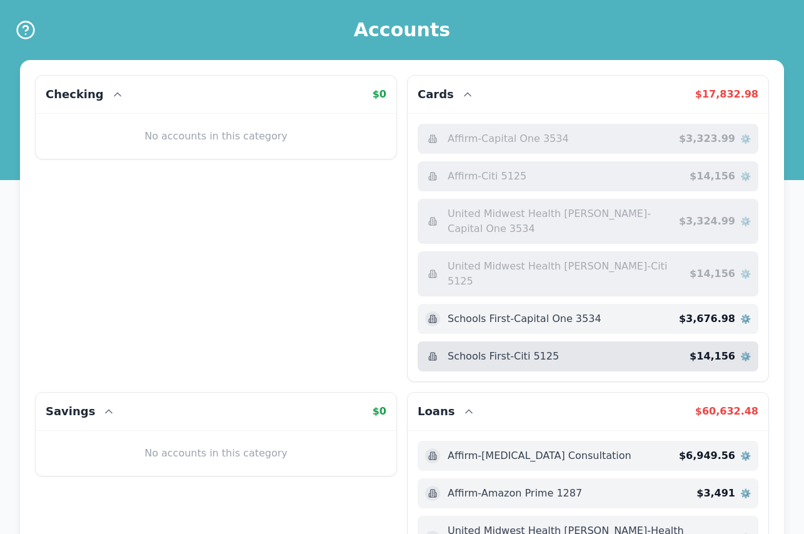
click at [505, 349] on span "Schools First - Citi 5125" at bounding box center [503, 356] width 111 height 15
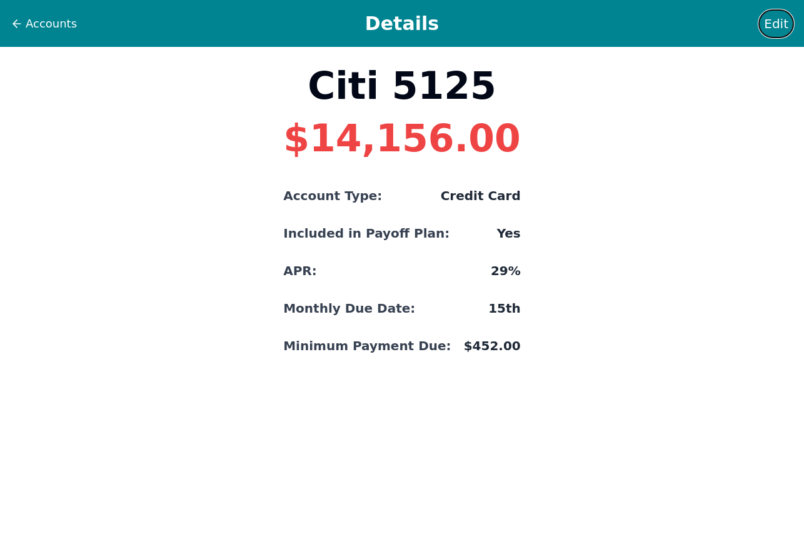
click at [780, 29] on span "Edit" at bounding box center [776, 24] width 24 height 18
select select "credit"
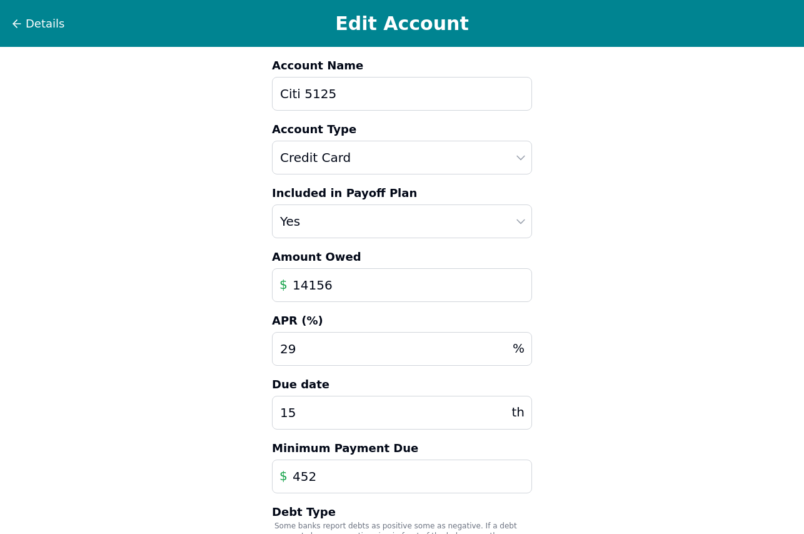
click at [331, 285] on input "14156" at bounding box center [402, 285] width 260 height 34
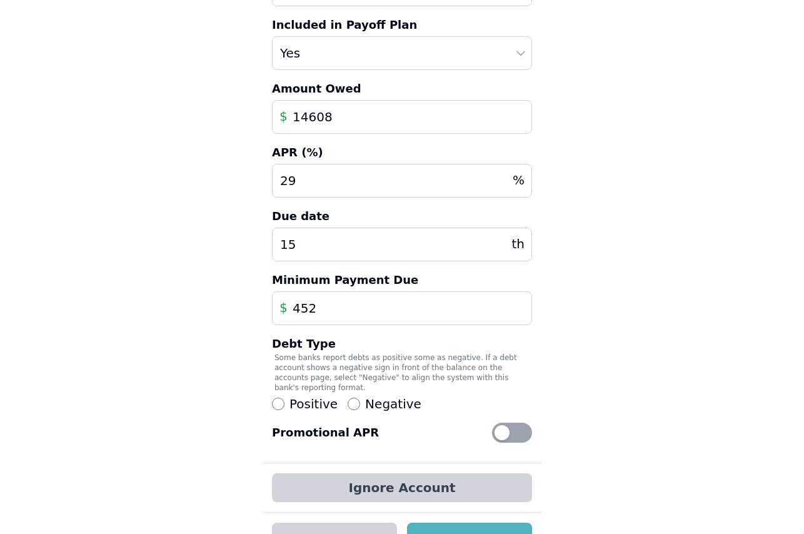
scroll to position [196, 0]
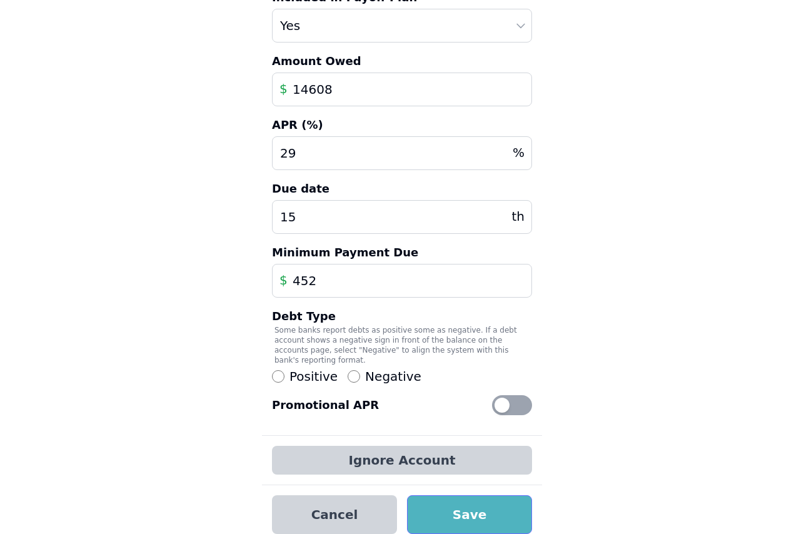
type input "14608"
click at [478, 495] on button "Save" at bounding box center [469, 514] width 125 height 39
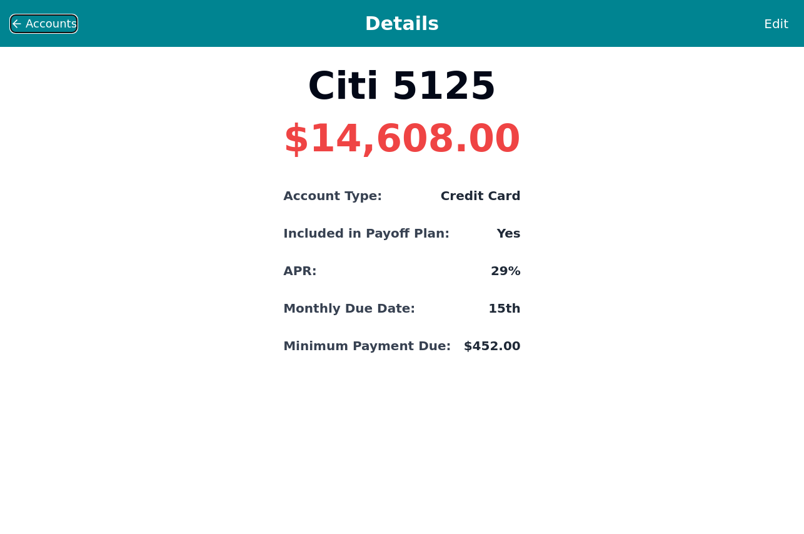
click at [16, 23] on icon at bounding box center [17, 24] width 13 height 13
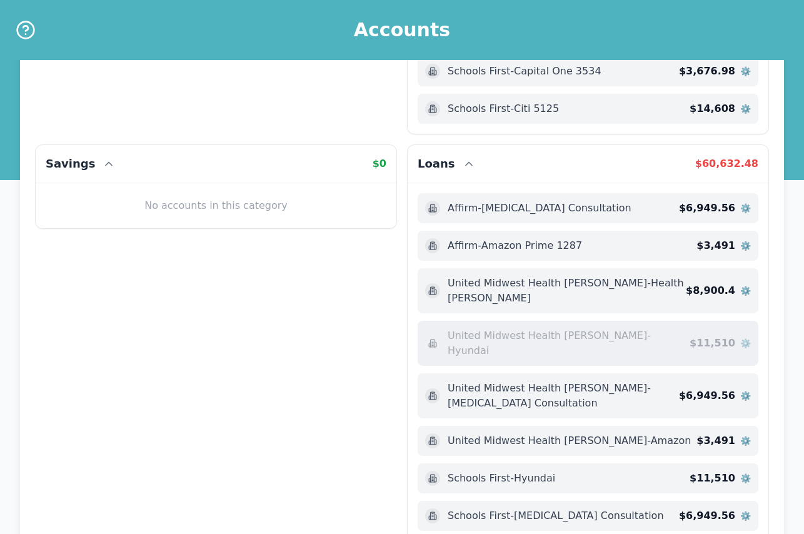
scroll to position [250, 0]
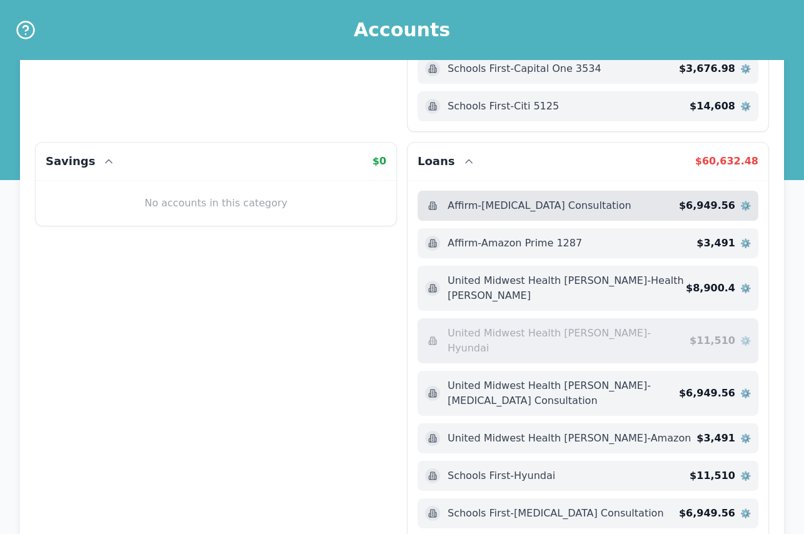
click at [552, 198] on span "Affirm - [MEDICAL_DATA] Consultation" at bounding box center [540, 205] width 184 height 15
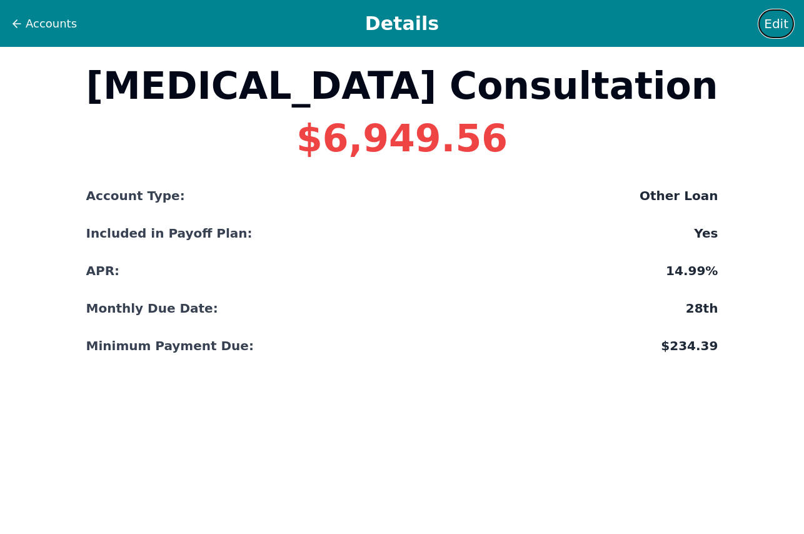
click at [783, 18] on span "Edit" at bounding box center [776, 24] width 24 height 18
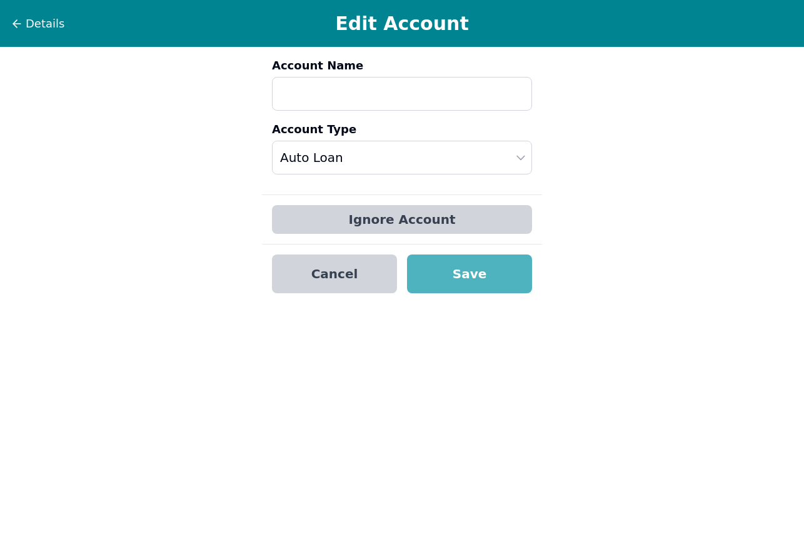
type input "[MEDICAL_DATA] Consultation"
select select "other"
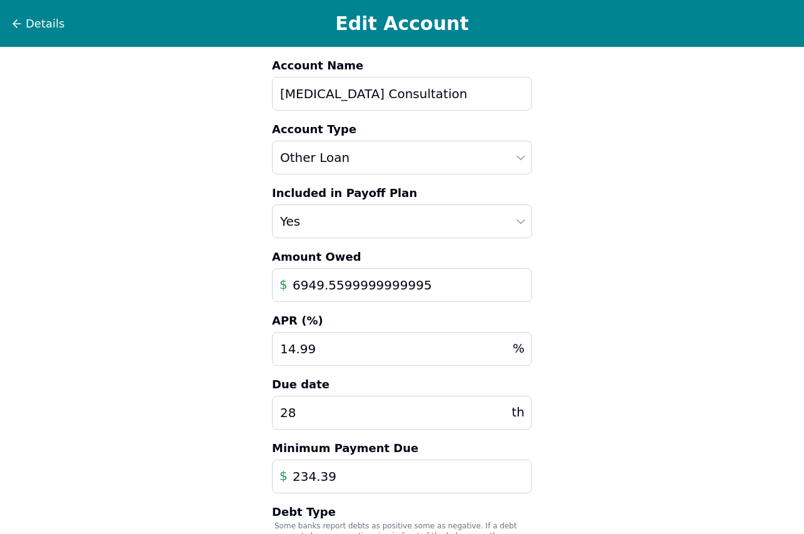
drag, startPoint x: 403, startPoint y: 281, endPoint x: 278, endPoint y: 299, distance: 126.3
click at [278, 299] on input "6949.5599999999995" at bounding box center [402, 285] width 260 height 34
type input "5"
type input "1"
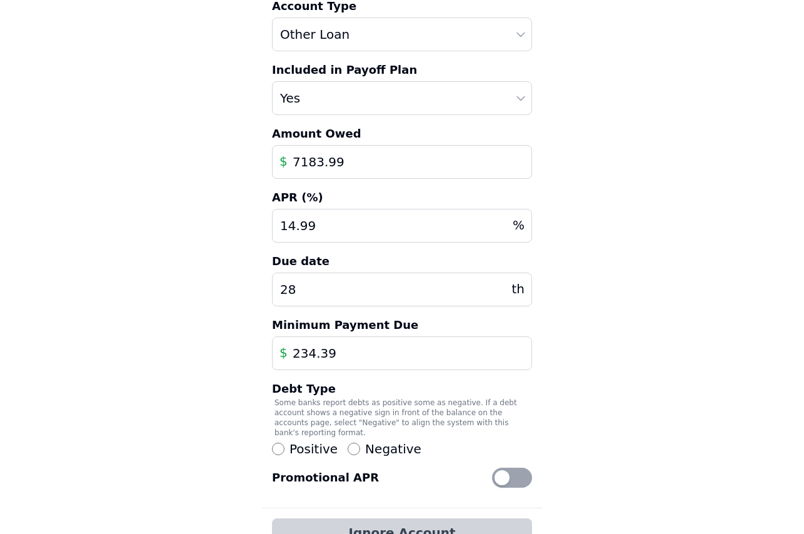
scroll to position [196, 0]
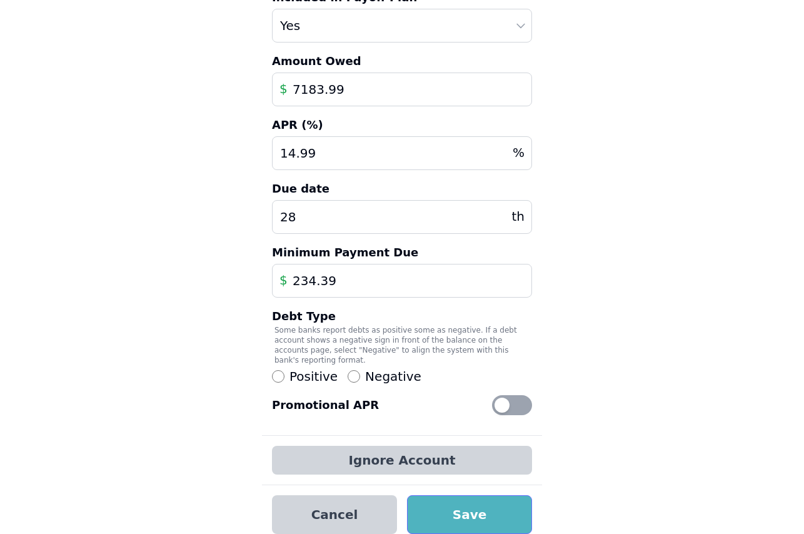
type input "7183.99"
click at [472, 511] on button "Save" at bounding box center [469, 514] width 125 height 39
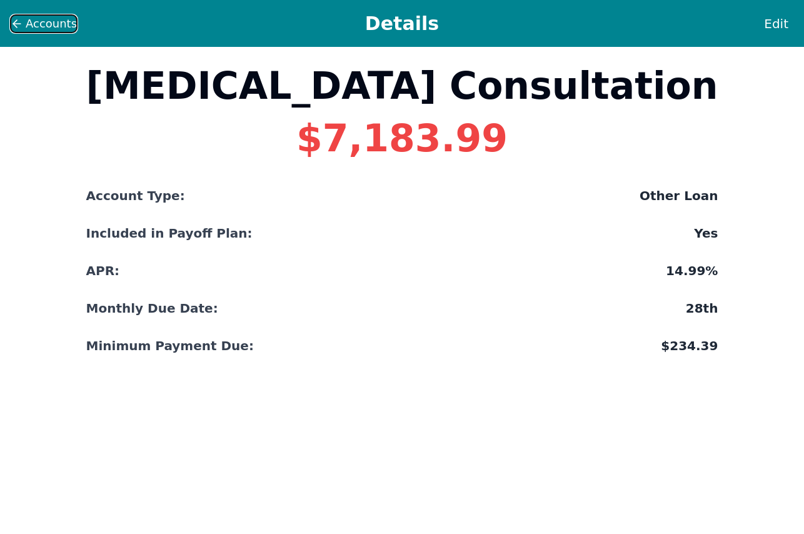
click at [19, 23] on icon at bounding box center [17, 24] width 13 height 13
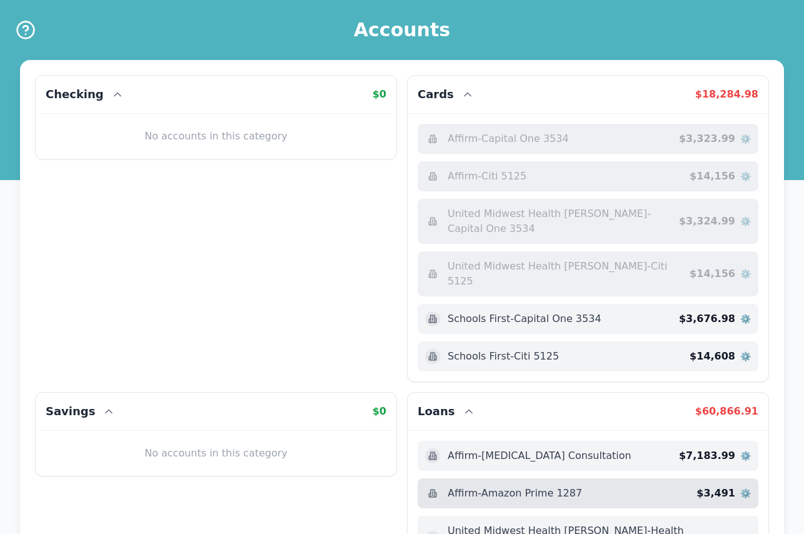
click at [525, 486] on span "Affirm - Amazon Prime 1287" at bounding box center [515, 493] width 134 height 15
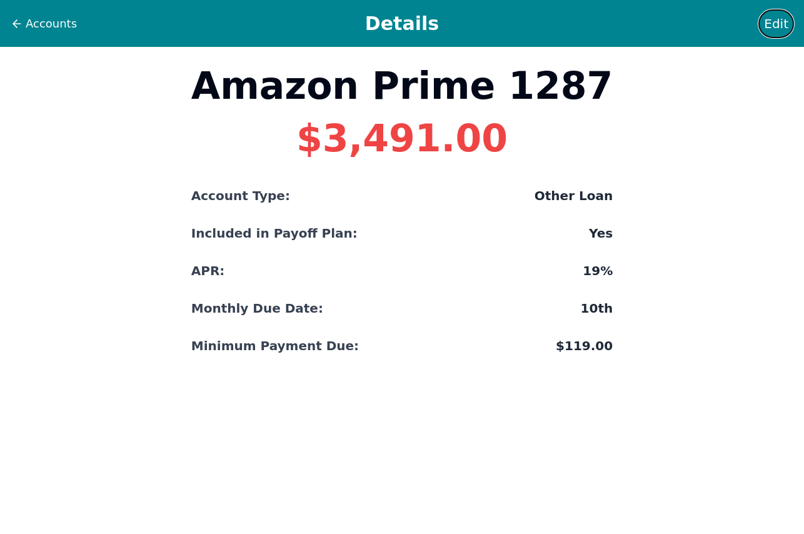
click at [785, 23] on span "Edit" at bounding box center [776, 24] width 24 height 18
select select "other"
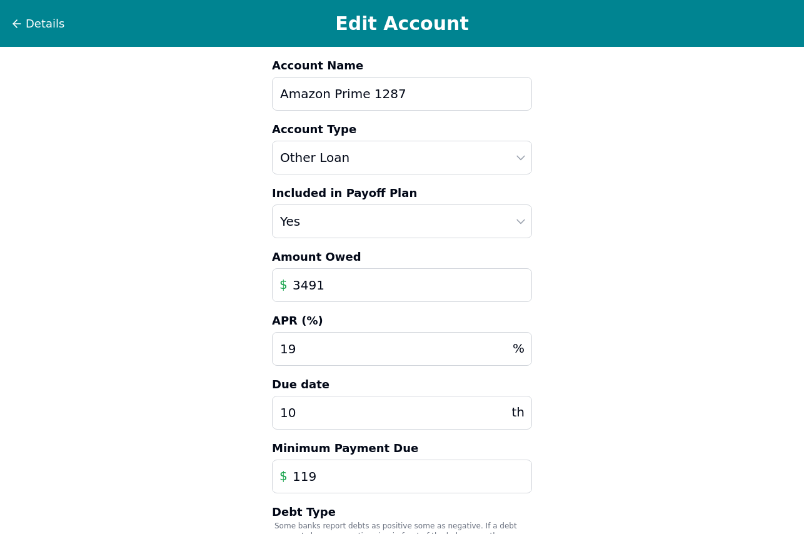
click at [345, 288] on input "3491" at bounding box center [402, 285] width 260 height 34
type input "3"
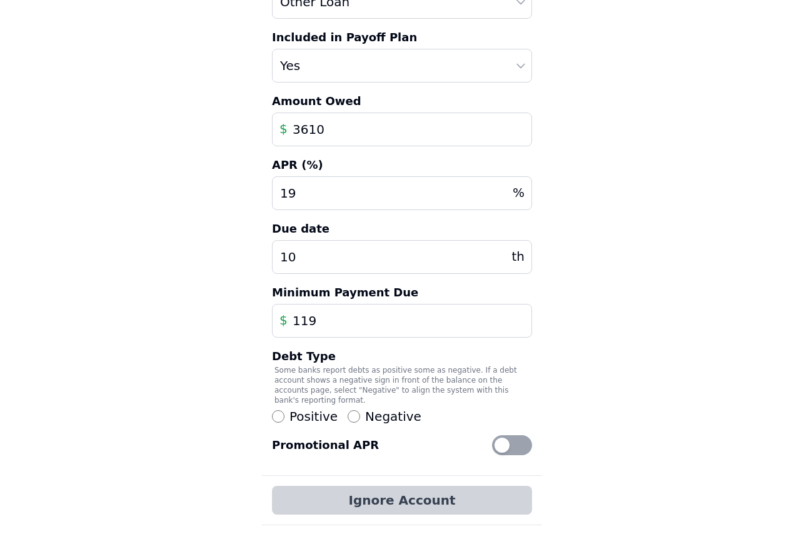
scroll to position [196, 0]
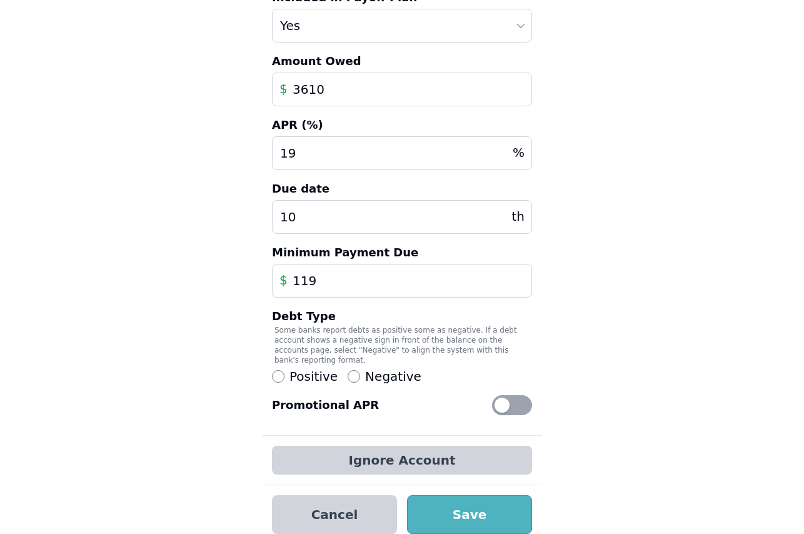
type input "3610"
click at [501, 506] on button "Save" at bounding box center [469, 514] width 125 height 39
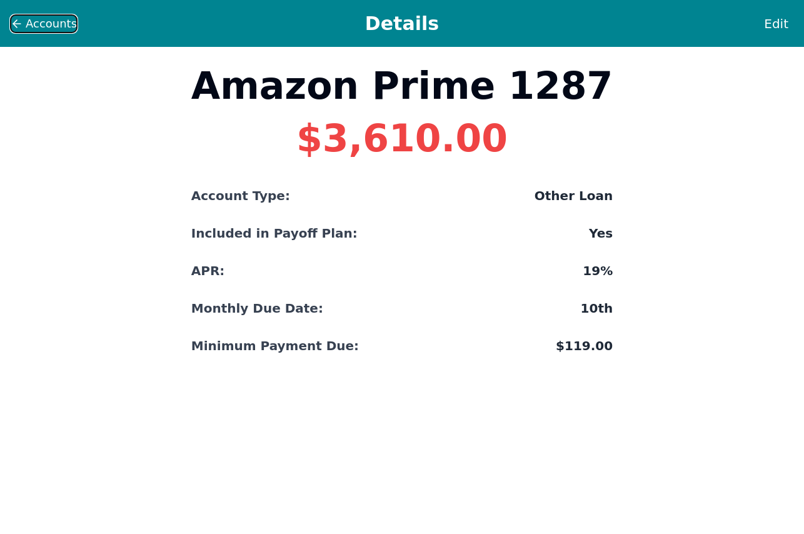
click at [17, 24] on icon at bounding box center [17, 24] width 8 height 0
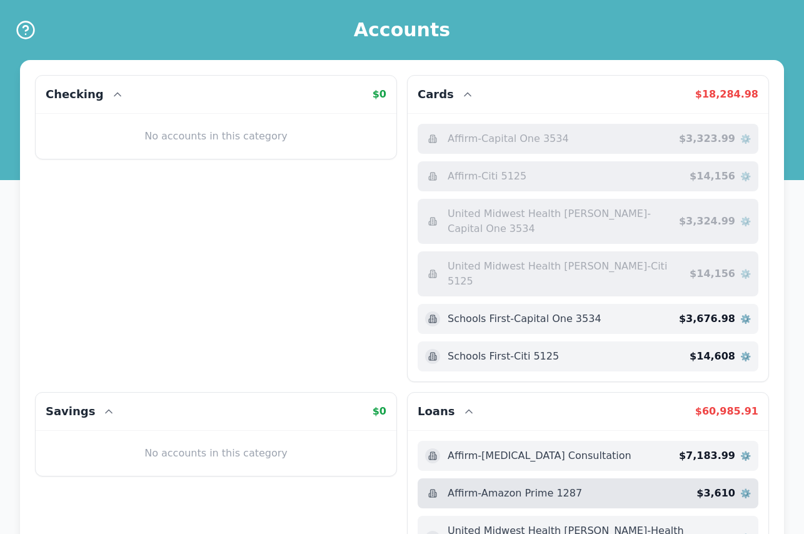
click at [754, 478] on div "Affirm - Amazon Prime 1287 $ 3,610 ⚙️" at bounding box center [588, 493] width 341 height 30
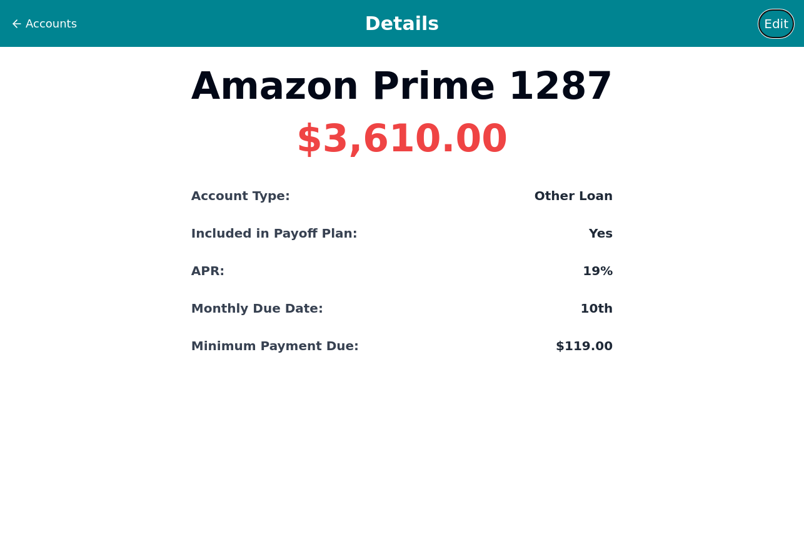
click at [789, 21] on button "Edit" at bounding box center [777, 23] width 36 height 29
select select "other"
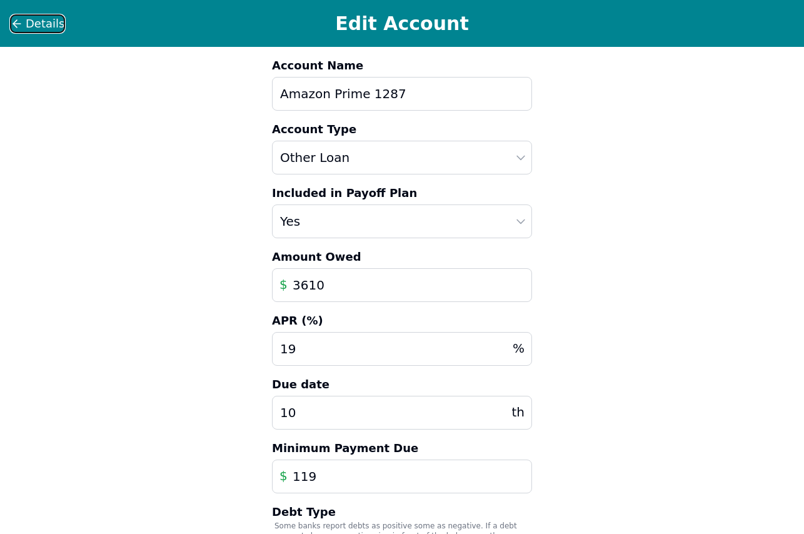
click at [16, 18] on icon at bounding box center [17, 24] width 13 height 13
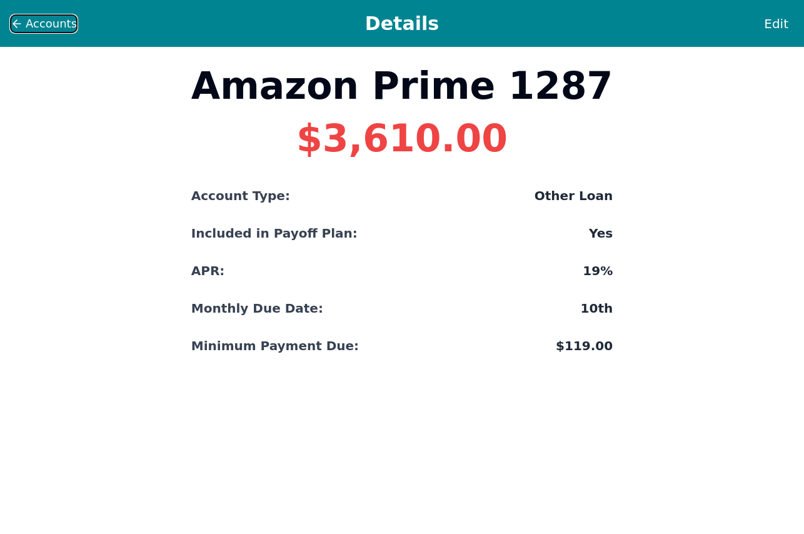
click at [18, 22] on icon at bounding box center [17, 24] width 13 height 13
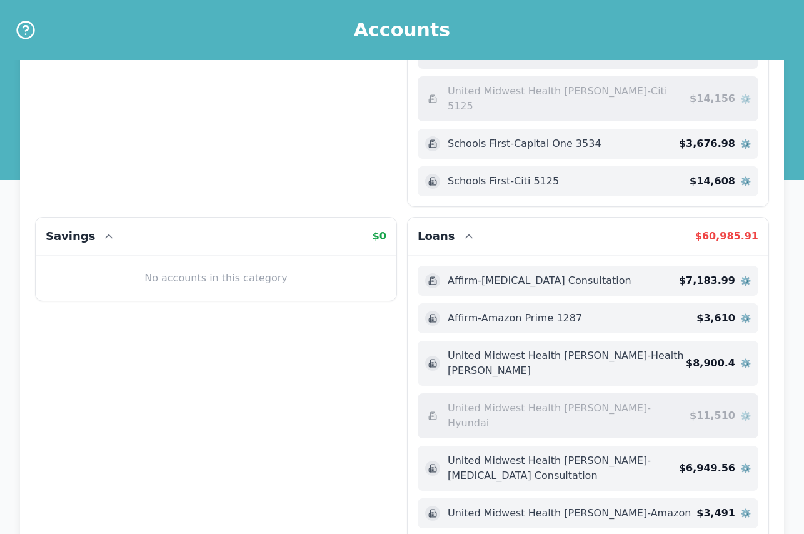
scroll to position [250, 0]
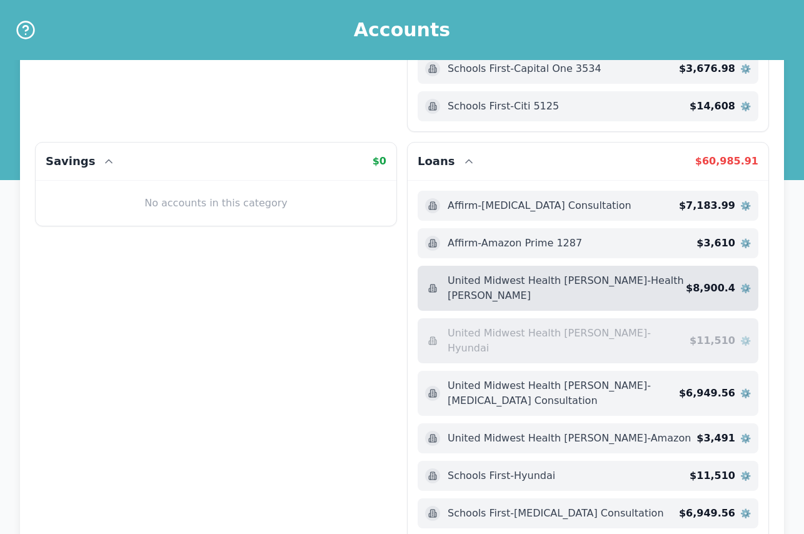
click at [712, 281] on span "$ 8,900.4" at bounding box center [710, 288] width 49 height 15
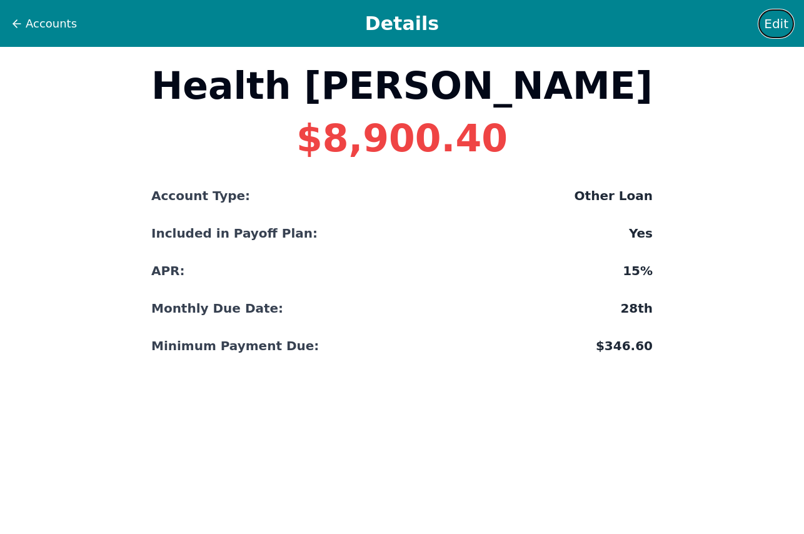
click at [767, 19] on span "Edit" at bounding box center [776, 24] width 24 height 18
select select "other"
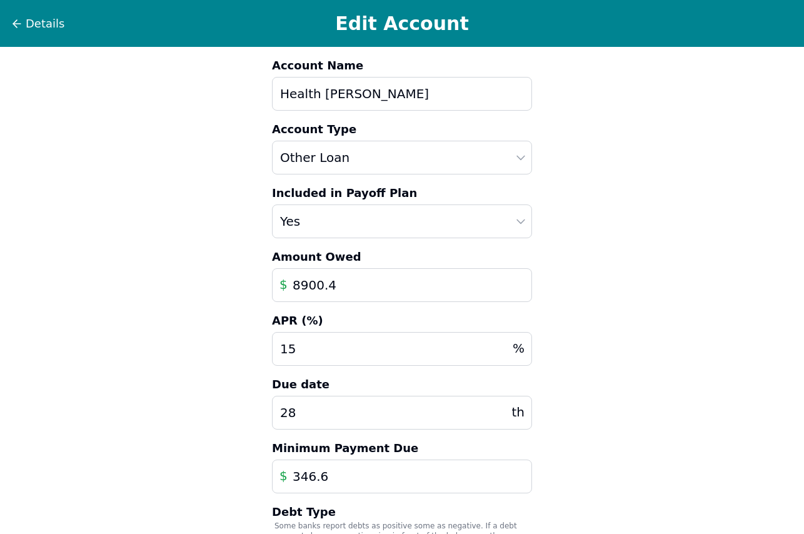
drag, startPoint x: 349, startPoint y: 288, endPoint x: 210, endPoint y: 301, distance: 139.5
click at [210, 301] on div "Details Edit Account Account Name Health [PERSON_NAME] Account Type Auto Loan H…" at bounding box center [402, 370] width 804 height 740
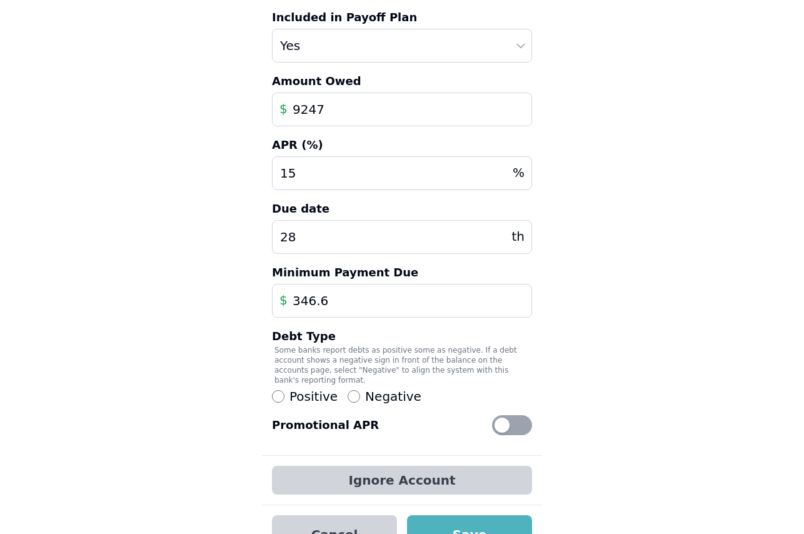
scroll to position [196, 0]
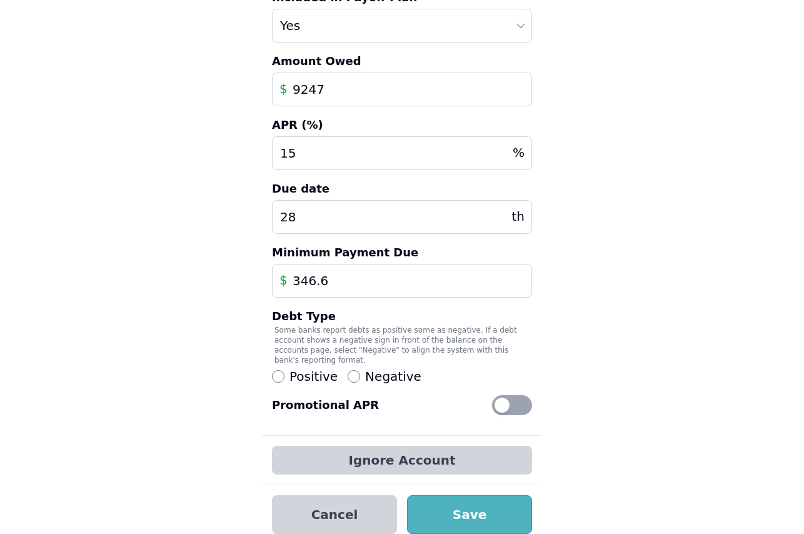
type input "9247"
click at [500, 495] on button "Save" at bounding box center [469, 514] width 125 height 39
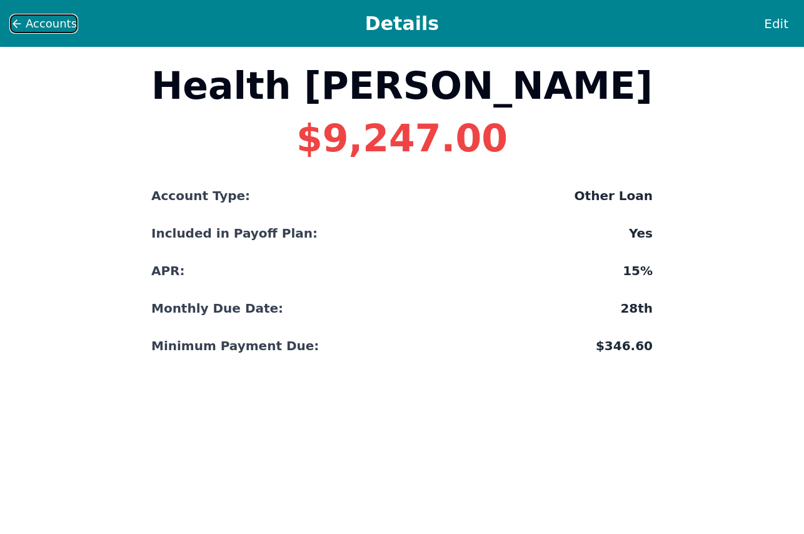
click at [14, 19] on icon at bounding box center [17, 24] width 13 height 13
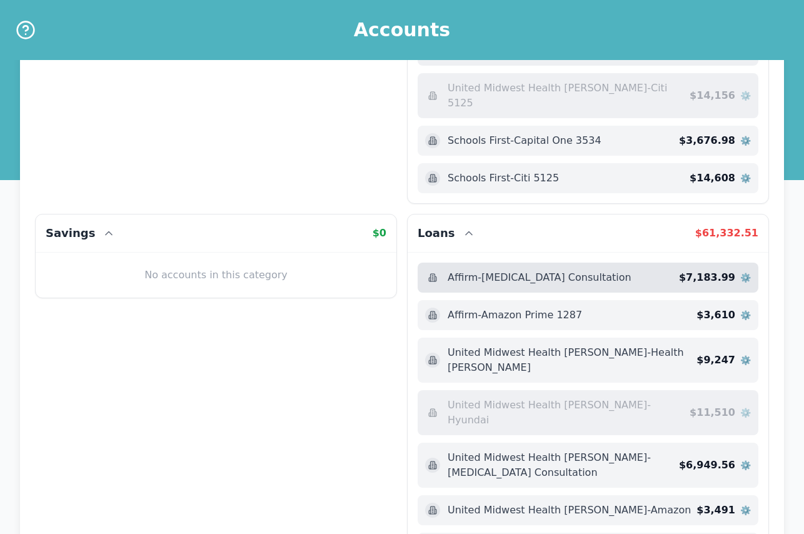
scroll to position [188, 0]
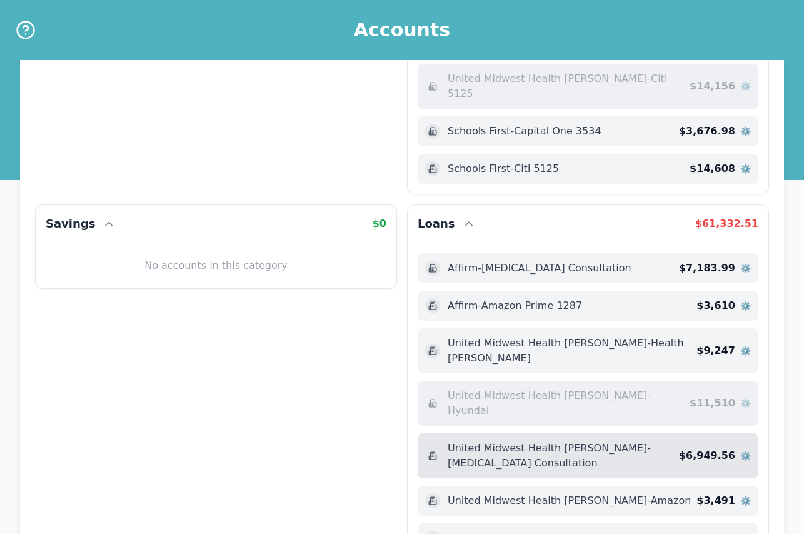
click at [742, 450] on span "⚙️" at bounding box center [745, 456] width 11 height 13
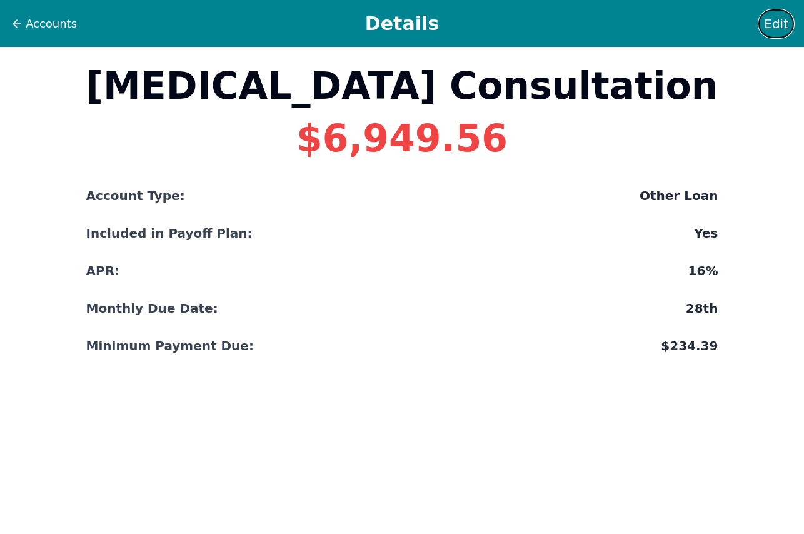
click at [784, 17] on span "Edit" at bounding box center [776, 24] width 24 height 18
select select "other"
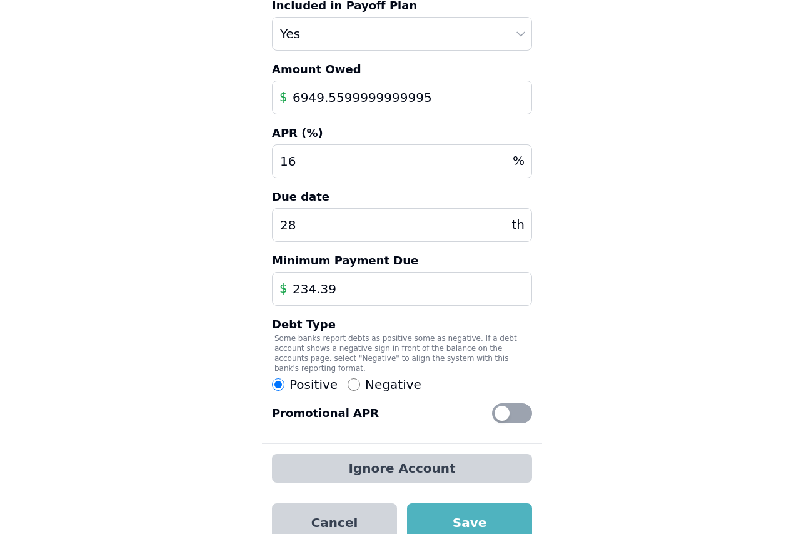
scroll to position [196, 0]
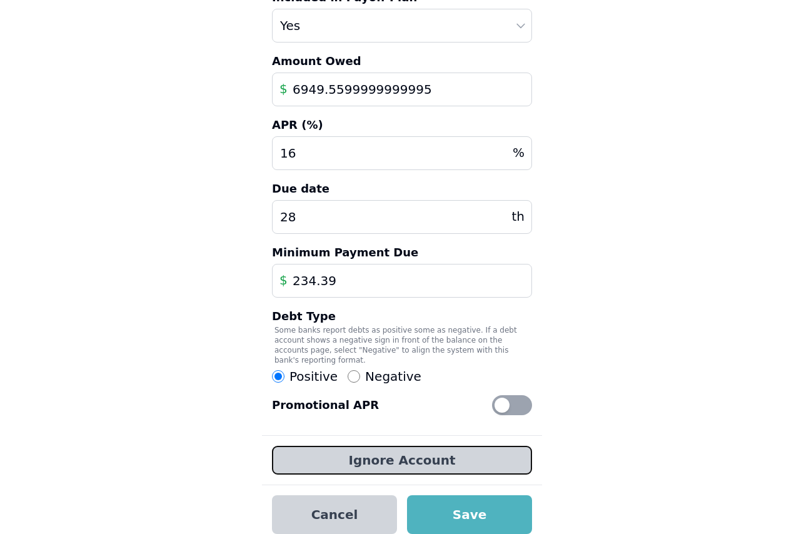
click at [415, 446] on button "Ignore Account" at bounding box center [402, 460] width 260 height 29
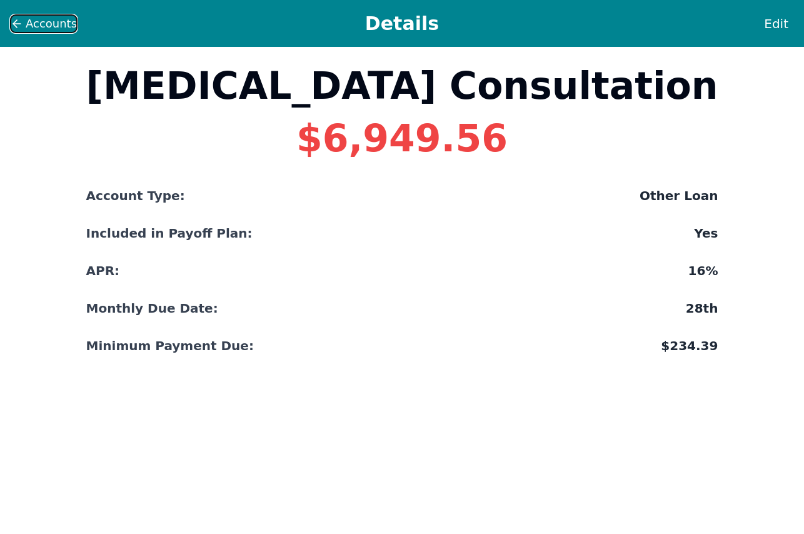
click at [15, 19] on icon at bounding box center [17, 24] width 13 height 13
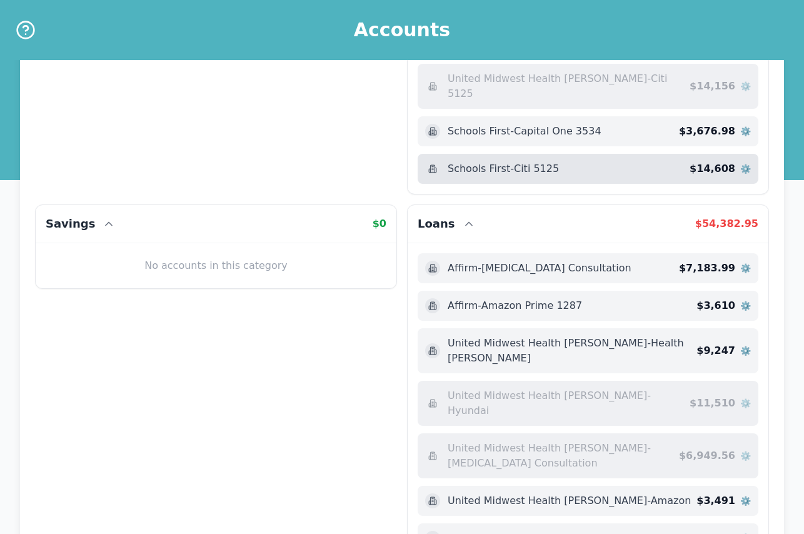
scroll to position [250, 0]
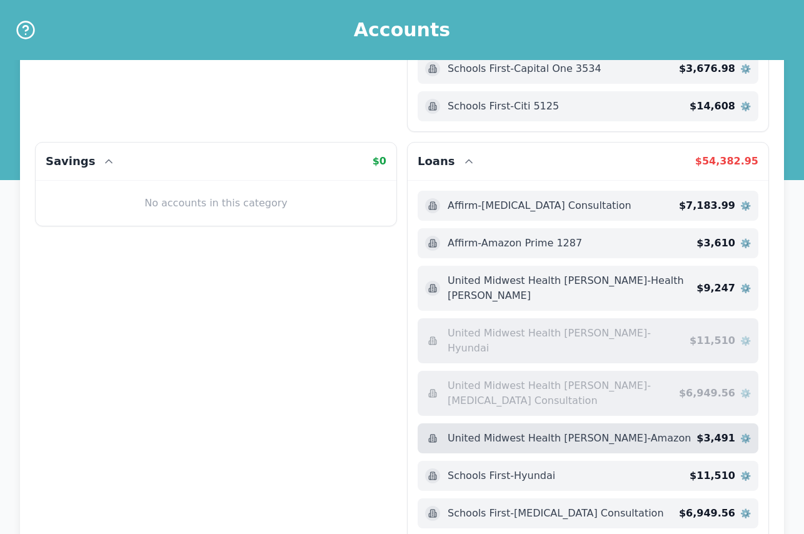
click at [742, 432] on span "⚙️" at bounding box center [745, 438] width 11 height 13
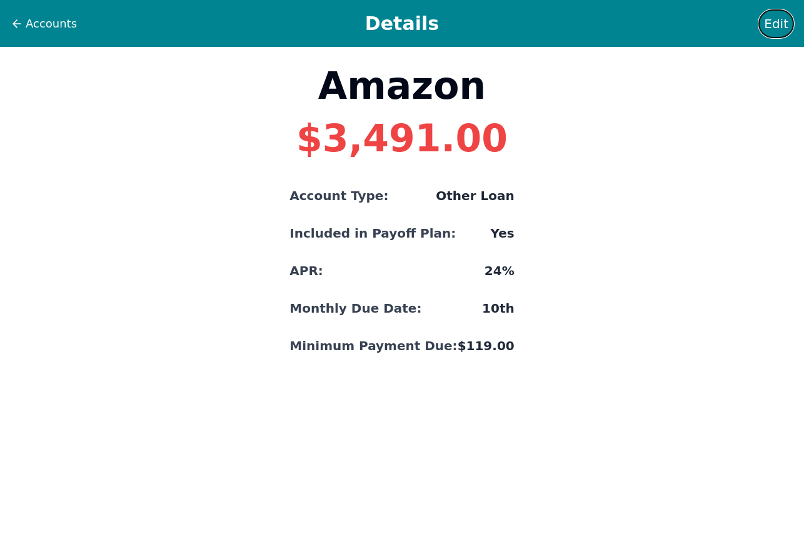
click at [772, 26] on span "Edit" at bounding box center [776, 24] width 24 height 18
select select "other"
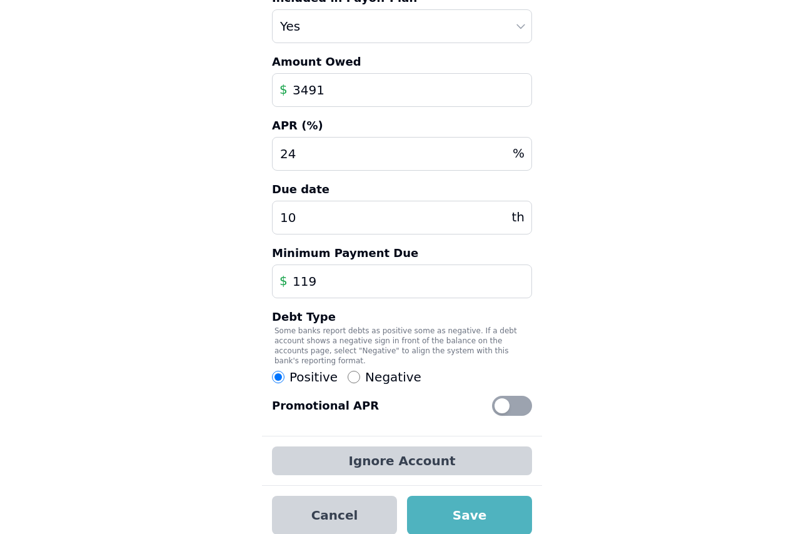
scroll to position [196, 0]
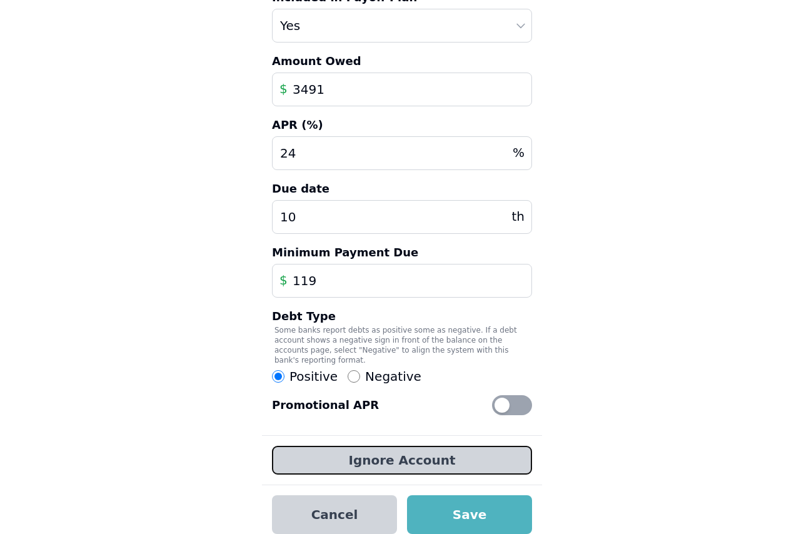
click at [415, 453] on button "Ignore Account" at bounding box center [402, 460] width 260 height 29
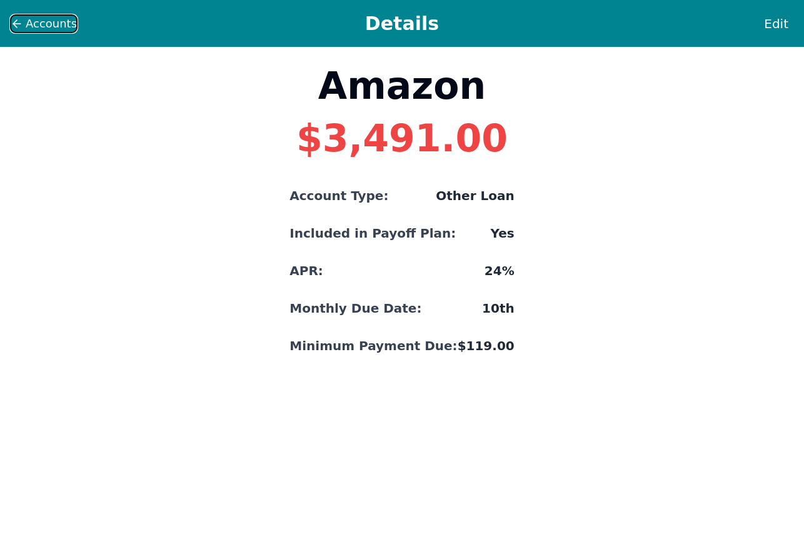
click at [22, 27] on icon at bounding box center [17, 24] width 13 height 13
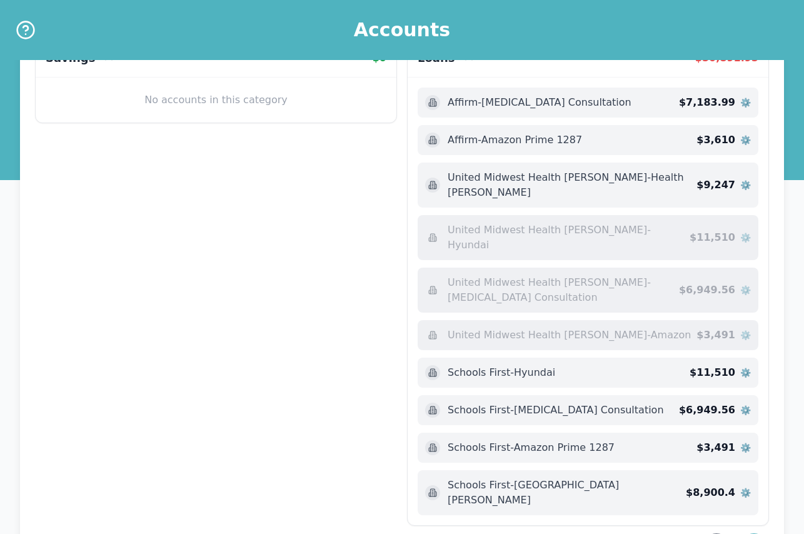
scroll to position [375, 0]
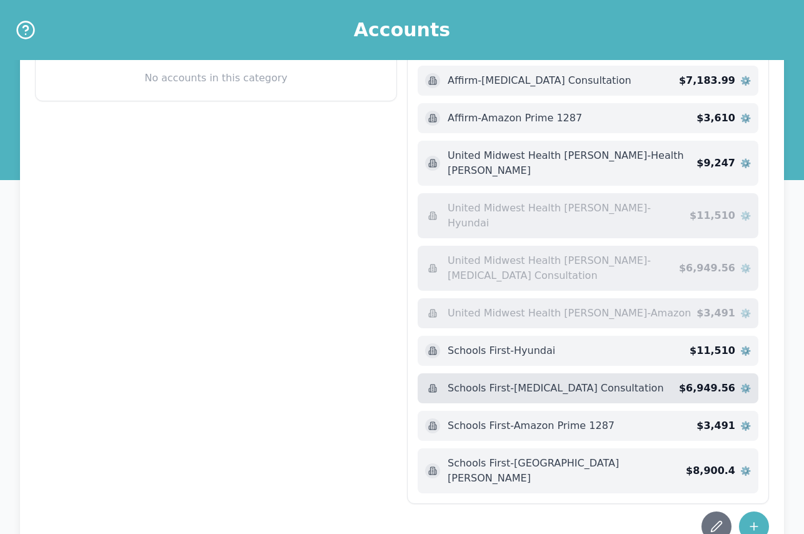
click at [742, 382] on span "⚙️" at bounding box center [745, 388] width 11 height 13
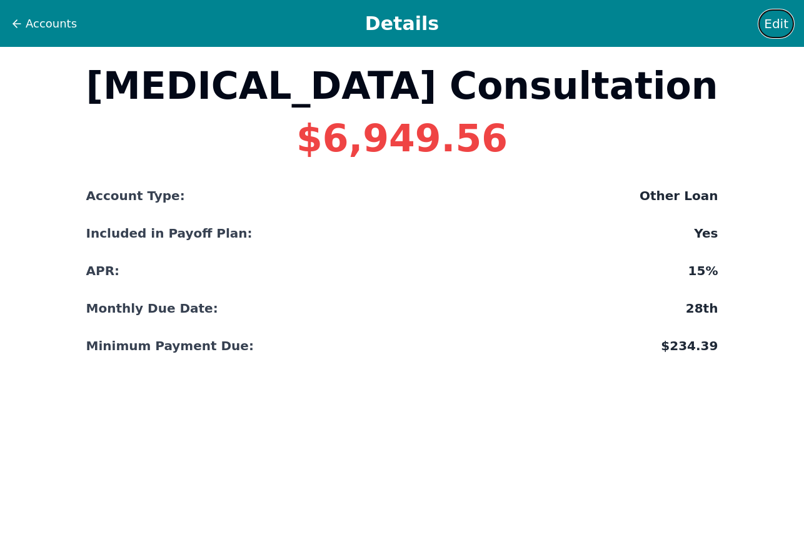
click at [785, 19] on span "Edit" at bounding box center [776, 24] width 24 height 18
select select "other"
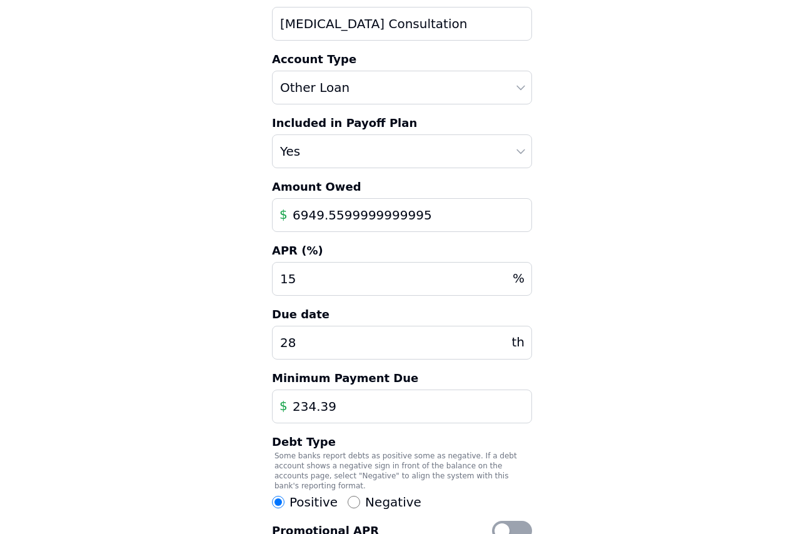
scroll to position [196, 0]
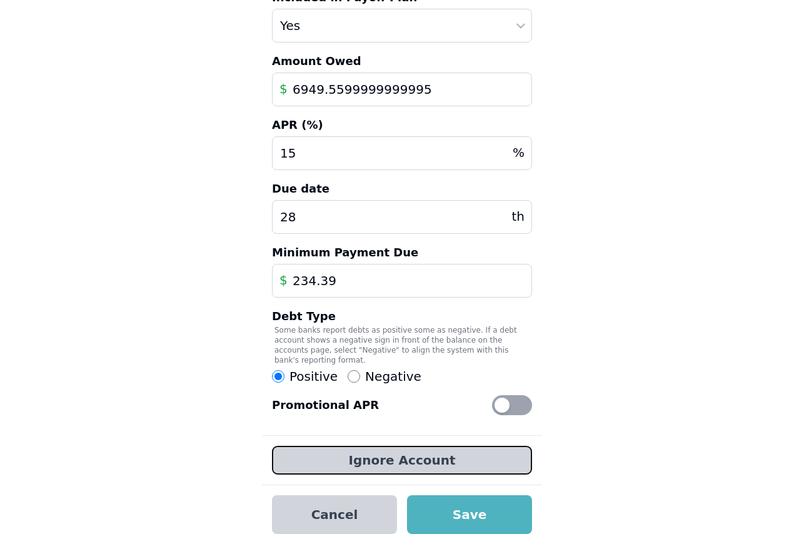
click at [383, 452] on button "Ignore Account" at bounding box center [402, 460] width 260 height 29
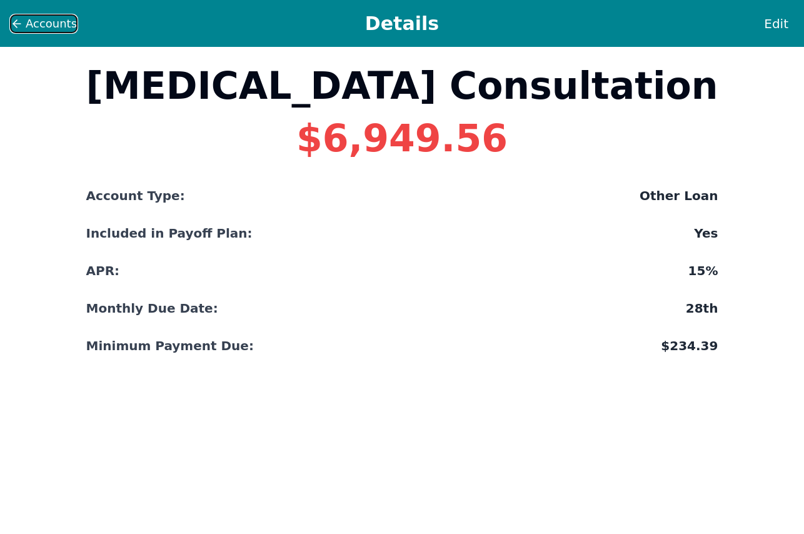
click at [20, 23] on icon at bounding box center [17, 24] width 13 height 13
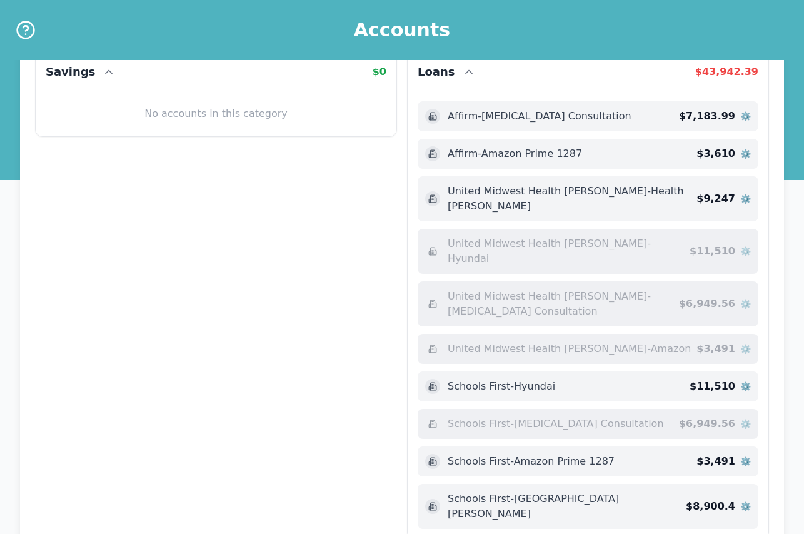
scroll to position [375, 0]
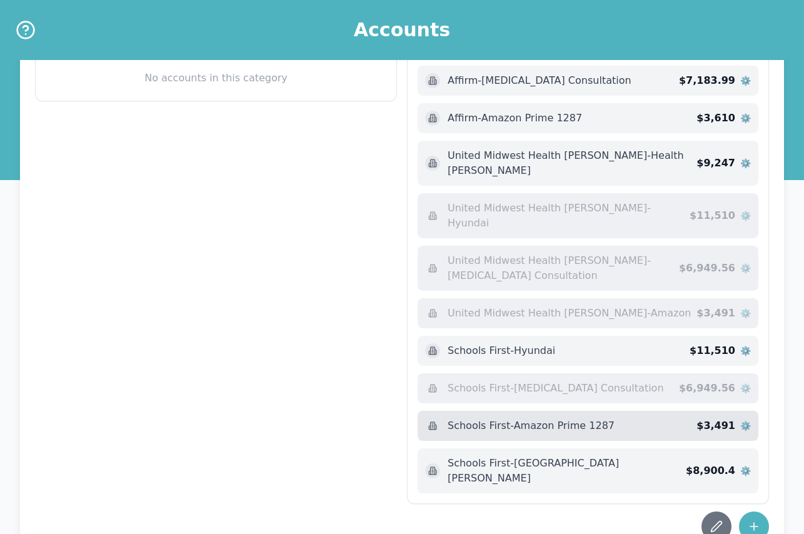
click at [741, 420] on span "⚙️" at bounding box center [745, 426] width 11 height 13
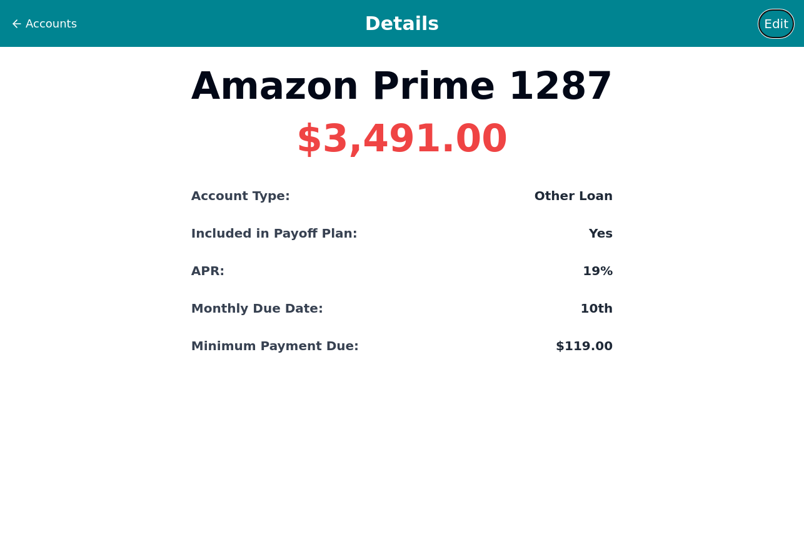
click at [779, 19] on span "Edit" at bounding box center [776, 24] width 24 height 18
select select "other"
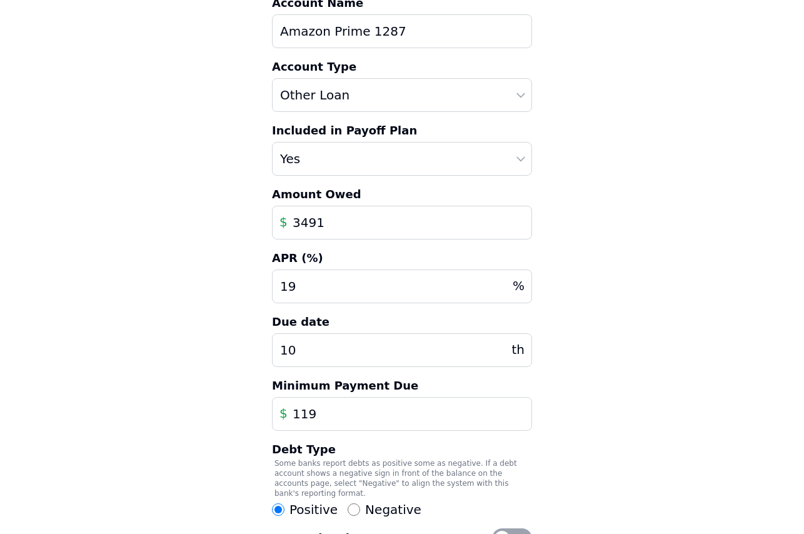
scroll to position [196, 0]
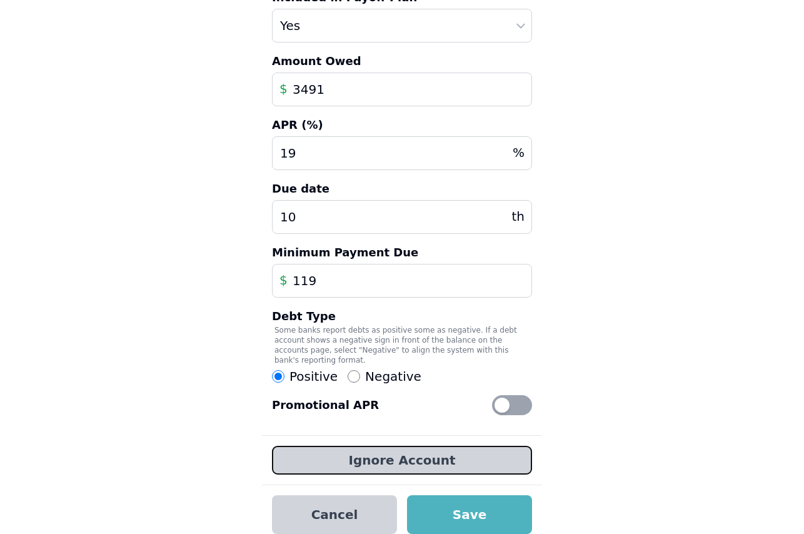
click at [482, 446] on button "Ignore Account" at bounding box center [402, 460] width 260 height 29
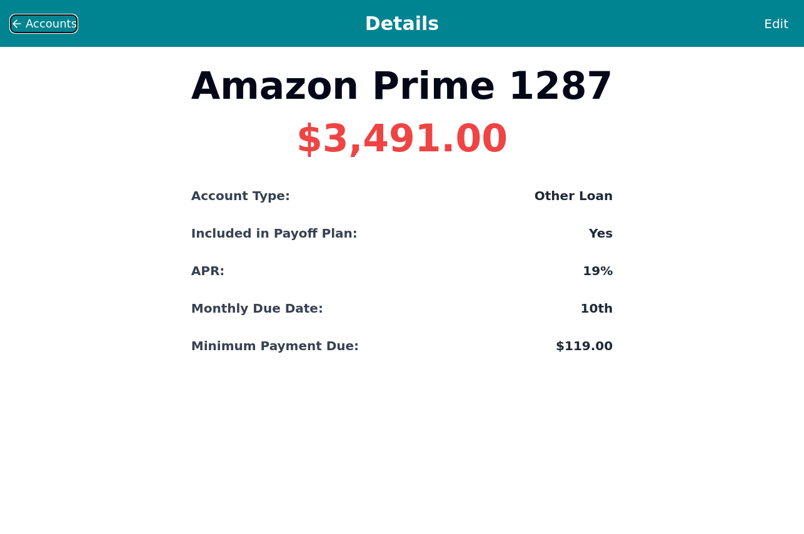
click at [33, 20] on span "Accounts" at bounding box center [51, 24] width 51 height 18
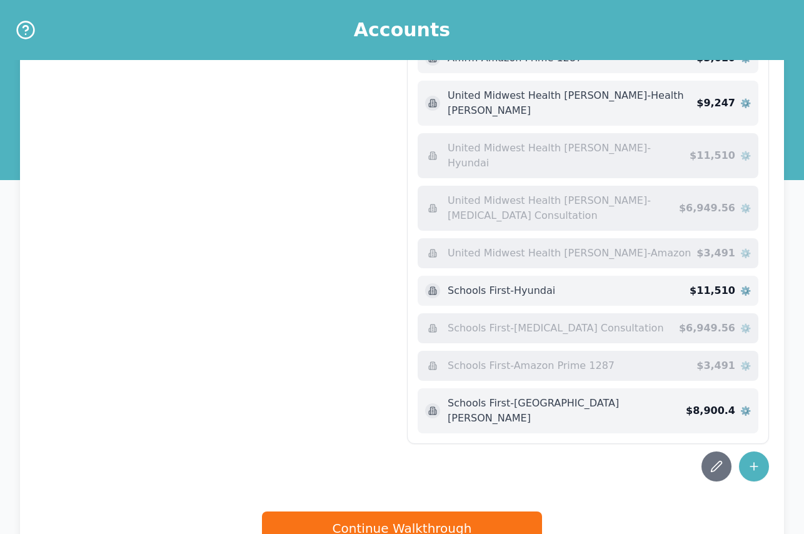
scroll to position [438, 0]
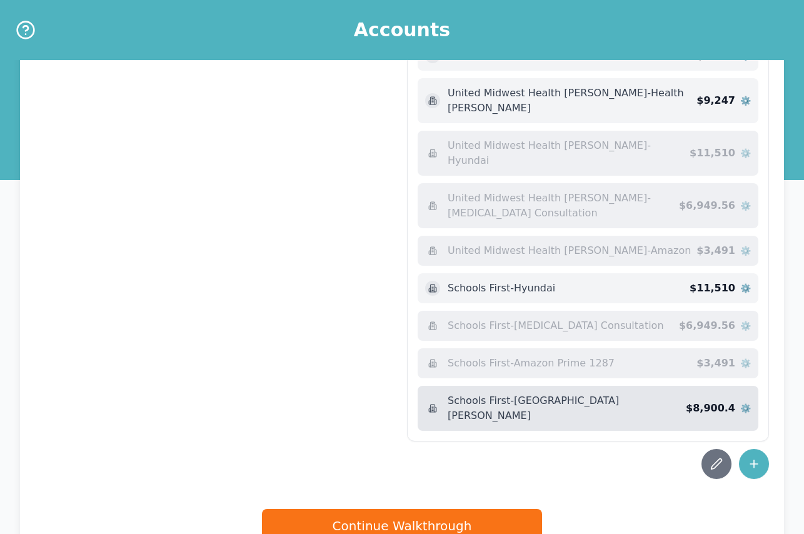
click at [700, 401] on span "$ 8,900.4" at bounding box center [710, 408] width 49 height 15
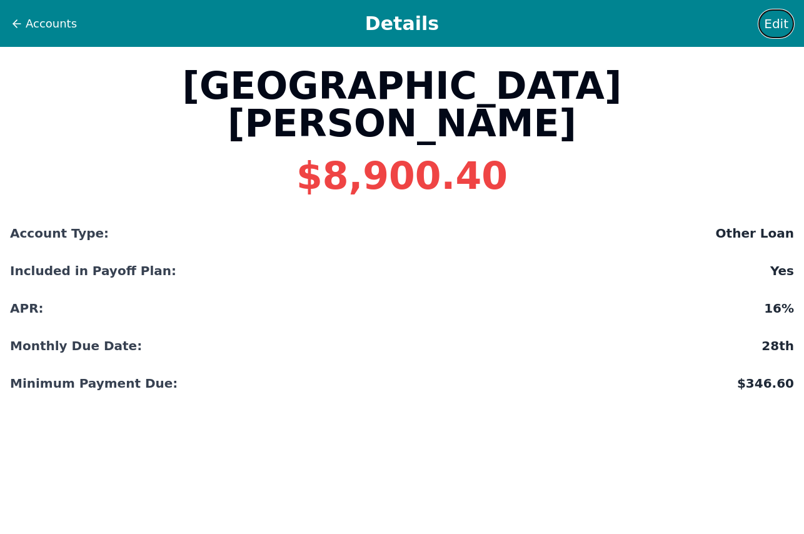
click at [776, 21] on span "Edit" at bounding box center [776, 24] width 24 height 18
select select "other"
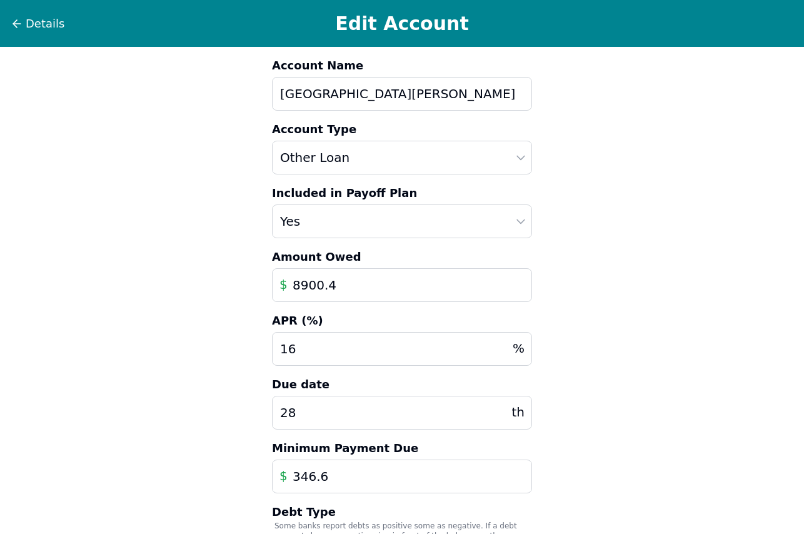
scroll to position [196, 0]
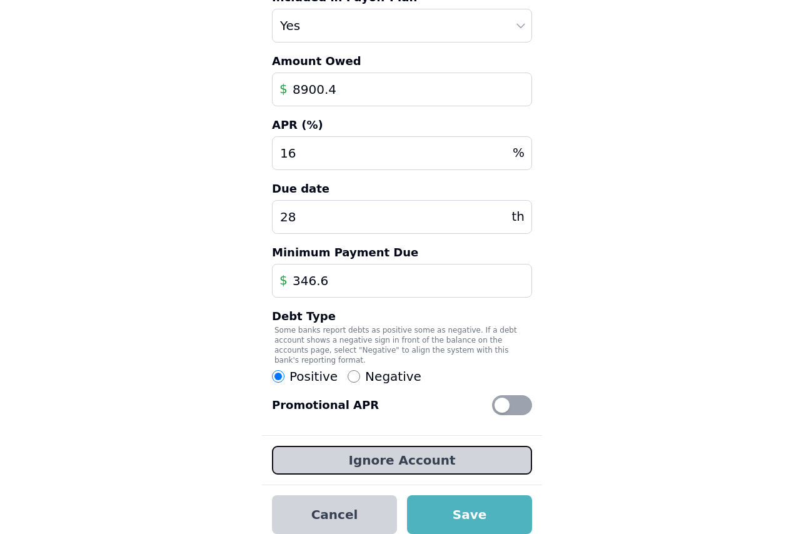
click at [463, 451] on button "Ignore Account" at bounding box center [402, 460] width 260 height 29
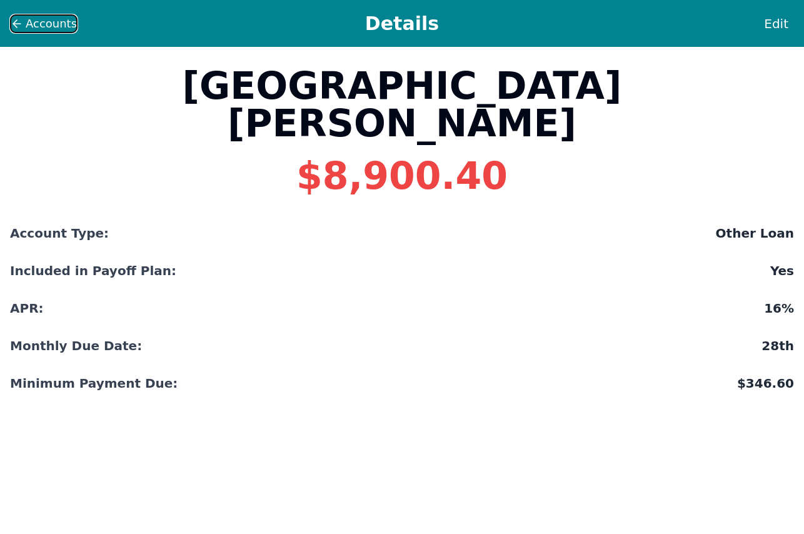
click at [55, 21] on span "Accounts" at bounding box center [51, 24] width 51 height 18
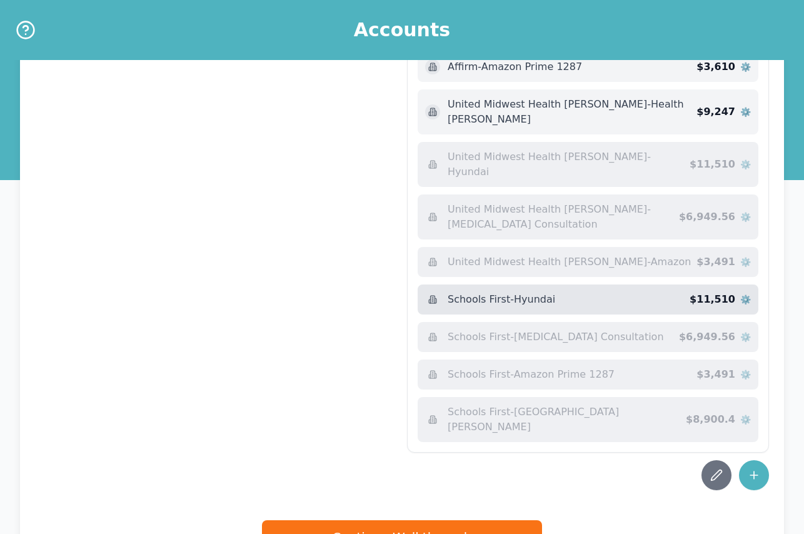
scroll to position [462, 0]
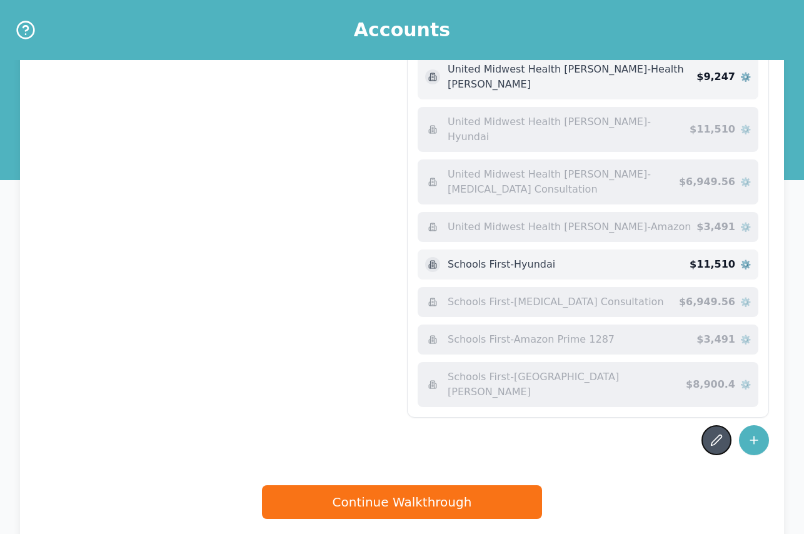
click at [711, 434] on icon at bounding box center [716, 440] width 13 height 13
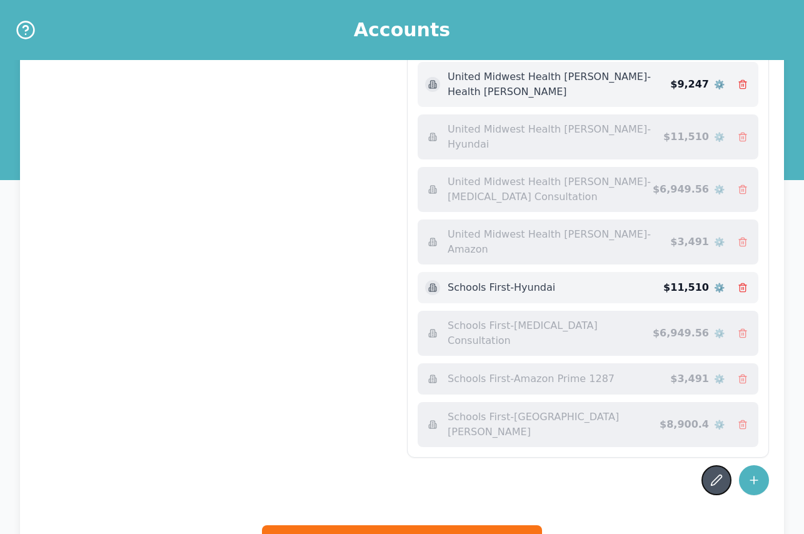
scroll to position [485, 0]
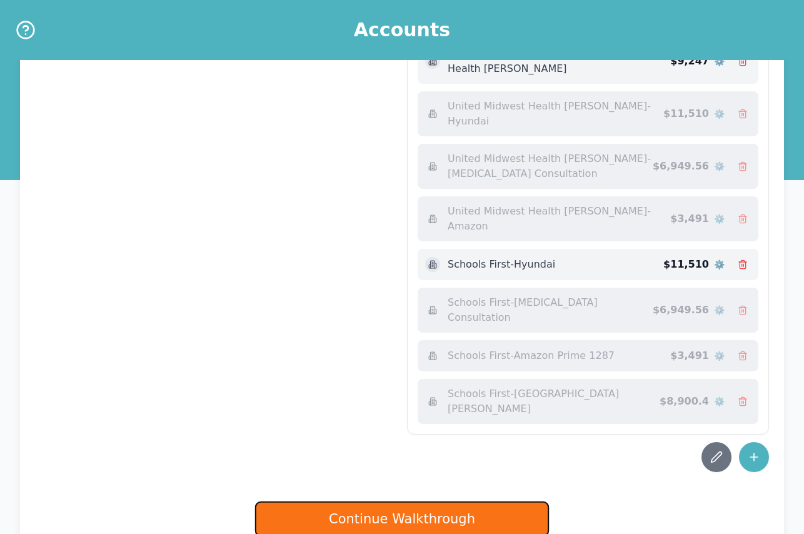
click at [461, 502] on button "Continue Walkthrough" at bounding box center [402, 520] width 294 height 36
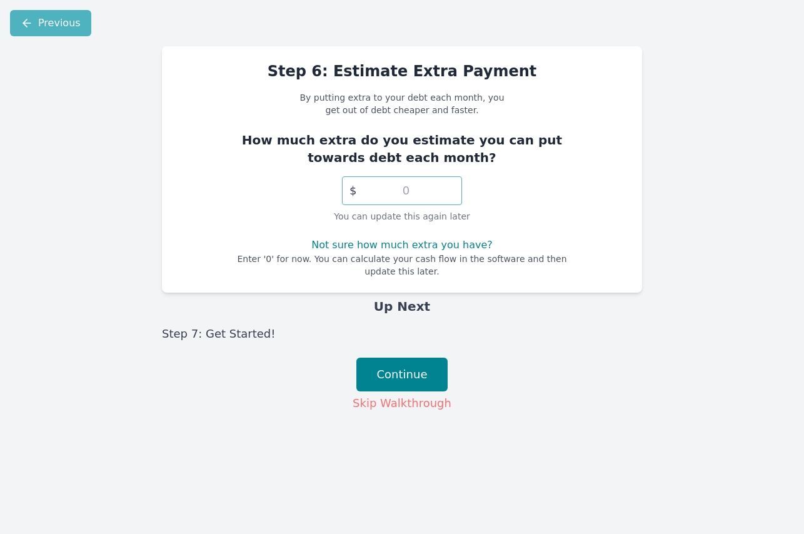
click at [406, 191] on input "number" at bounding box center [402, 190] width 120 height 29
type input "2"
type input "0"
click at [398, 366] on button "Continue" at bounding box center [402, 375] width 92 height 34
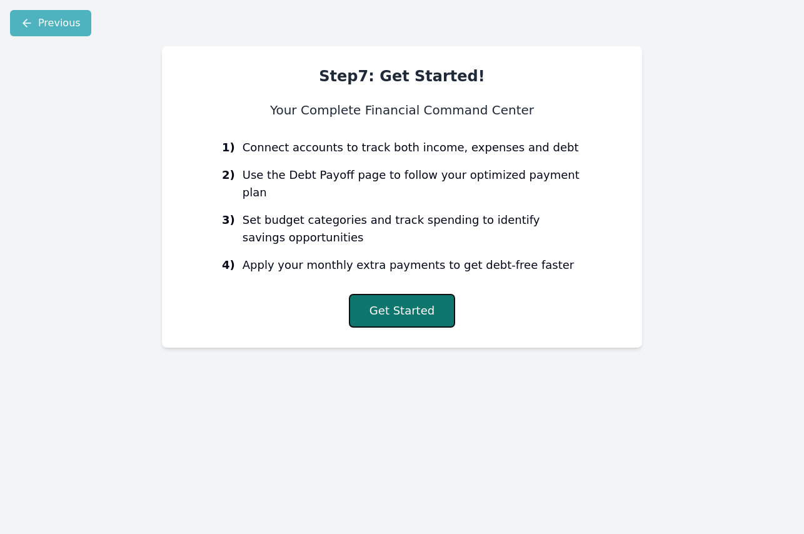
click at [394, 294] on button "Get Started" at bounding box center [402, 311] width 106 height 34
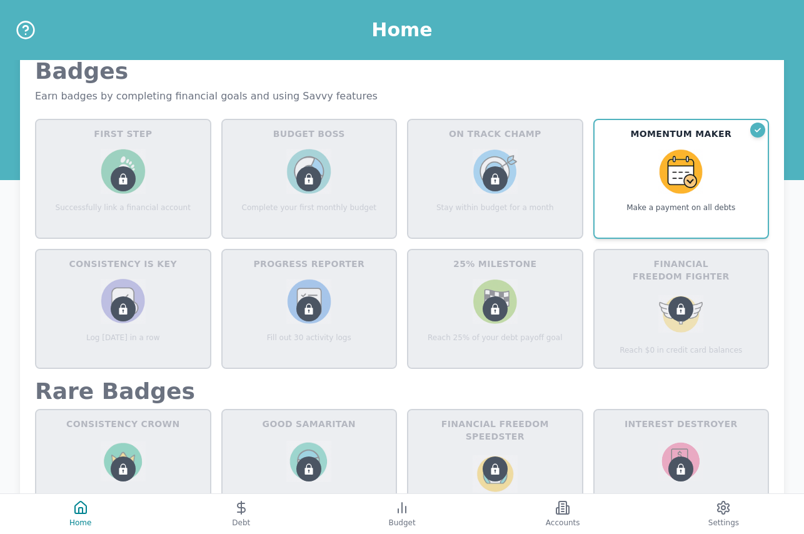
scroll to position [500, 0]
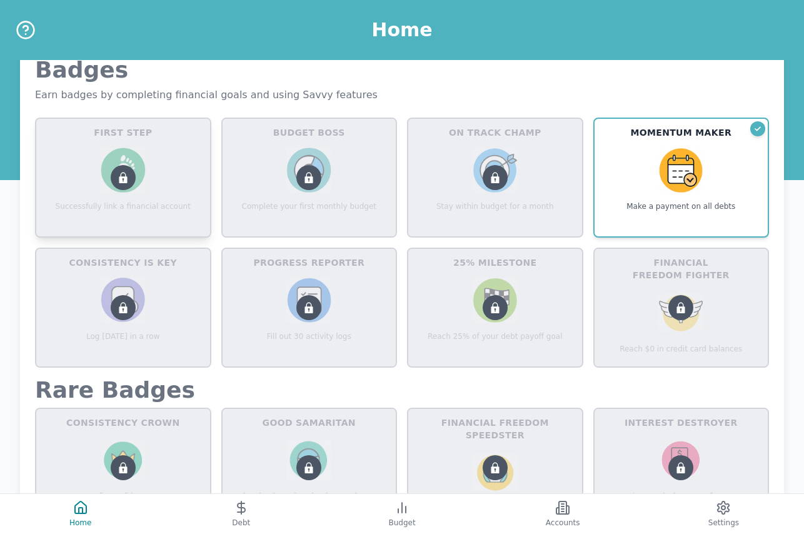
click at [116, 169] on div at bounding box center [123, 177] width 25 height 25
click at [126, 178] on icon at bounding box center [123, 178] width 8 height 11
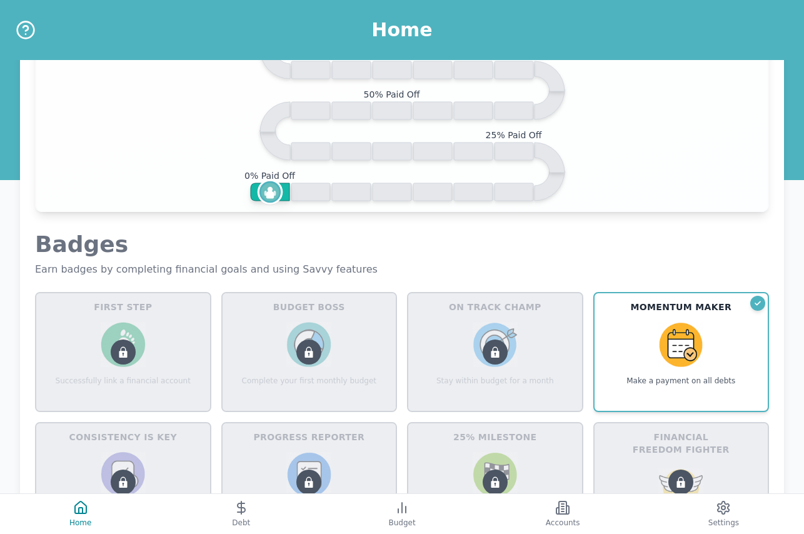
scroll to position [375, 0]
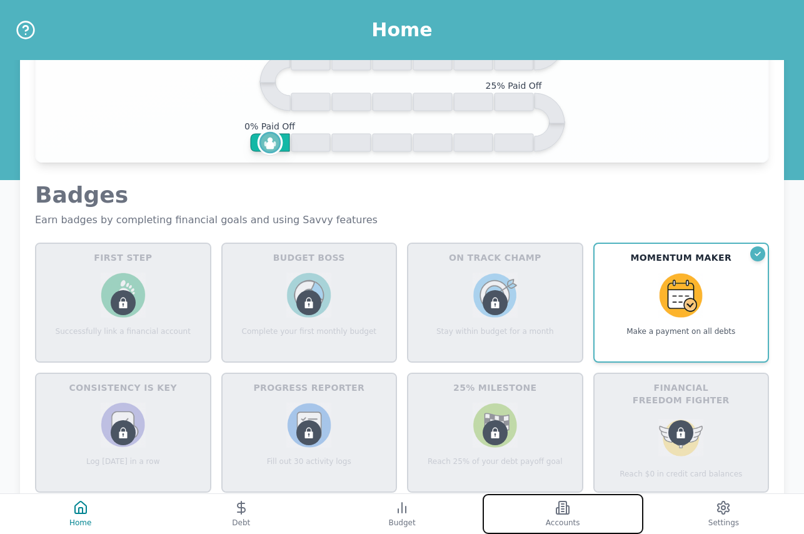
click at [562, 510] on icon at bounding box center [562, 507] width 15 height 15
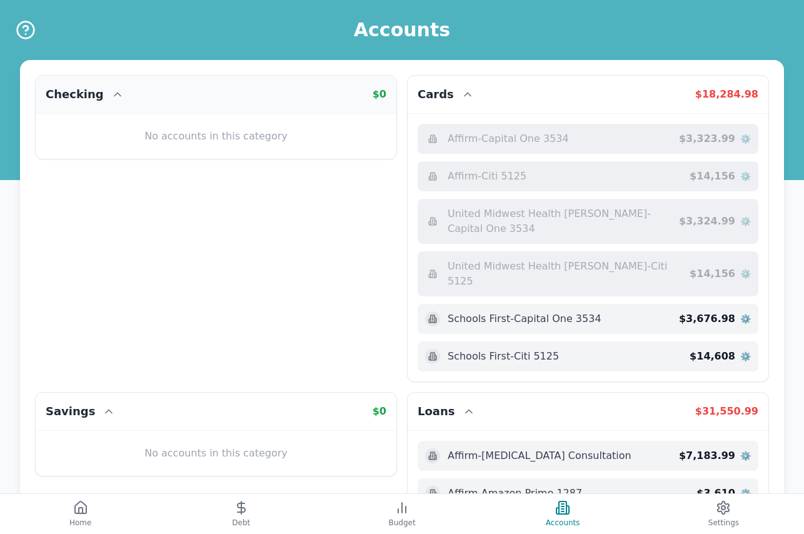
click at [87, 93] on h2 "Checking" at bounding box center [75, 95] width 58 height 18
click at [111, 92] on icon at bounding box center [117, 94] width 13 height 13
click at [196, 134] on div "No accounts in this category" at bounding box center [216, 136] width 341 height 25
click at [712, 508] on button "Settings" at bounding box center [723, 514] width 161 height 40
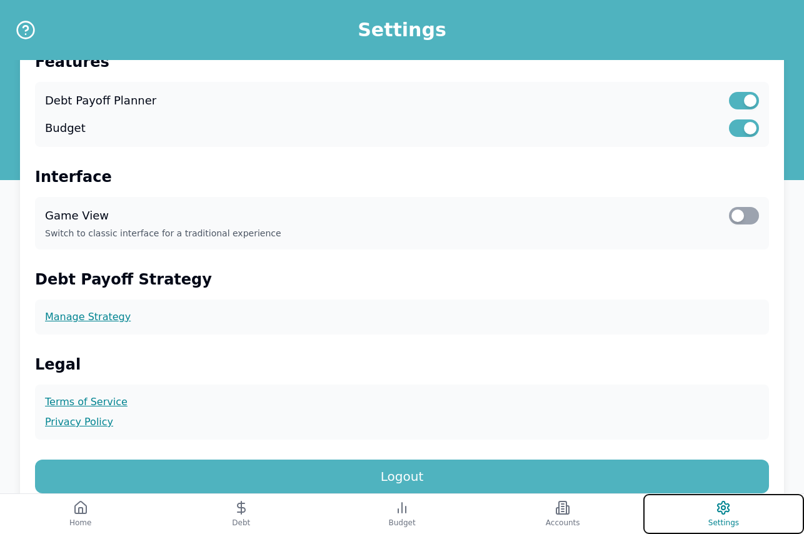
scroll to position [250, 0]
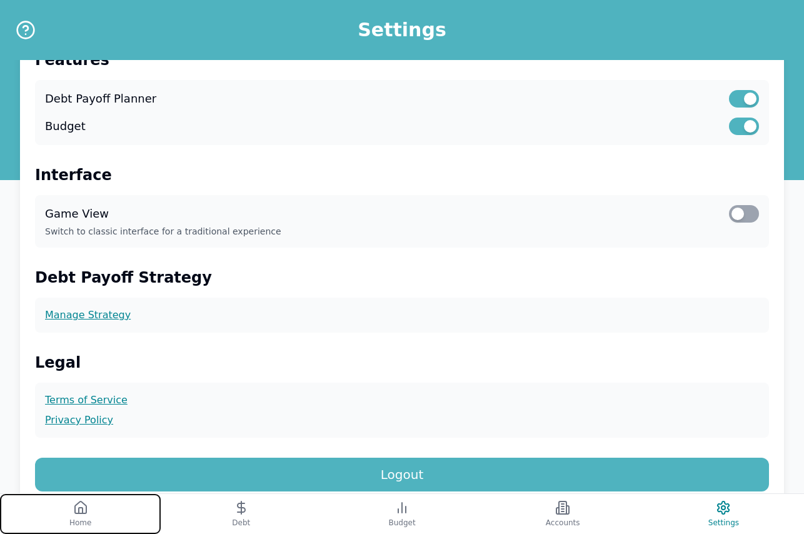
click at [81, 508] on icon at bounding box center [81, 511] width 4 height 6
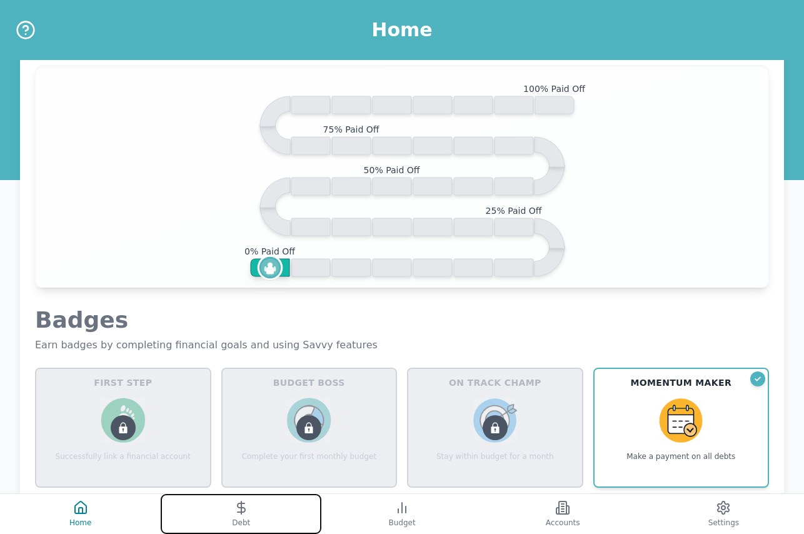
click at [238, 513] on icon at bounding box center [241, 507] width 15 height 15
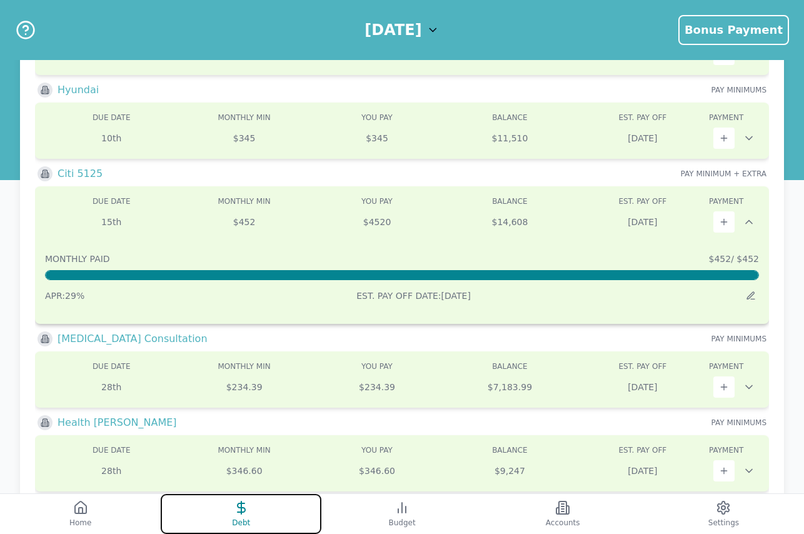
scroll to position [250, 0]
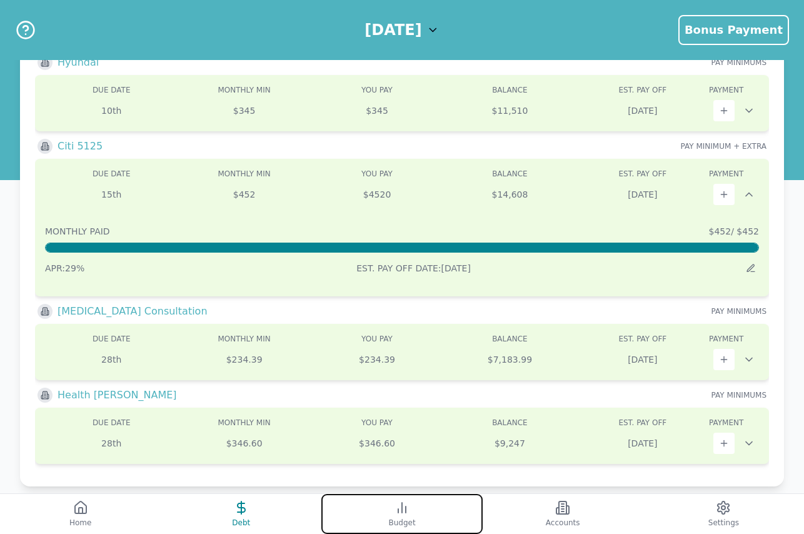
click at [396, 508] on icon at bounding box center [402, 507] width 15 height 15
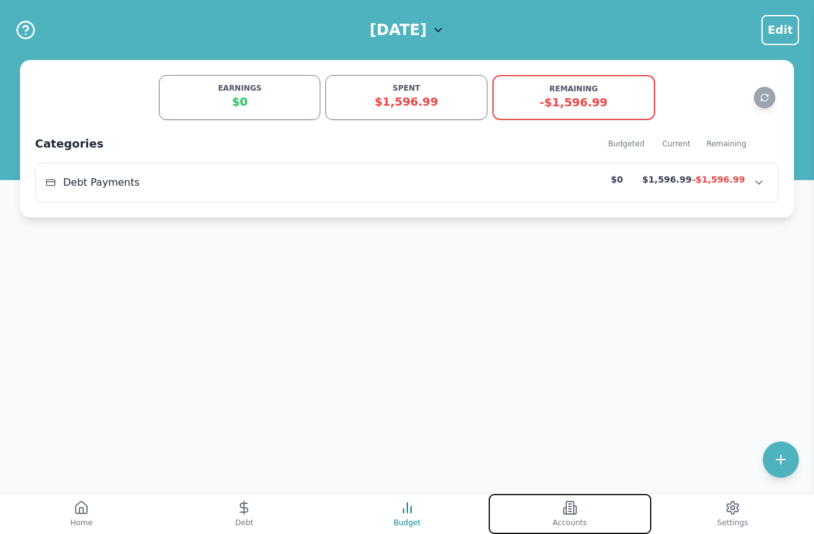
click at [556, 515] on button "Accounts" at bounding box center [569, 514] width 163 height 40
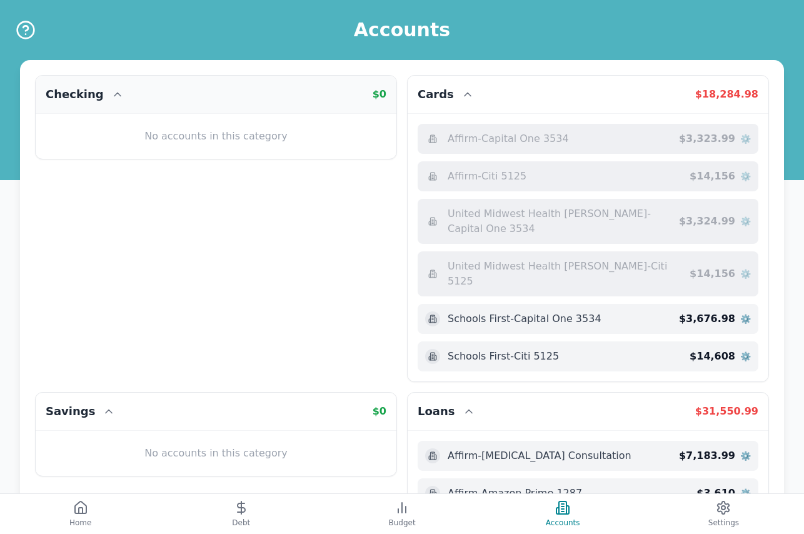
click at [78, 95] on h2 "Checking" at bounding box center [75, 95] width 58 height 18
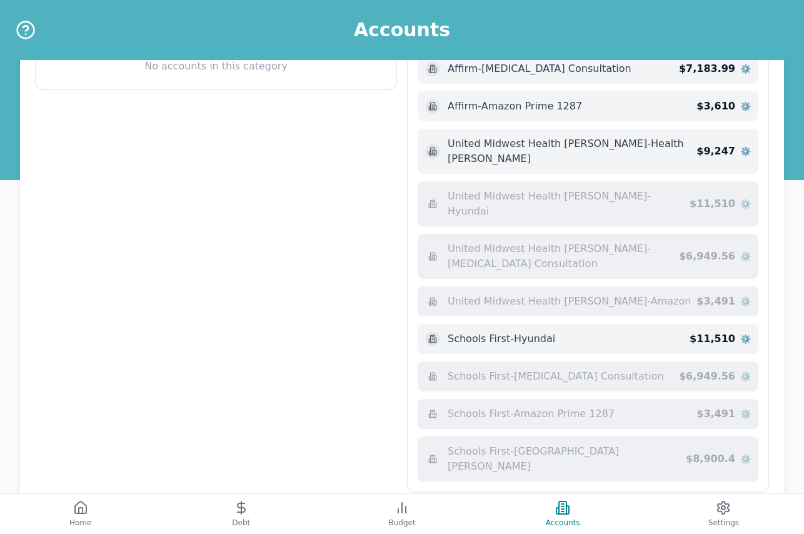
scroll to position [388, 0]
click at [751, 499] on button at bounding box center [754, 514] width 30 height 30
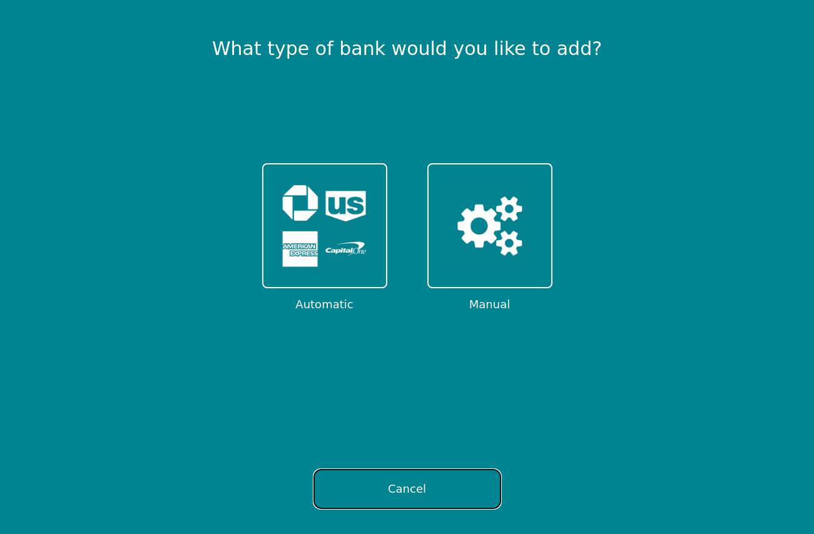
click at [383, 492] on button "Cancel" at bounding box center [407, 489] width 188 height 40
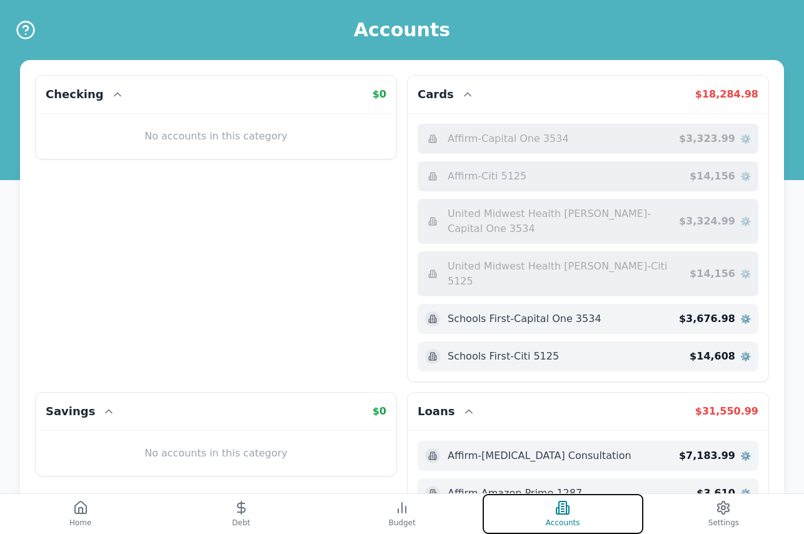
click at [558, 513] on icon at bounding box center [558, 511] width 3 height 6
click at [24, 26] on icon "Help" at bounding box center [25, 28] width 5 height 5
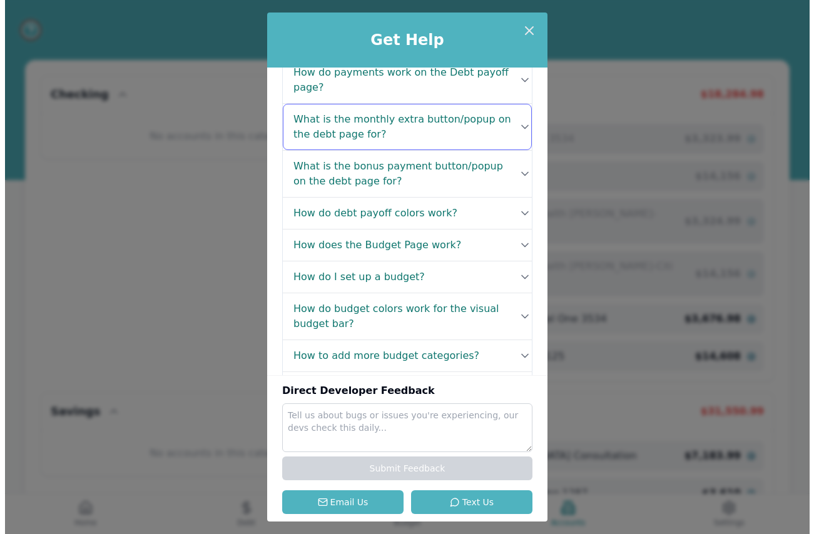
scroll to position [188, 0]
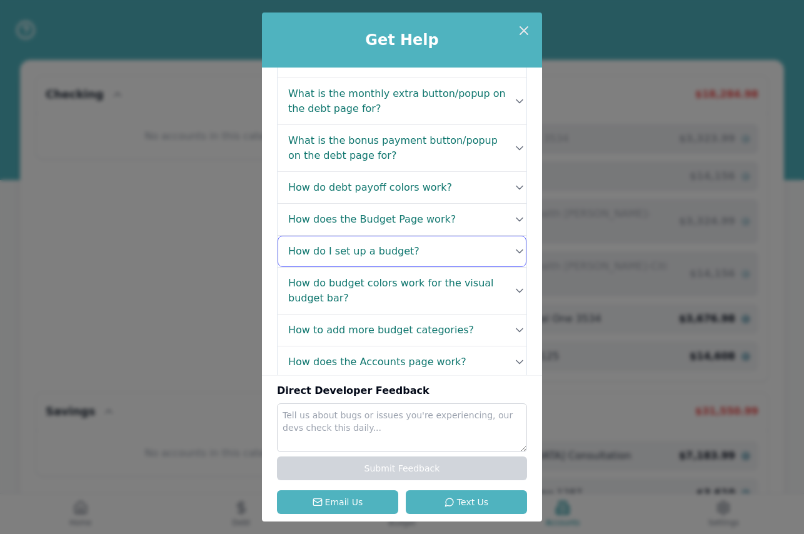
click at [368, 248] on h4 "How do I set up a budget?" at bounding box center [353, 251] width 131 height 15
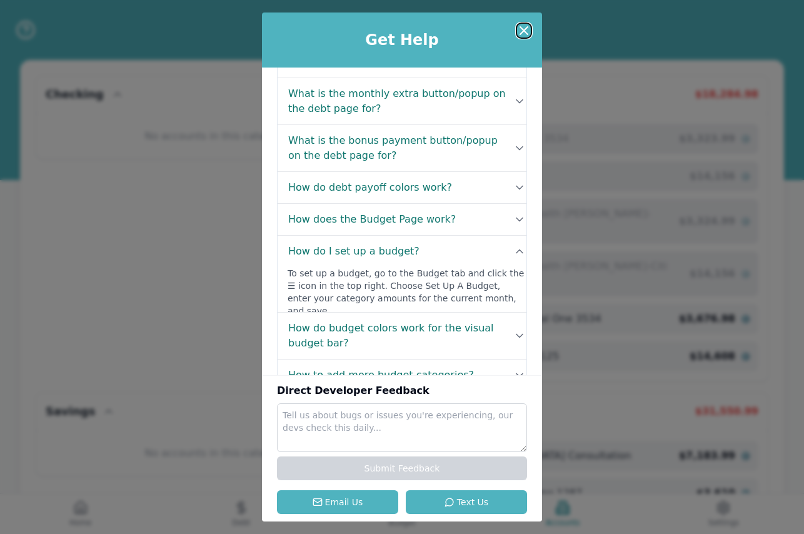
click at [522, 31] on icon at bounding box center [524, 30] width 15 height 15
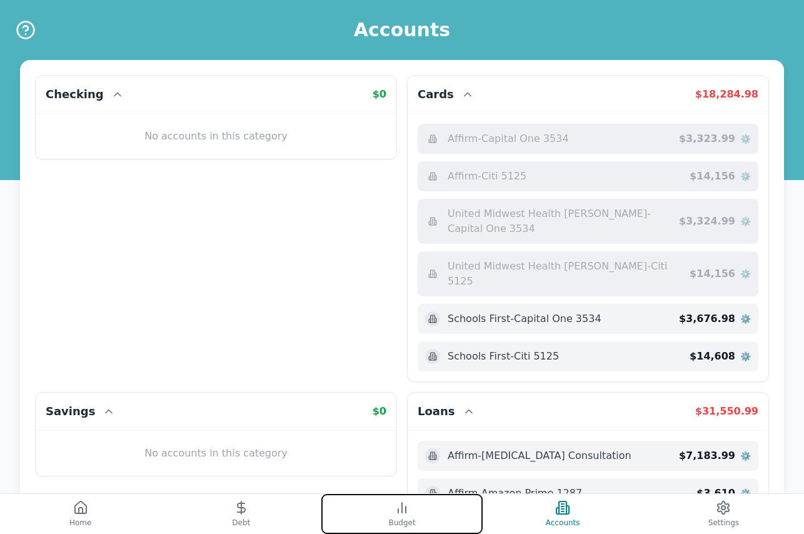
click at [391, 512] on button "Budget" at bounding box center [401, 514] width 161 height 40
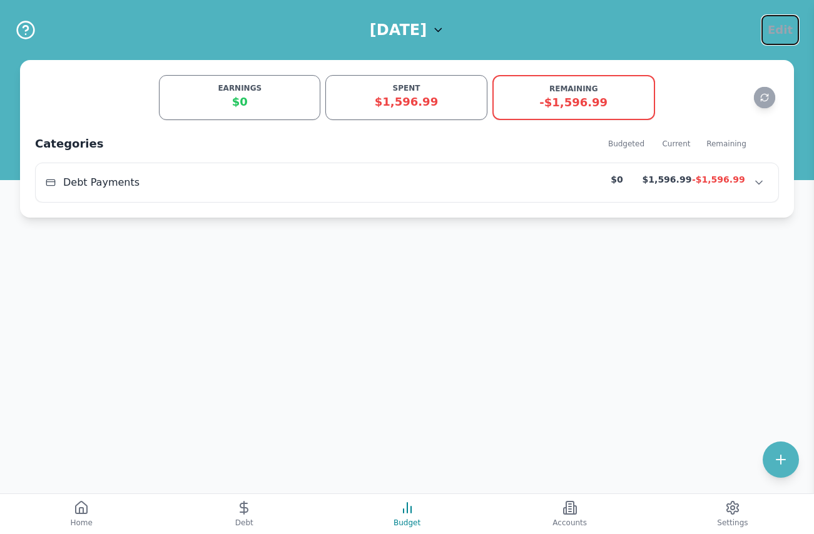
click at [777, 24] on span "Edit" at bounding box center [779, 30] width 25 height 18
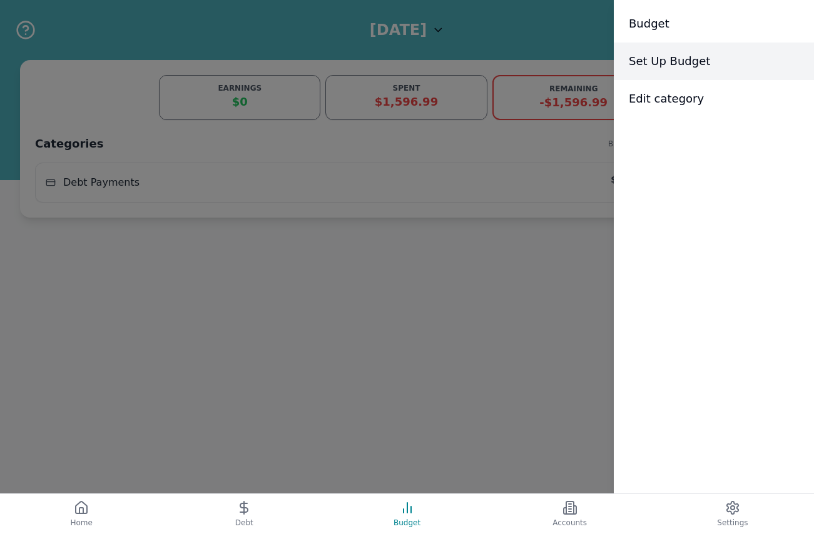
click at [653, 64] on span "Set Up Budget" at bounding box center [668, 62] width 81 height 18
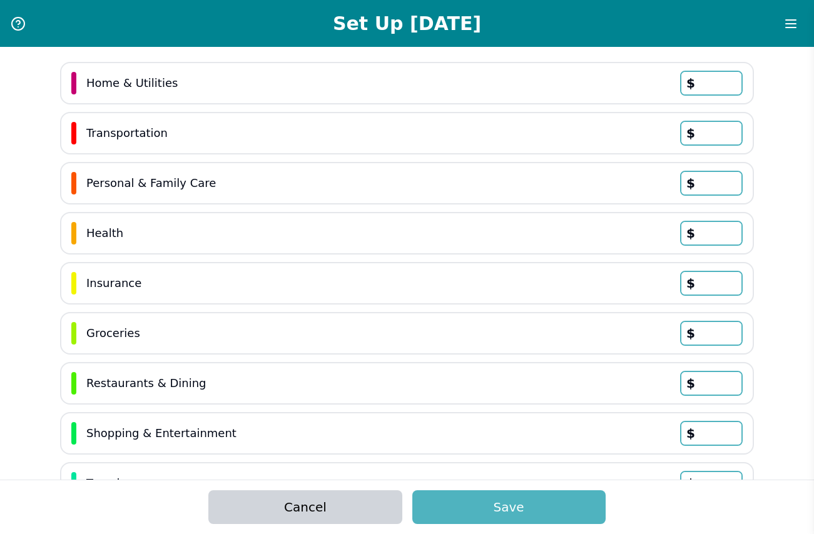
click at [710, 80] on input "text" at bounding box center [711, 83] width 60 height 23
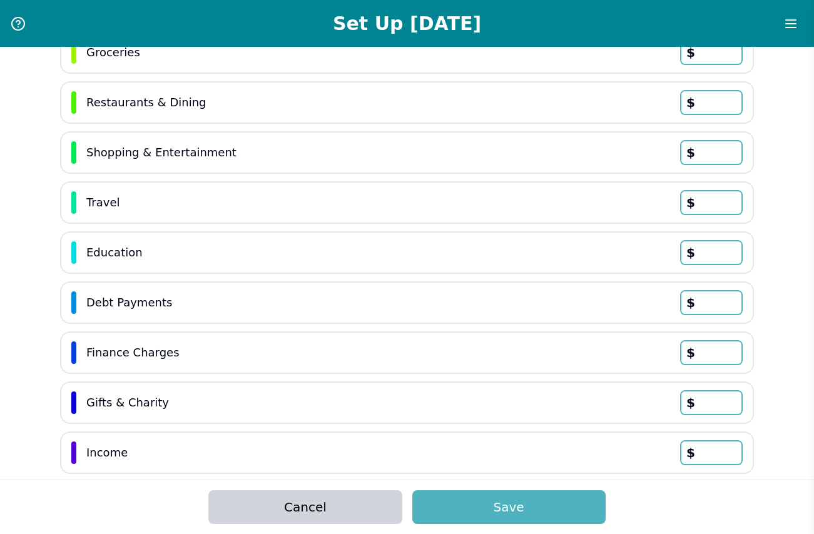
scroll to position [341, 0]
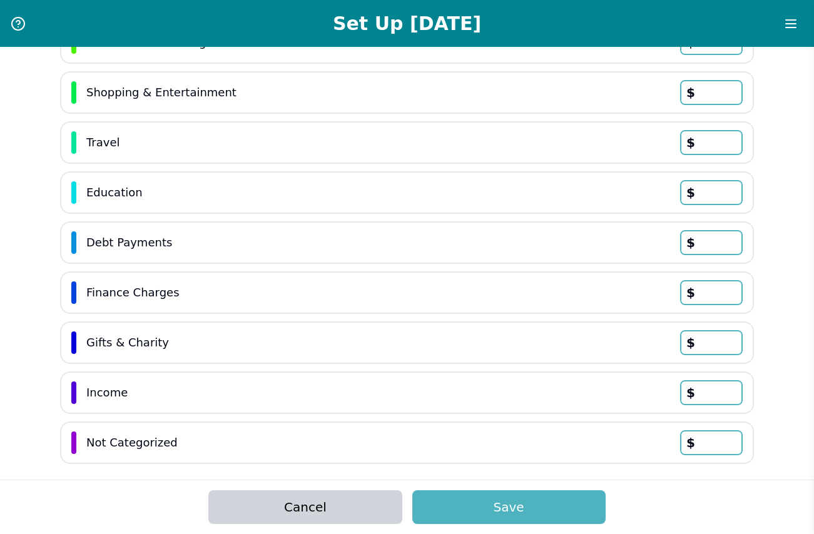
click at [697, 390] on input "text" at bounding box center [711, 392] width 60 height 23
